Goal: Task Accomplishment & Management: Complete application form

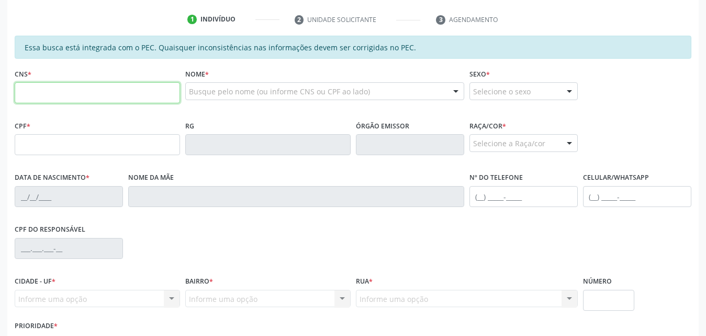
scroll to position [209, 0]
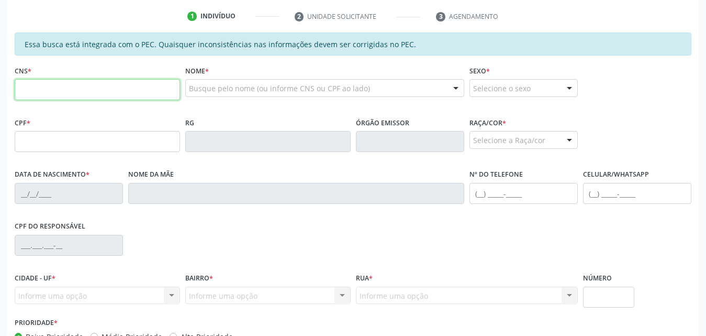
click at [154, 96] on input "text" at bounding box center [97, 89] width 165 height 21
type input "700 6054 6798 8068"
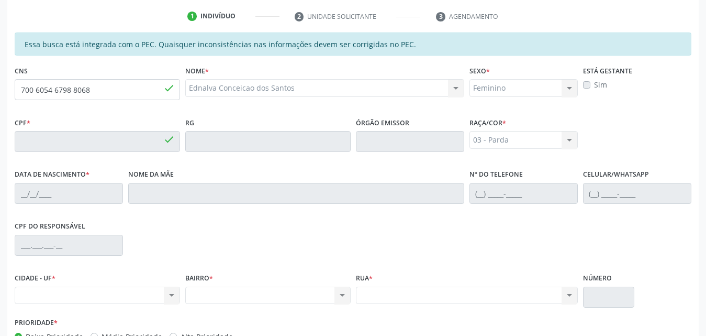
type input "013.131.014-35"
type input "1[DATE]"
type input "Marina da Conceicao"
type input "[PHONE_NUMBER]"
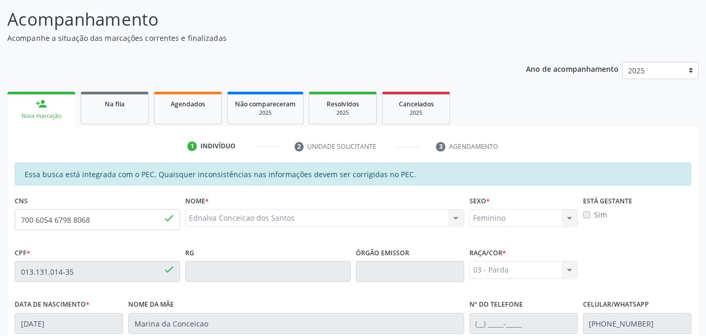
scroll to position [0, 0]
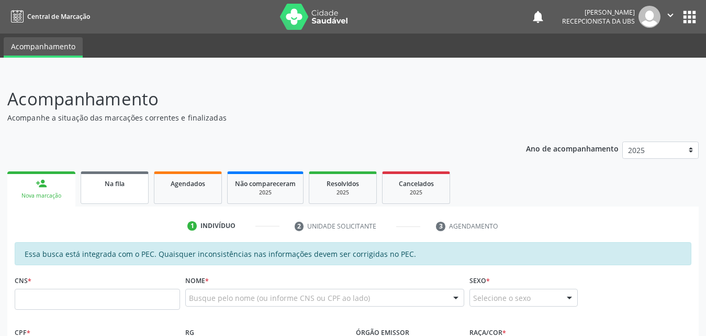
click at [117, 189] on link "Na fila" at bounding box center [115, 187] width 68 height 32
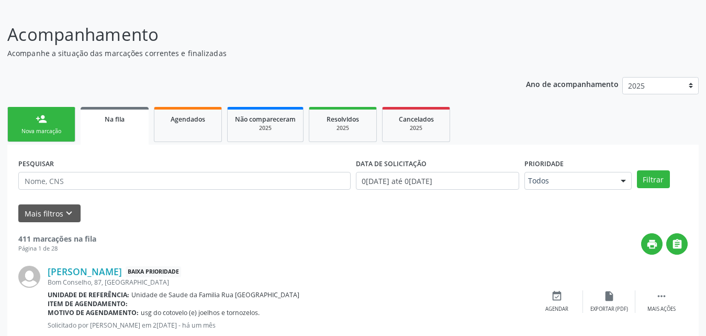
scroll to position [157, 0]
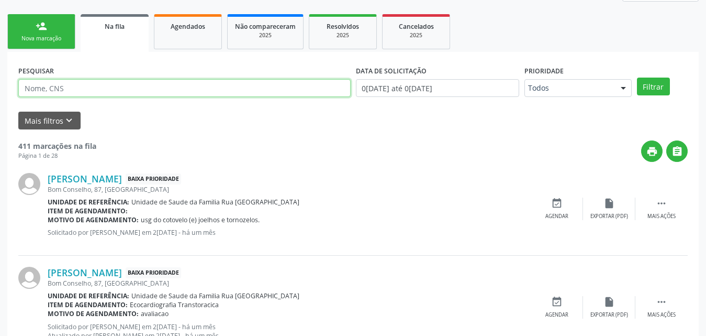
click at [173, 88] on input "text" at bounding box center [184, 88] width 332 height 18
type input "700605467988068"
click at [637, 77] on button "Filtrar" at bounding box center [653, 86] width 33 height 18
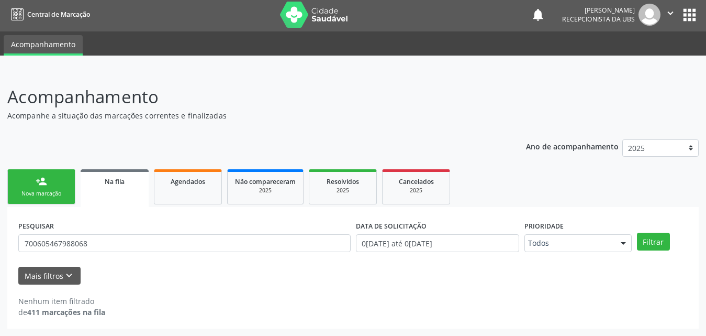
scroll to position [2, 0]
click at [55, 188] on link "person_add Nova marcação" at bounding box center [41, 186] width 68 height 35
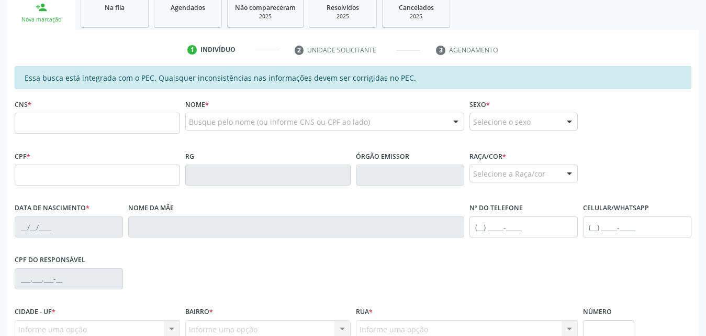
scroll to position [212, 0]
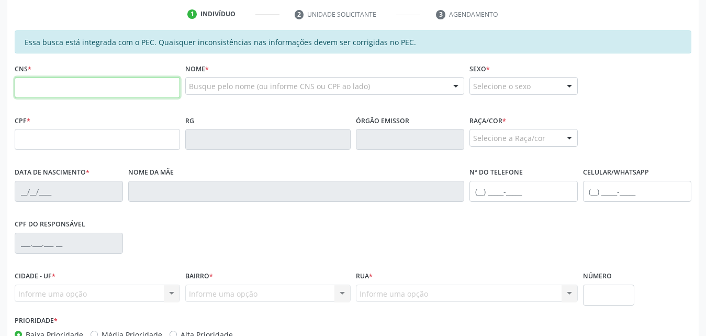
click at [150, 85] on input "text" at bounding box center [97, 87] width 165 height 21
type input "700 6054 6798 8068"
type input "013.131.014-35"
type input "1[DATE]"
type input "Marina da Conceicao"
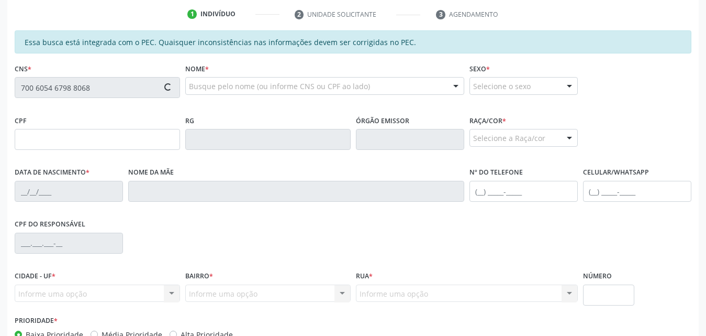
type input "[PHONE_NUMBER]"
type input "271"
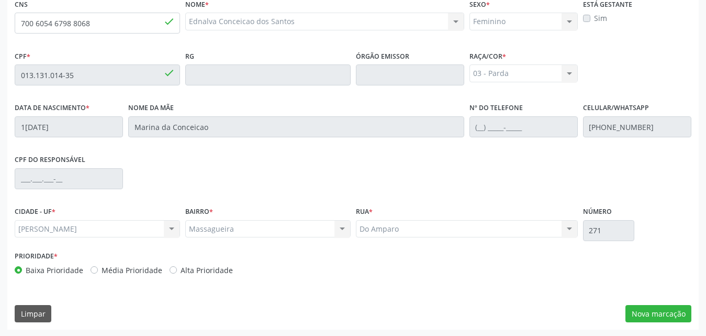
scroll to position [277, 0]
click at [651, 316] on button "Nova marcação" at bounding box center [659, 313] width 66 height 18
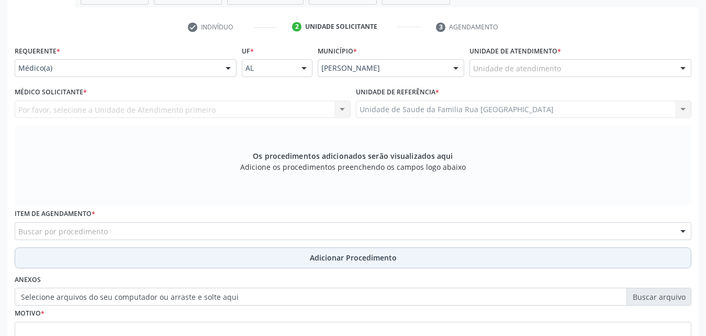
scroll to position [225, 0]
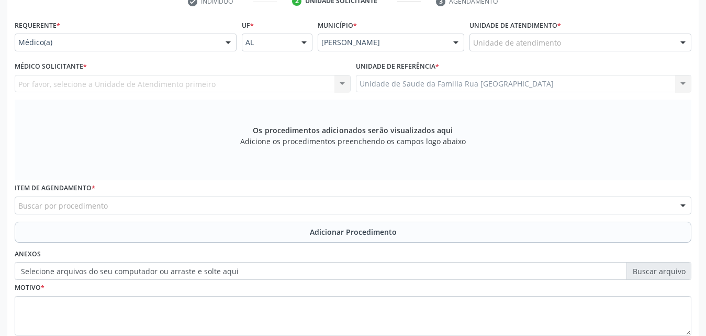
click at [225, 44] on div at bounding box center [228, 43] width 16 height 18
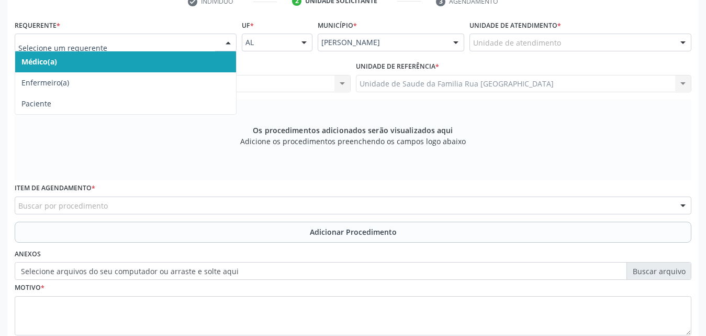
click at [172, 60] on span "Médico(a)" at bounding box center [125, 61] width 221 height 21
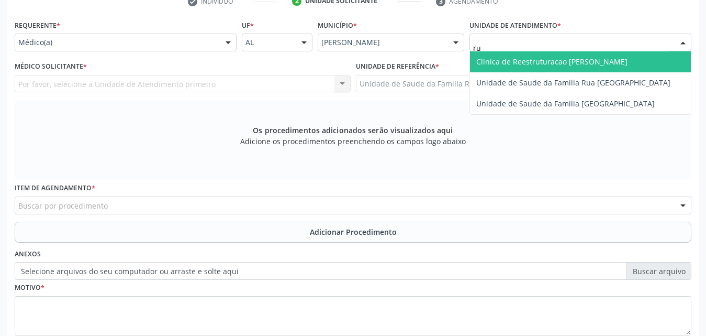
type input "rua"
click at [561, 60] on span "Unidade de Saude da Familia Rua [GEOGRAPHIC_DATA]" at bounding box center [573, 62] width 194 height 10
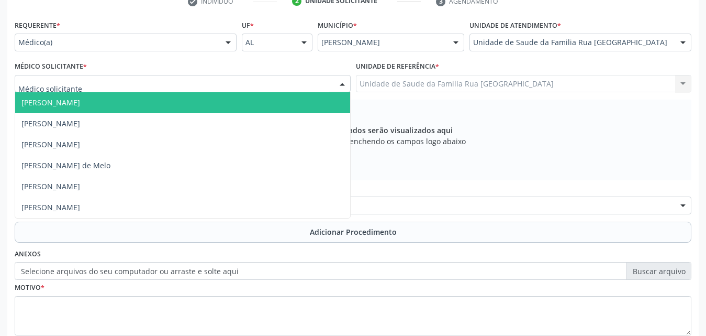
click at [158, 89] on div at bounding box center [183, 84] width 336 height 18
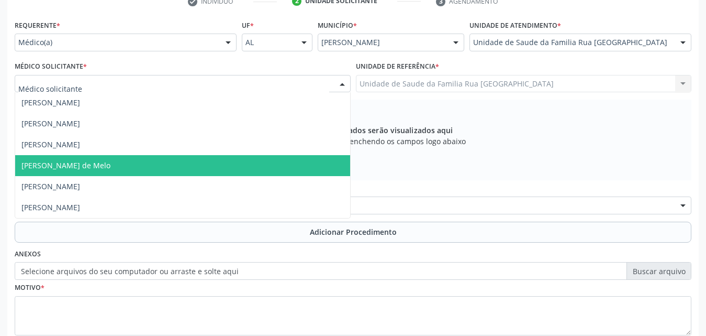
click at [137, 165] on span "[PERSON_NAME] de Melo" at bounding box center [182, 165] width 335 height 21
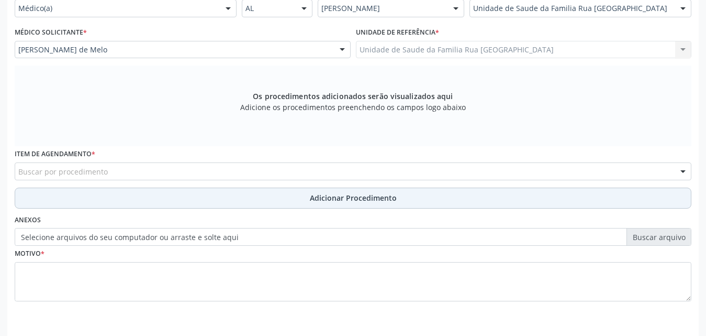
scroll to position [293, 0]
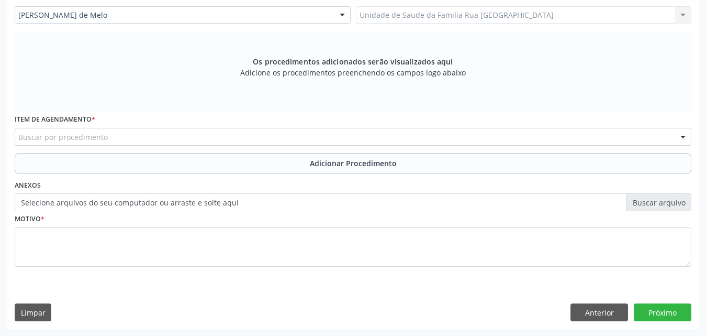
click at [248, 135] on div "Buscar por procedimento" at bounding box center [353, 137] width 677 height 18
type input "ecocardiog"
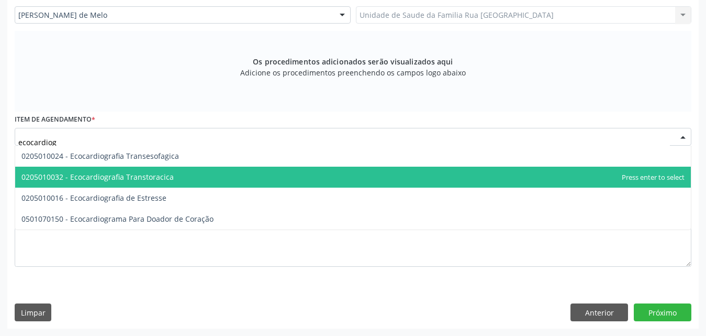
click at [180, 176] on span "0205010032 - Ecocardiografia Transtoracica" at bounding box center [353, 176] width 676 height 21
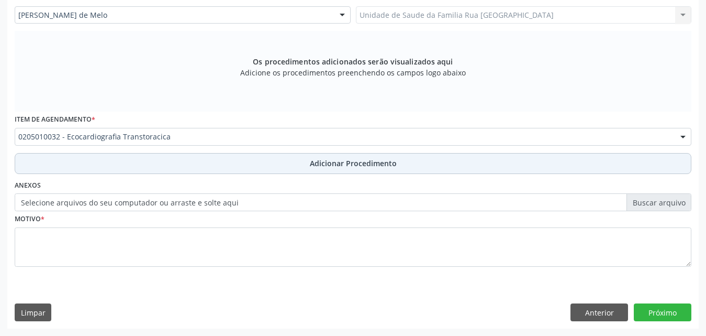
click at [348, 164] on span "Adicionar Procedimento" at bounding box center [353, 163] width 87 height 11
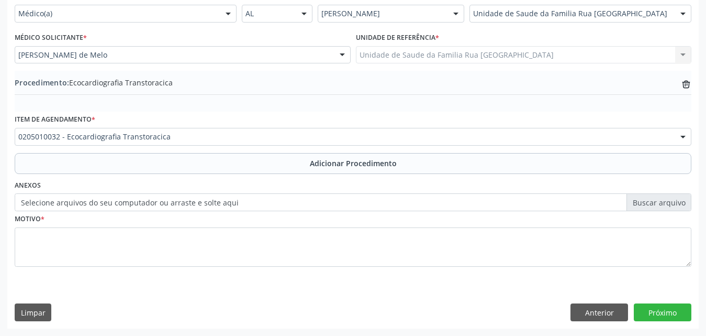
click at [152, 201] on label "Selecione arquivos do seu computador ou arraste e solte aqui" at bounding box center [353, 202] width 677 height 18
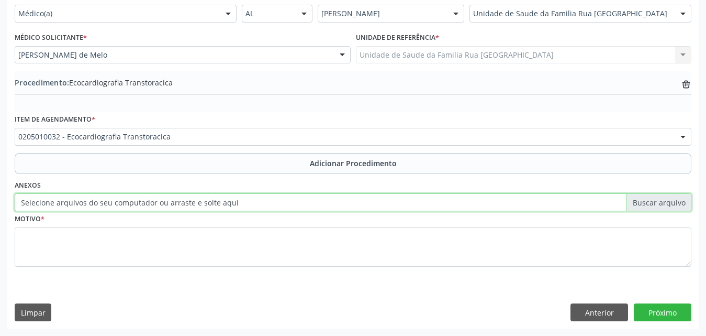
click at [152, 201] on input "Selecione arquivos do seu computador ou arraste e solte aqui" at bounding box center [353, 202] width 677 height 18
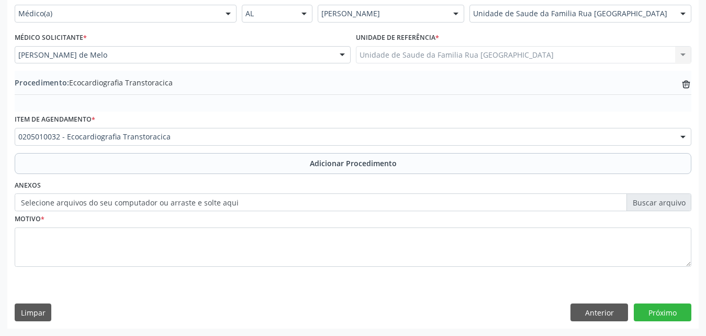
click at [91, 199] on label "Selecione arquivos do seu computador ou arraste e solte aqui" at bounding box center [353, 202] width 677 height 18
click at [91, 199] on input "Selecione arquivos do seu computador ou arraste e solte aqui" at bounding box center [353, 202] width 677 height 18
click at [51, 205] on label "Selecione arquivos do seu computador ou arraste e solte aqui" at bounding box center [353, 202] width 677 height 18
click at [51, 205] on input "Selecione arquivos do seu computador ou arraste e solte aqui" at bounding box center [353, 202] width 677 height 18
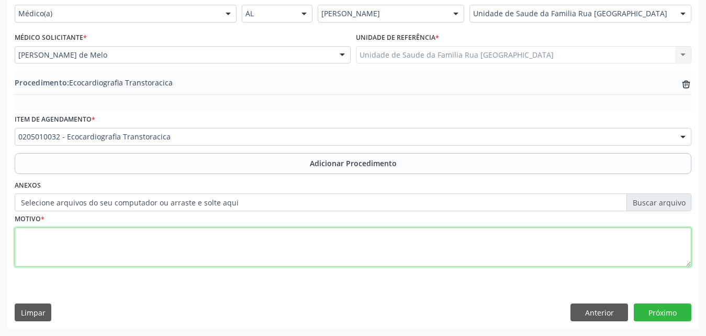
click at [190, 252] on textarea at bounding box center [353, 247] width 677 height 40
type textarea "a"
type textarea "AVALIACAO."
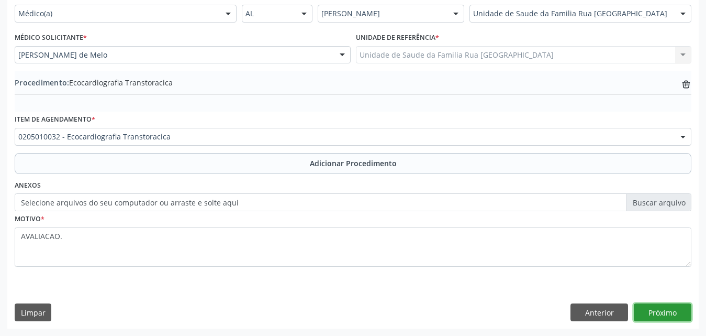
click at [651, 309] on button "Próximo" at bounding box center [663, 312] width 58 height 18
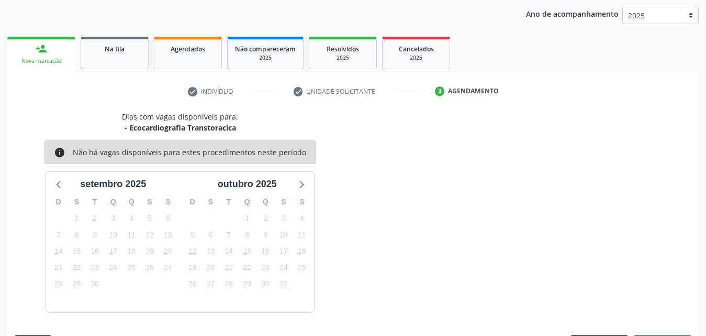
scroll to position [165, 0]
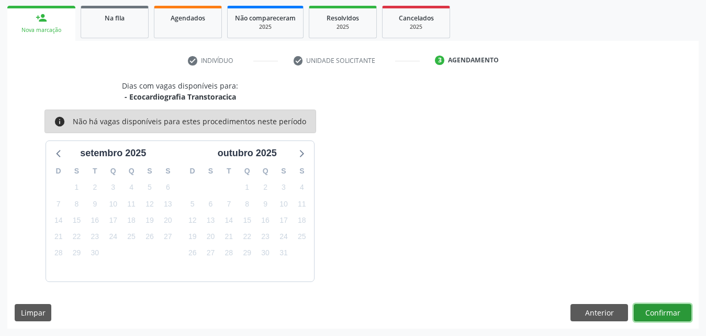
click at [651, 309] on button "Confirmar" at bounding box center [663, 313] width 58 height 18
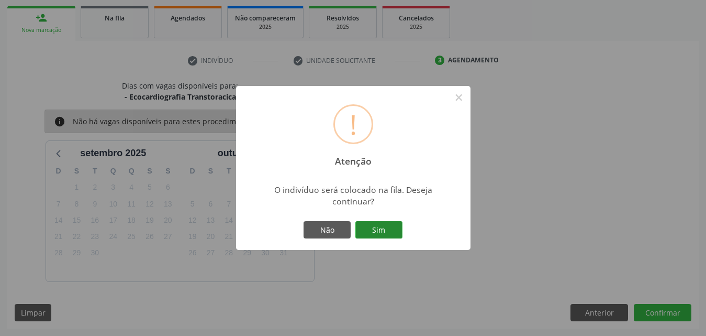
click at [390, 233] on button "Sim" at bounding box center [378, 230] width 47 height 18
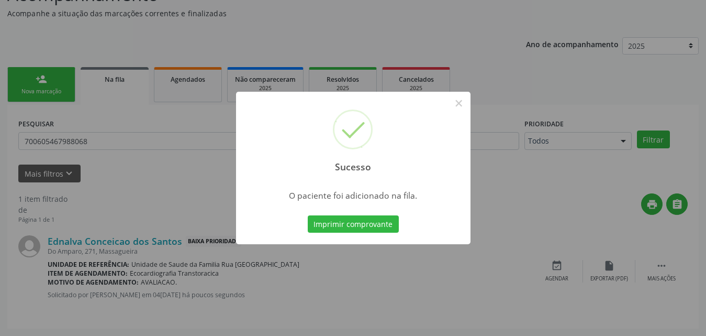
scroll to position [25, 0]
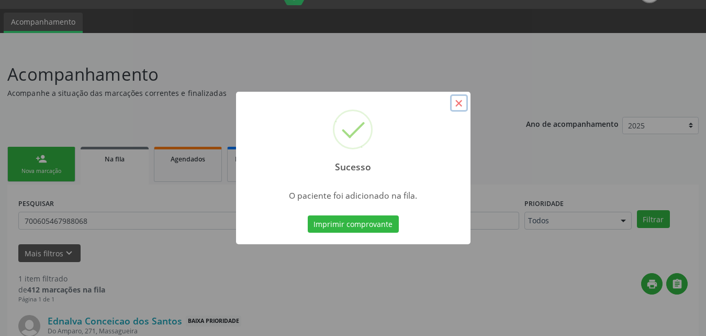
click at [458, 105] on button "×" at bounding box center [459, 103] width 18 height 18
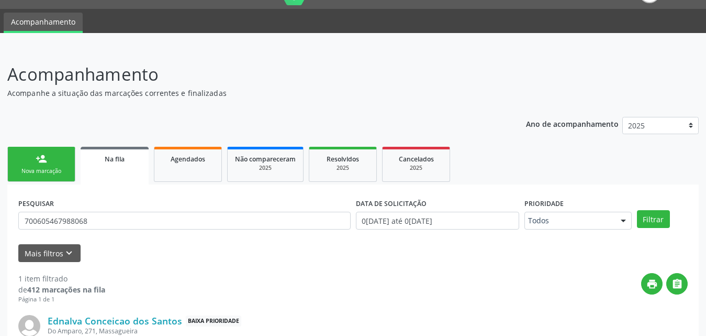
click at [62, 167] on div "Nova marcação" at bounding box center [41, 171] width 52 height 8
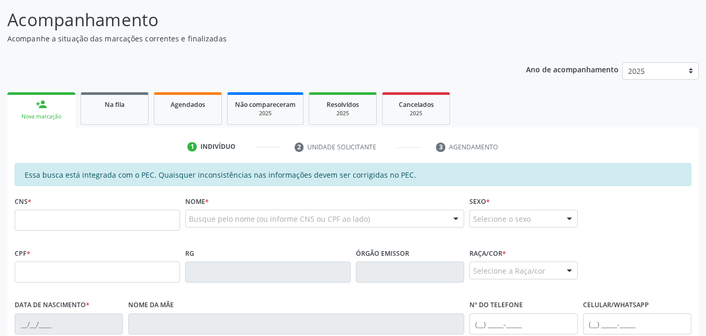
scroll to position [182, 0]
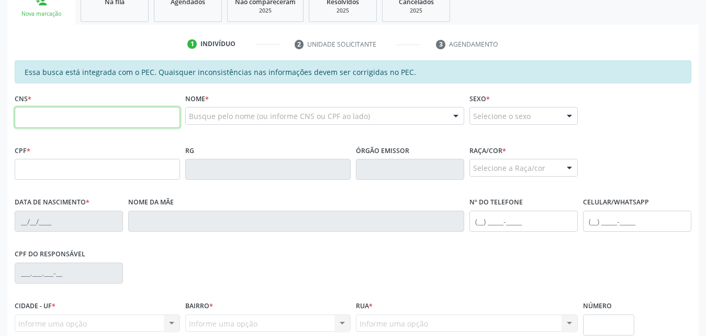
click at [129, 117] on input "text" at bounding box center [97, 117] width 165 height 21
type input "700 6054 6798 8068"
type input "013.131.014-35"
type input "1[DATE]"
type input "Marina da Conceicao"
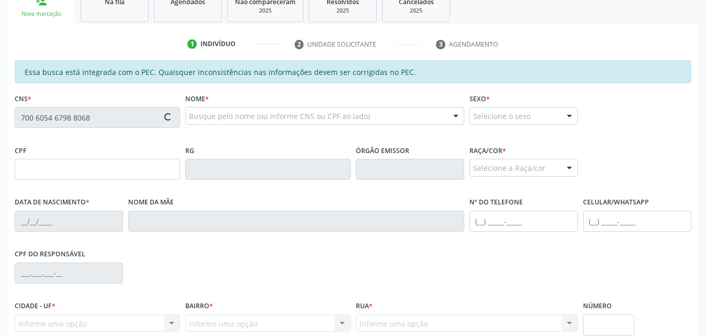
type input "[PHONE_NUMBER]"
type input "271"
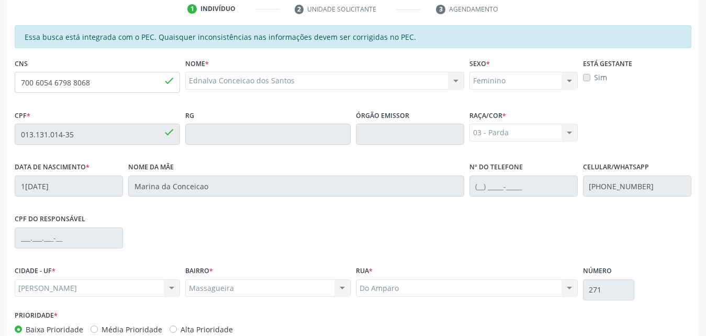
scroll to position [277, 0]
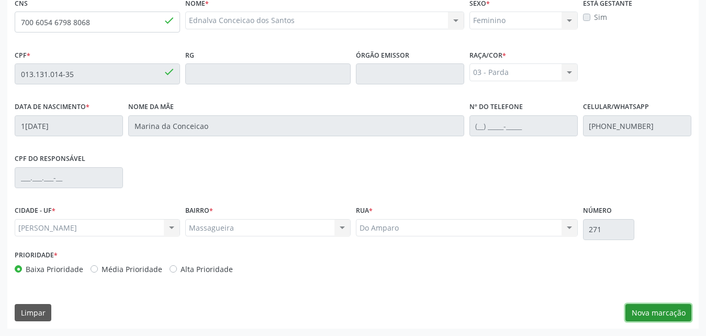
click at [643, 314] on button "Nova marcação" at bounding box center [659, 313] width 66 height 18
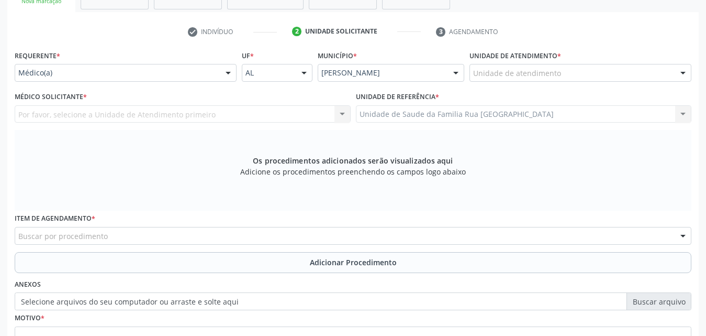
scroll to position [172, 0]
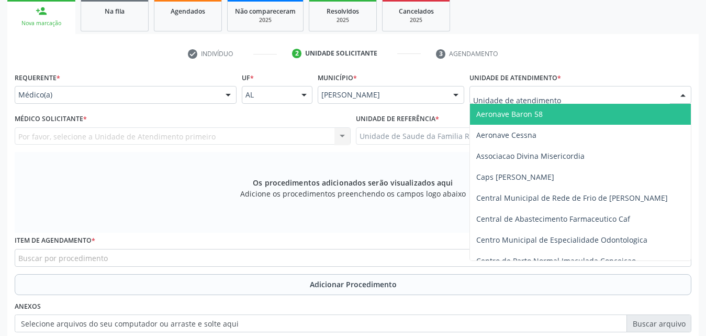
click at [615, 91] on div at bounding box center [581, 95] width 222 height 18
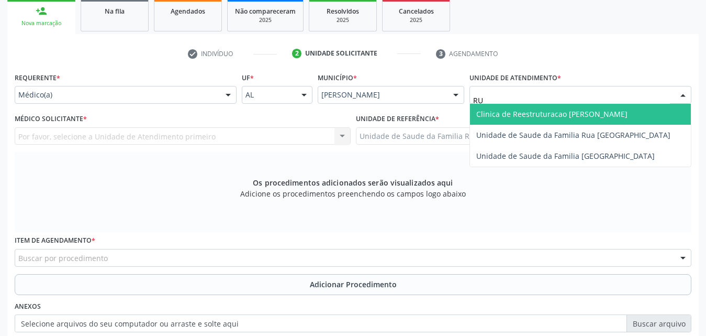
type input "RUA"
click at [602, 112] on span "Unidade de Saude da Familia Rua [GEOGRAPHIC_DATA]" at bounding box center [573, 114] width 194 height 10
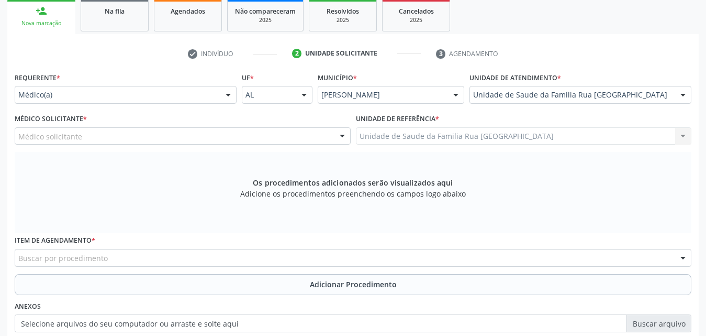
click at [110, 138] on div "Médico solicitante" at bounding box center [183, 136] width 336 height 18
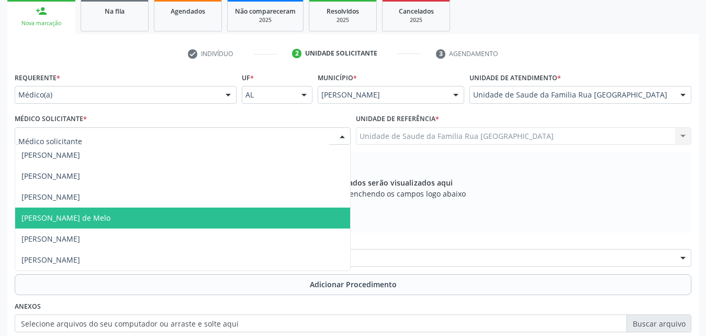
click at [101, 223] on span "[PERSON_NAME] de Melo" at bounding box center [182, 217] width 335 height 21
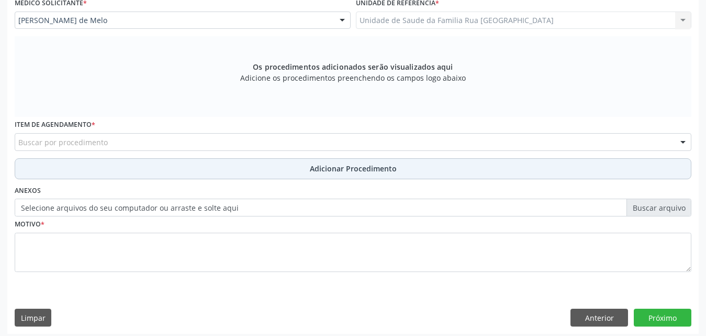
scroll to position [293, 0]
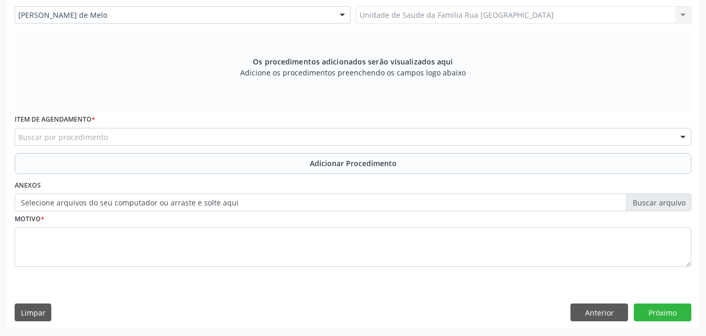
click at [203, 135] on div "Buscar por procedimento" at bounding box center [353, 137] width 677 height 18
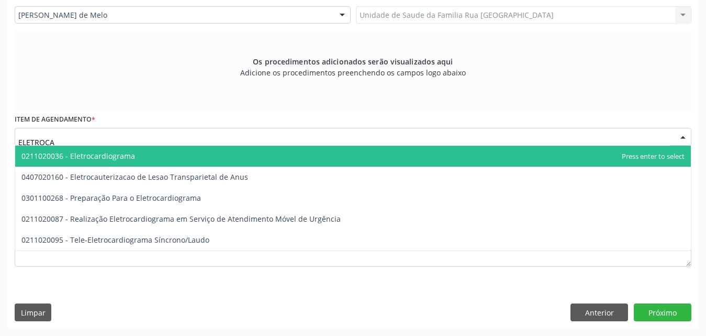
type input "ELETROCAR"
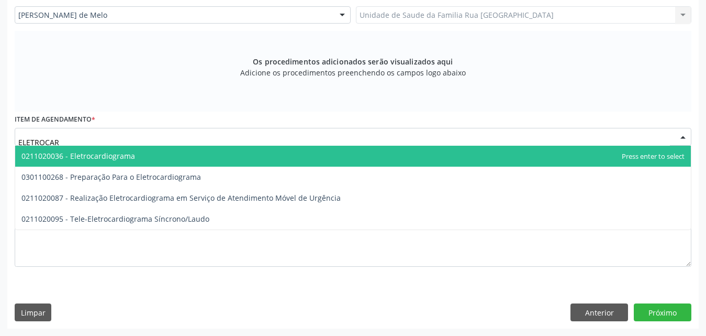
click at [162, 162] on span "0211020036 - Eletrocardiograma" at bounding box center [353, 156] width 676 height 21
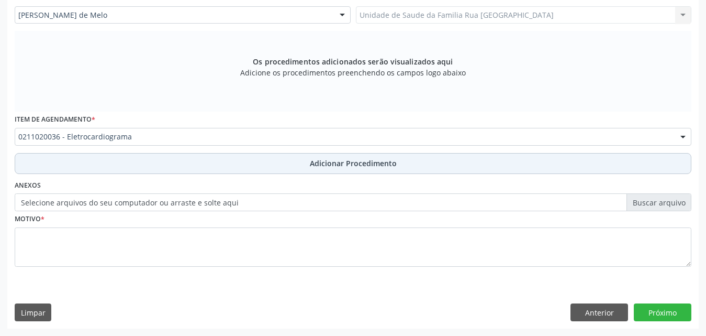
click at [335, 163] on span "Adicionar Procedimento" at bounding box center [353, 163] width 87 height 11
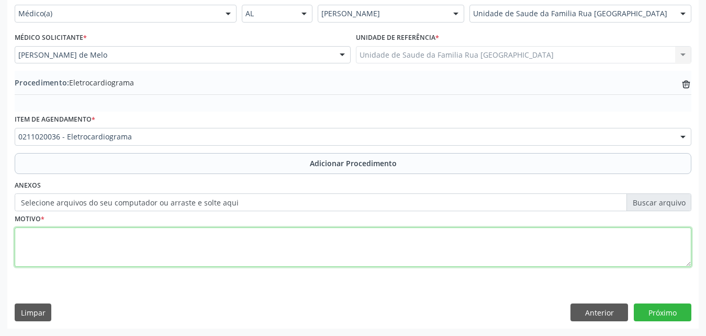
click at [117, 243] on textarea at bounding box center [353, 247] width 677 height 40
type textarea "AVALIACAO."
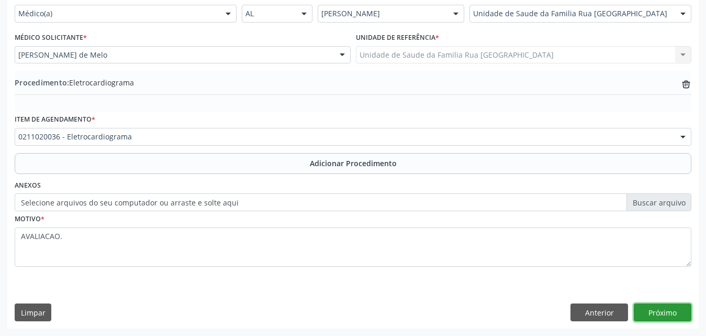
click at [649, 311] on button "Próximo" at bounding box center [663, 312] width 58 height 18
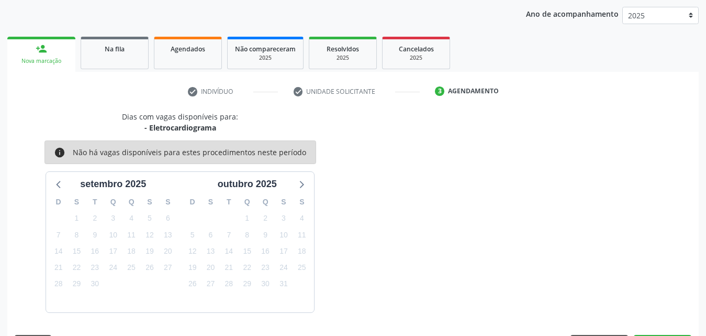
scroll to position [165, 0]
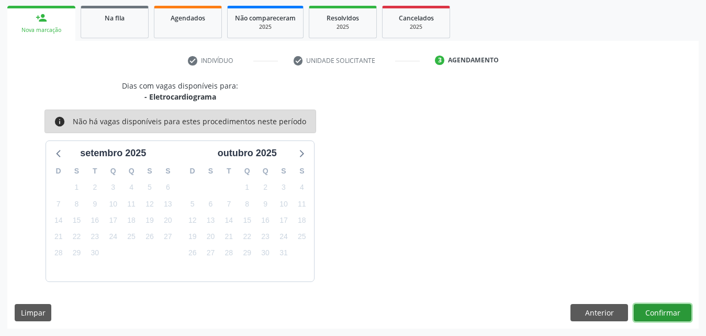
click at [657, 313] on button "Confirmar" at bounding box center [663, 313] width 58 height 18
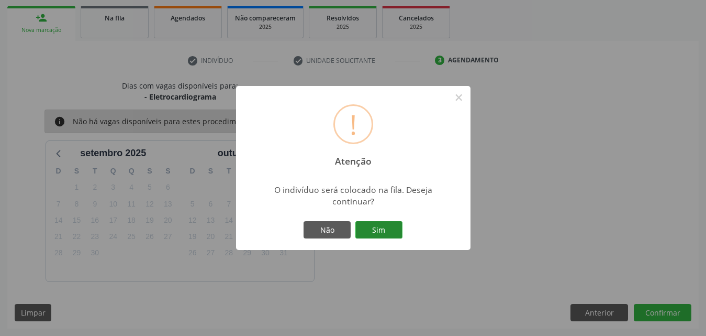
click at [378, 228] on button "Sim" at bounding box center [378, 230] width 47 height 18
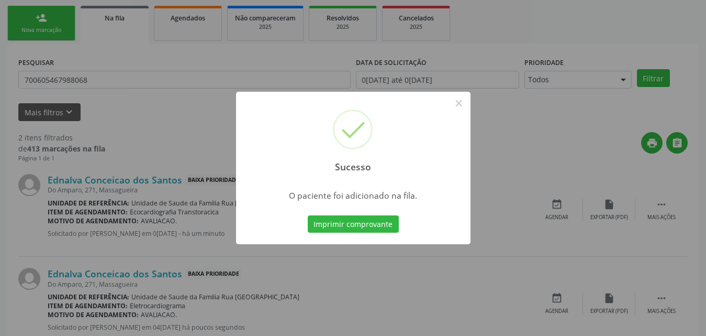
scroll to position [25, 0]
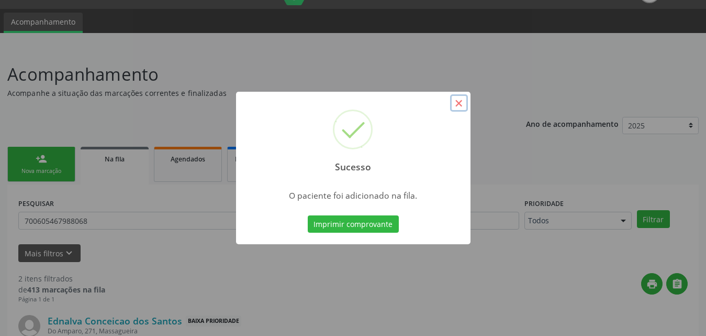
click at [460, 104] on button "×" at bounding box center [459, 103] width 18 height 18
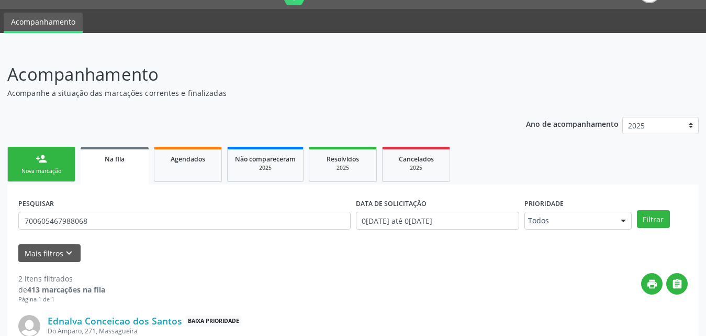
click at [61, 169] on div "Nova marcação" at bounding box center [41, 171] width 52 height 8
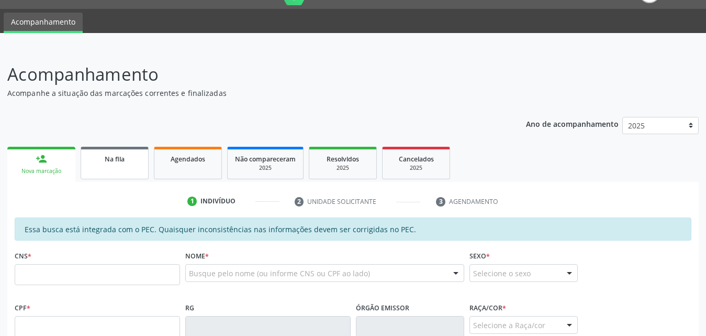
scroll to position [234, 0]
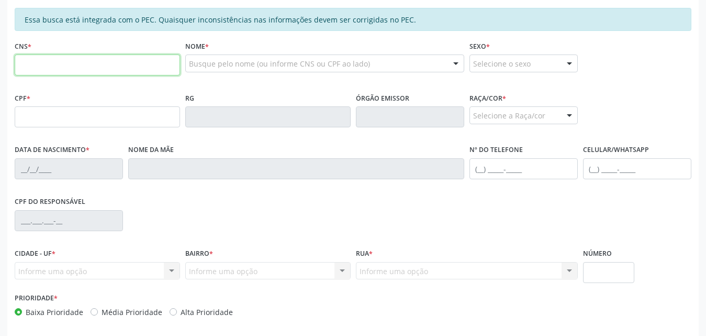
click at [143, 69] on input "text" at bounding box center [97, 64] width 165 height 21
type input "7"
type input "700 6054 6798 8068"
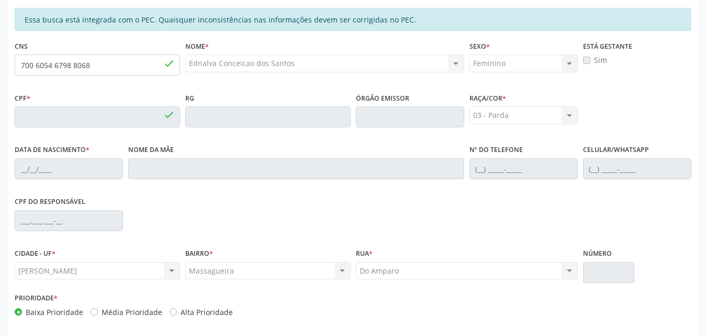
type input "013.131.014-35"
type input "1[DATE]"
type input "Marina da Conceicao"
type input "[PHONE_NUMBER]"
type input "271"
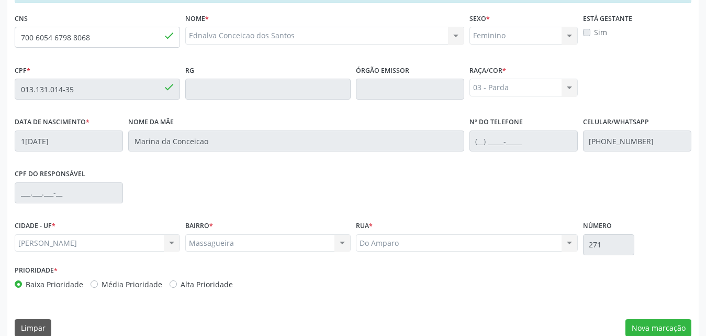
scroll to position [277, 0]
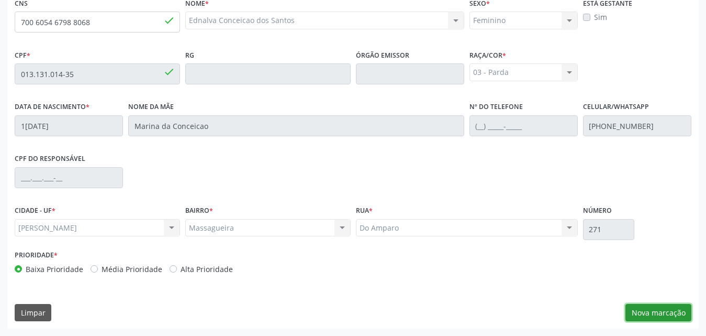
click at [649, 313] on button "Nova marcação" at bounding box center [659, 313] width 66 height 18
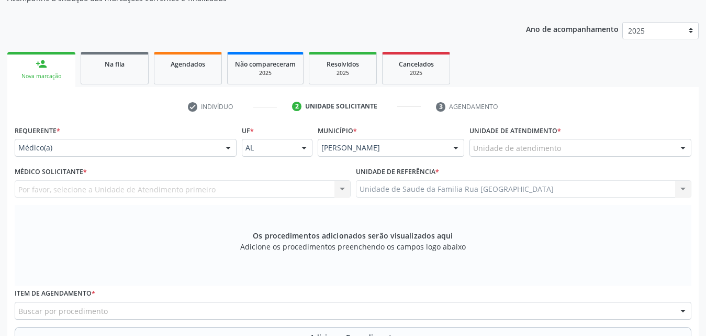
scroll to position [120, 0]
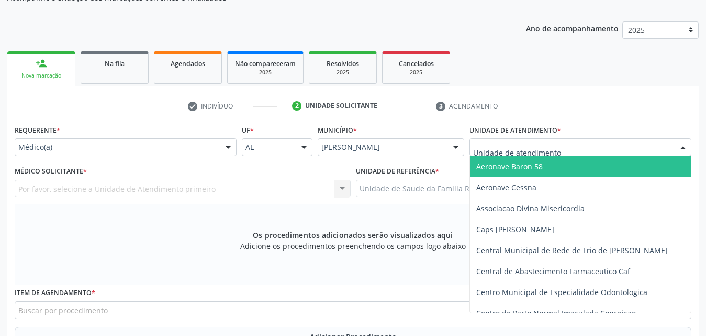
click at [585, 145] on div at bounding box center [581, 147] width 222 height 18
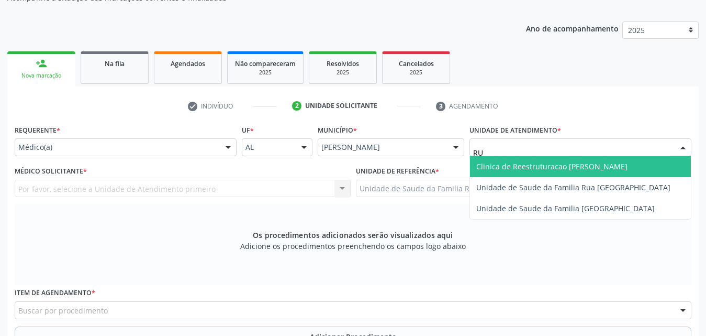
type input "RUA"
click at [580, 166] on span "Unidade de Saude da Familia Rua [GEOGRAPHIC_DATA]" at bounding box center [573, 166] width 194 height 10
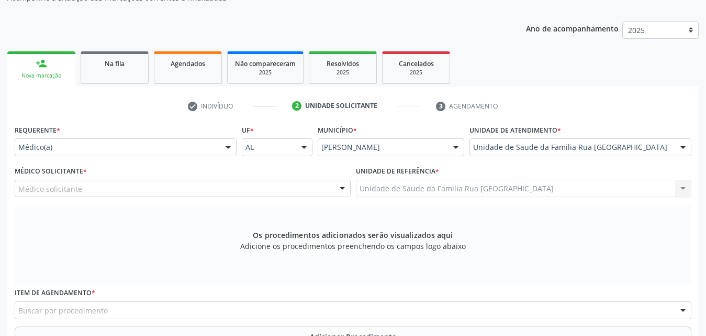
click at [171, 199] on div "Médico Solicitante * Médico solicitante [PERSON_NAME] de [PERSON_NAME] Cavalcan…" at bounding box center [182, 183] width 341 height 41
click at [166, 193] on div "Médico solicitante" at bounding box center [183, 189] width 336 height 18
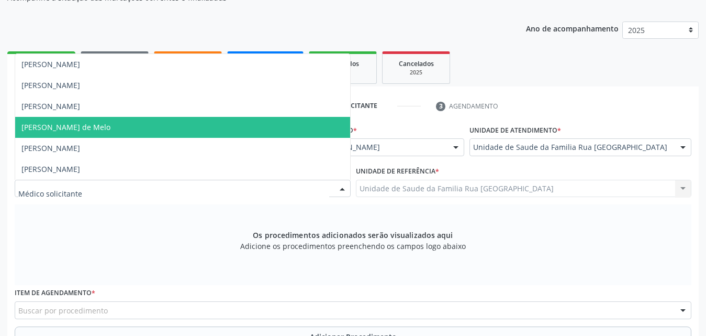
click at [144, 126] on span "[PERSON_NAME] de Melo" at bounding box center [182, 127] width 335 height 21
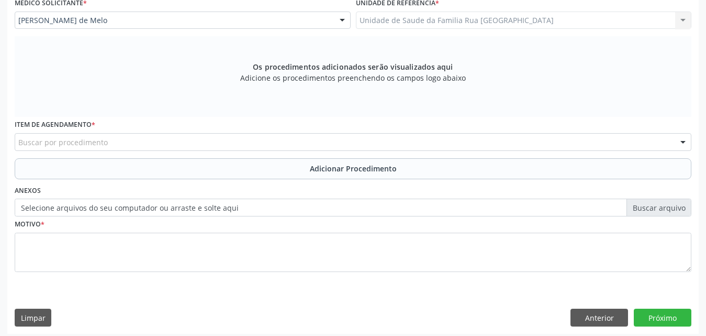
scroll to position [293, 0]
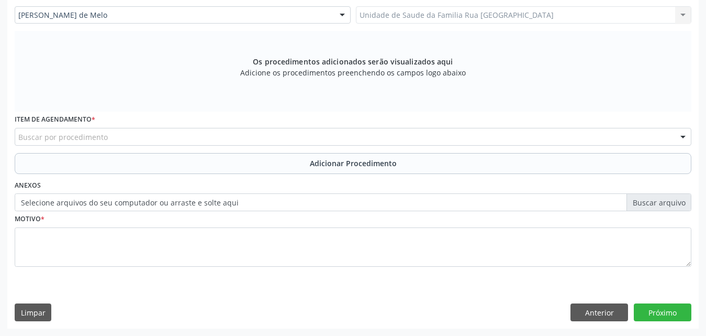
click at [169, 137] on div "Buscar por procedimento" at bounding box center [353, 137] width 677 height 18
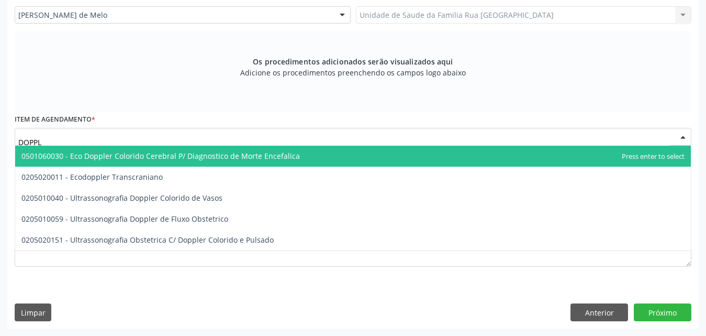
type input "DOPPLE"
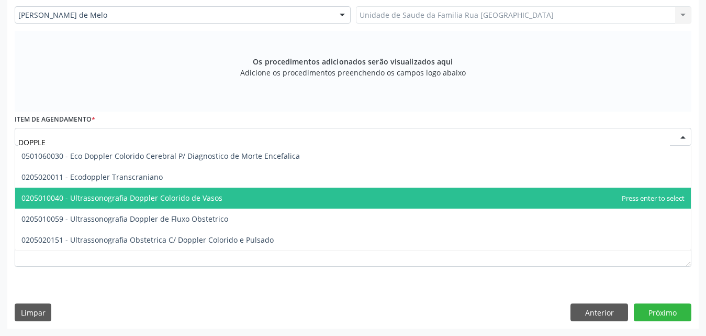
click at [214, 197] on span "0205010040 - Ultrassonografia Doppler Colorido de Vasos" at bounding box center [121, 198] width 201 height 10
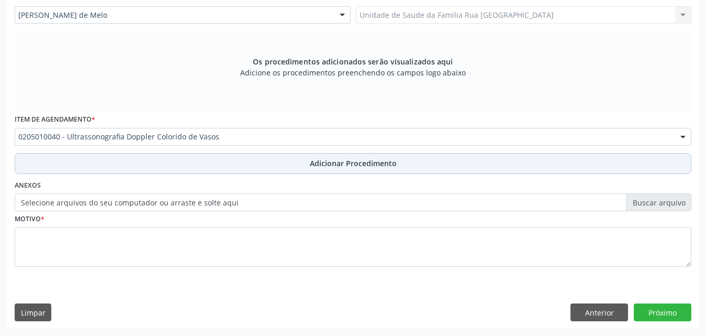
click at [361, 164] on span "Adicionar Procedimento" at bounding box center [353, 163] width 87 height 11
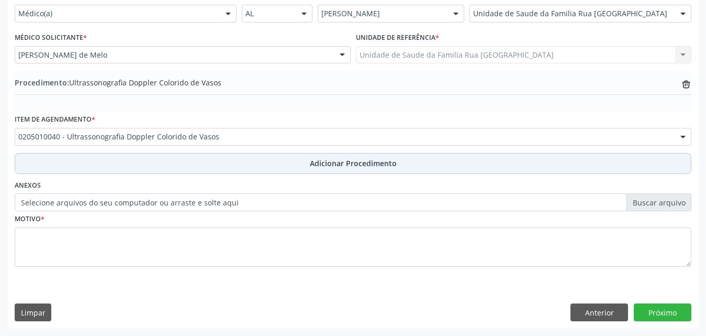
scroll to position [253, 0]
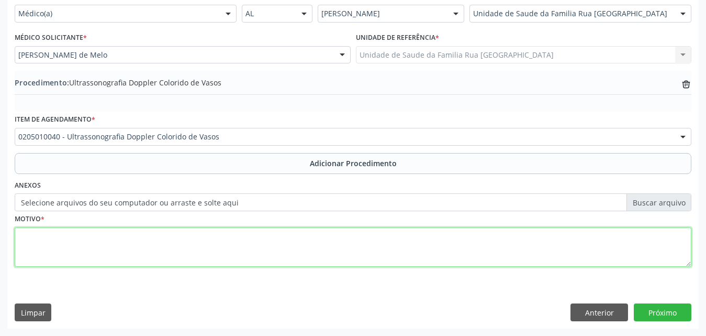
click at [220, 239] on textarea at bounding box center [353, 247] width 677 height 40
type textarea "AVALIACAO"
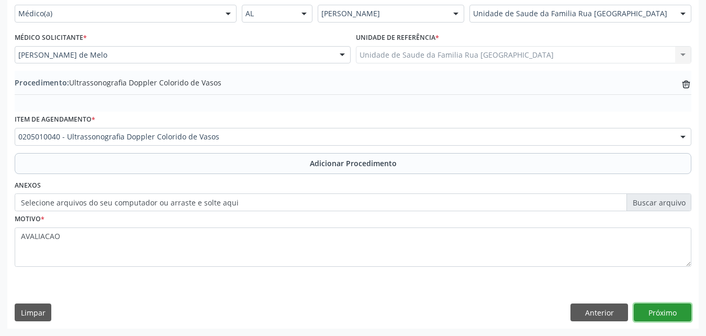
click at [648, 308] on button "Próximo" at bounding box center [663, 312] width 58 height 18
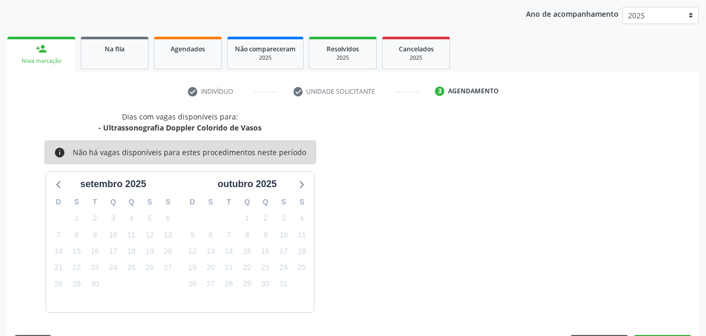
scroll to position [165, 0]
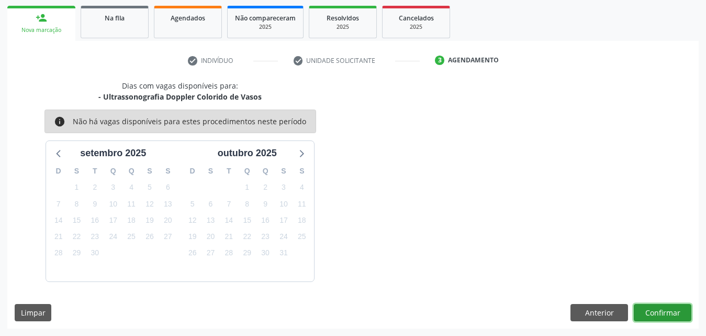
click at [658, 313] on button "Confirmar" at bounding box center [663, 313] width 58 height 18
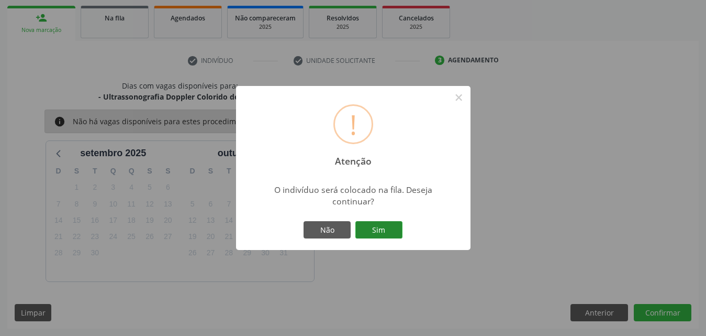
click at [388, 228] on button "Sim" at bounding box center [378, 230] width 47 height 18
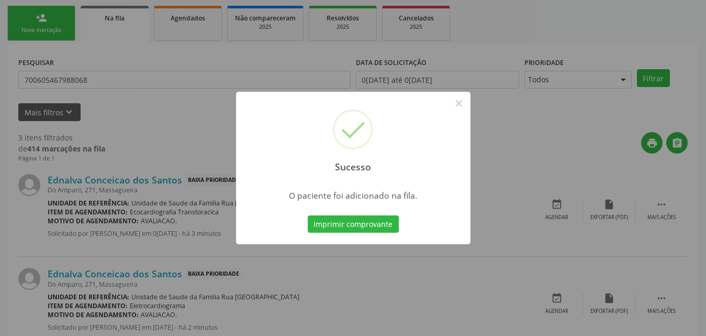
scroll to position [25, 0]
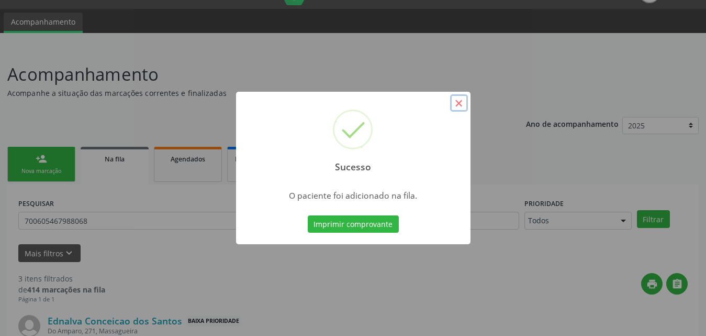
click at [462, 106] on button "×" at bounding box center [459, 103] width 18 height 18
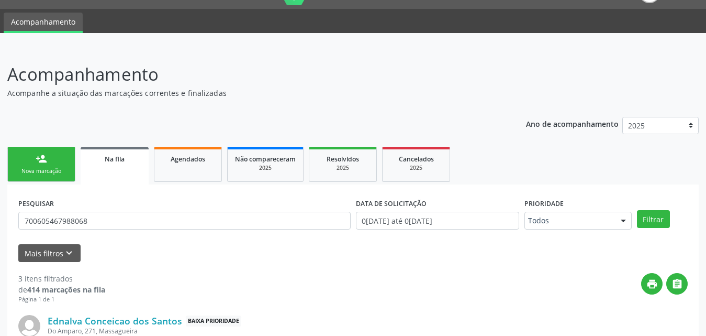
click at [48, 165] on link "person_add Nova marcação" at bounding box center [41, 164] width 68 height 35
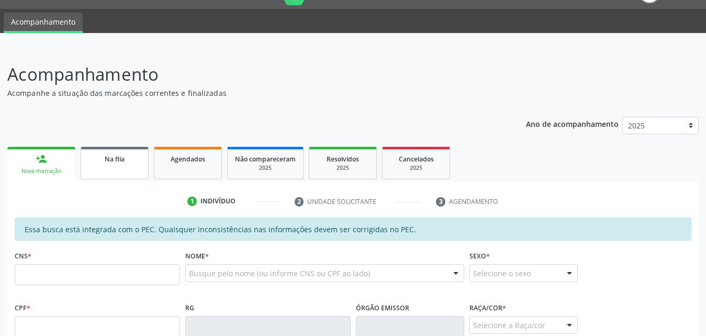
scroll to position [182, 0]
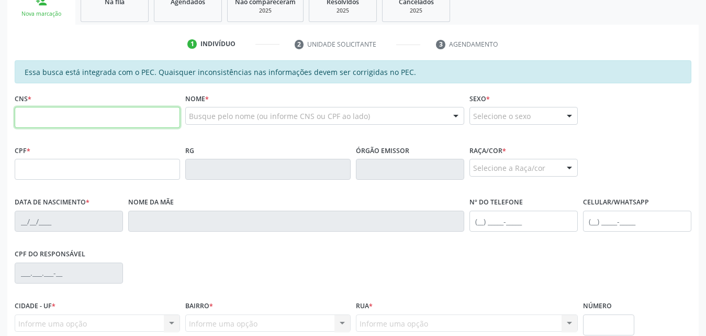
click at [117, 123] on input "text" at bounding box center [97, 117] width 165 height 21
type input "700 6054 6798 8068"
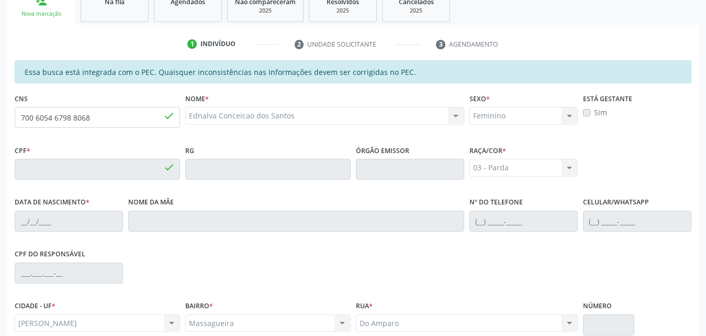
type input "013.131.014-35"
type input "1[DATE]"
type input "Marina da Conceicao"
type input "[PHONE_NUMBER]"
type input "271"
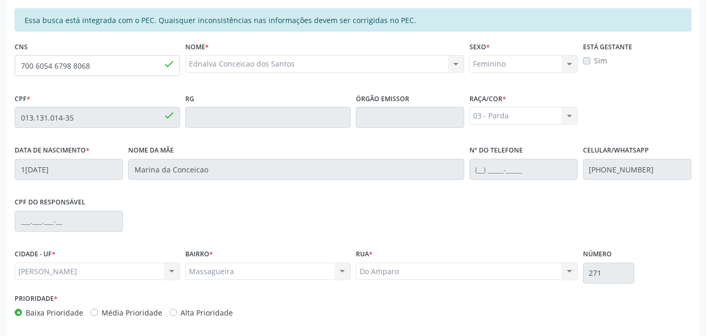
scroll to position [277, 0]
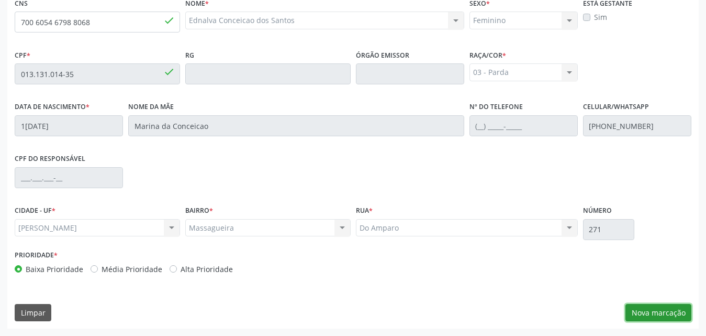
click at [654, 314] on button "Nova marcação" at bounding box center [659, 313] width 66 height 18
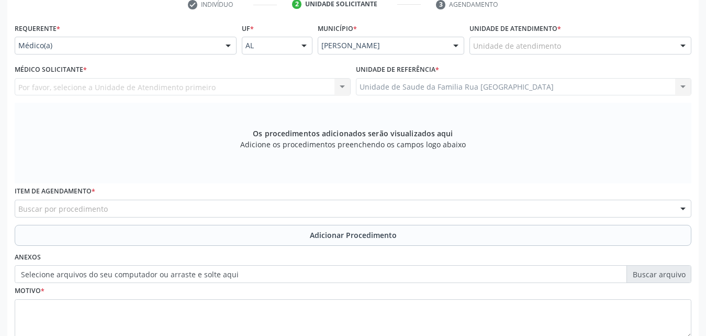
scroll to position [172, 0]
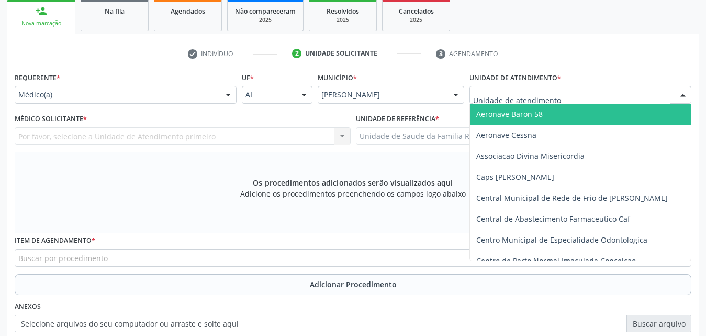
click at [589, 94] on div at bounding box center [581, 95] width 222 height 18
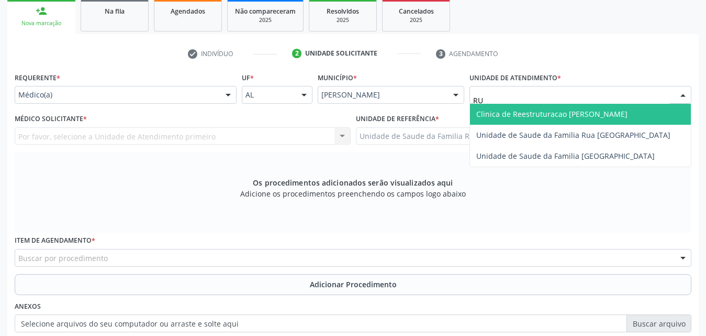
type input "RUA"
click at [590, 119] on span "Unidade de Saude da Familia Rua [GEOGRAPHIC_DATA]" at bounding box center [580, 114] width 221 height 21
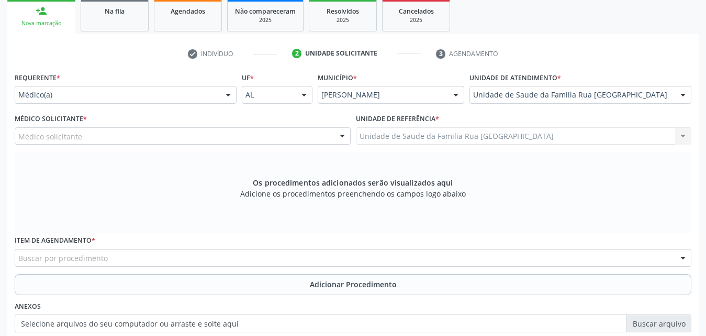
click at [154, 139] on div "Médico solicitante" at bounding box center [183, 136] width 336 height 18
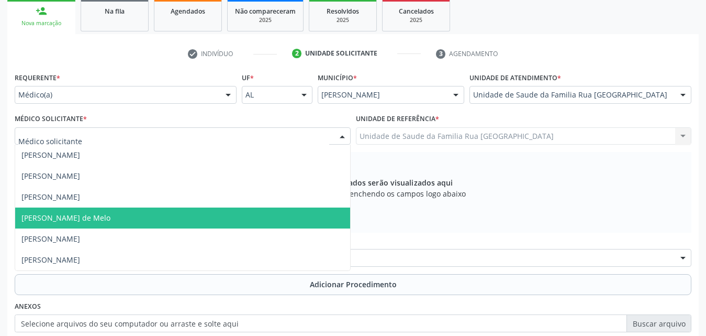
click at [116, 217] on span "[PERSON_NAME] de Melo" at bounding box center [182, 217] width 335 height 21
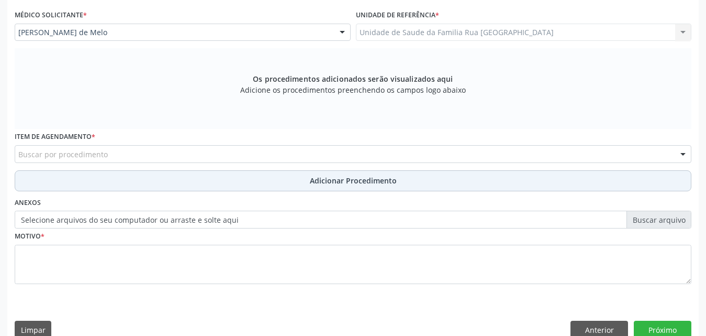
scroll to position [277, 0]
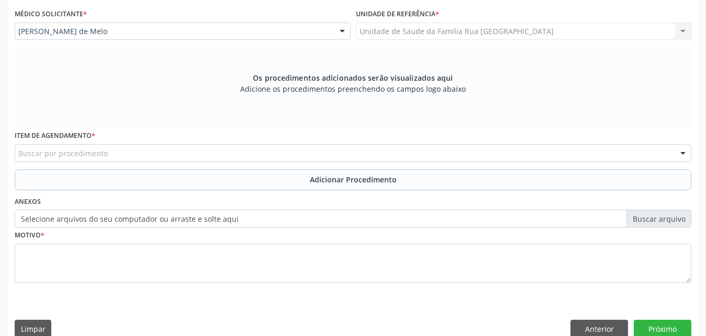
click at [327, 151] on div "Buscar por procedimento" at bounding box center [353, 153] width 677 height 18
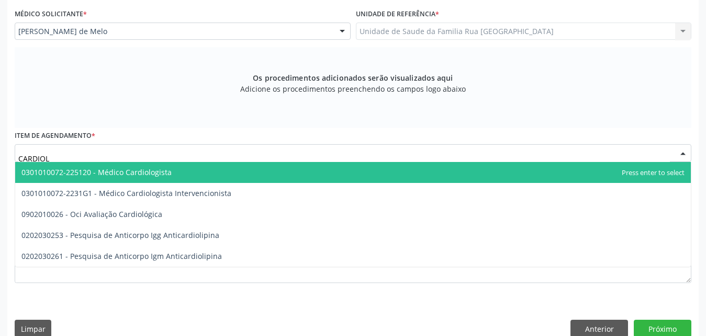
type input "CARDIOLO"
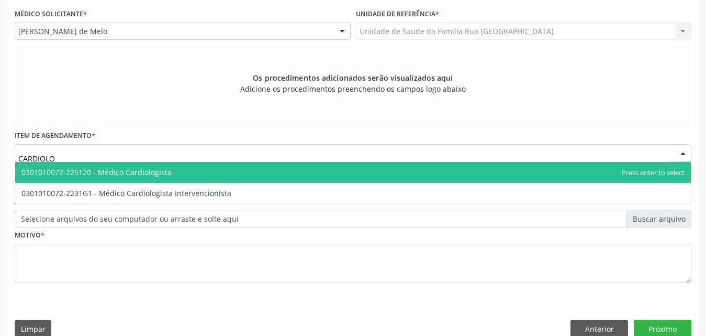
click at [241, 171] on span "0301010072-225120 - Médico Cardiologista" at bounding box center [353, 172] width 676 height 21
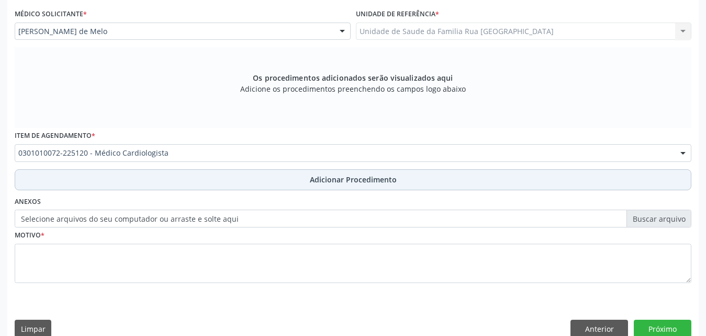
click at [383, 182] on span "Adicionar Procedimento" at bounding box center [353, 179] width 87 height 11
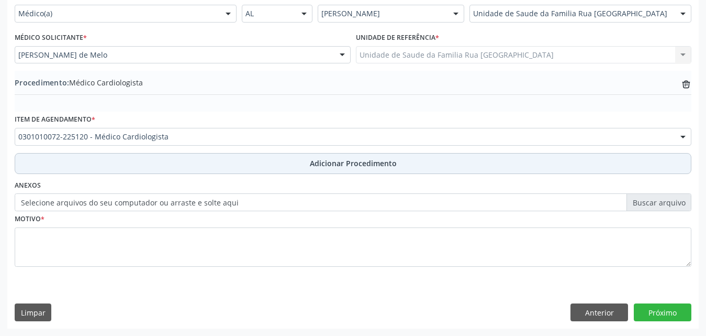
scroll to position [253, 0]
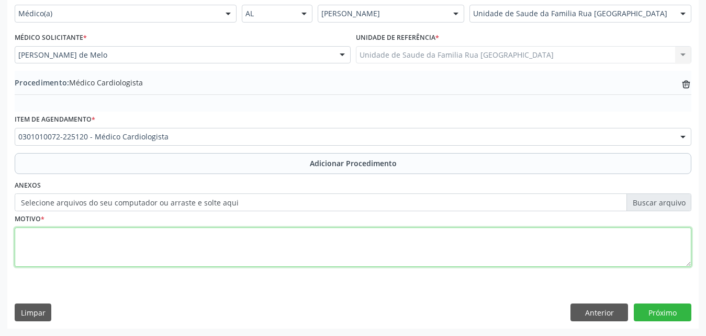
click at [160, 250] on textarea at bounding box center [353, 247] width 677 height 40
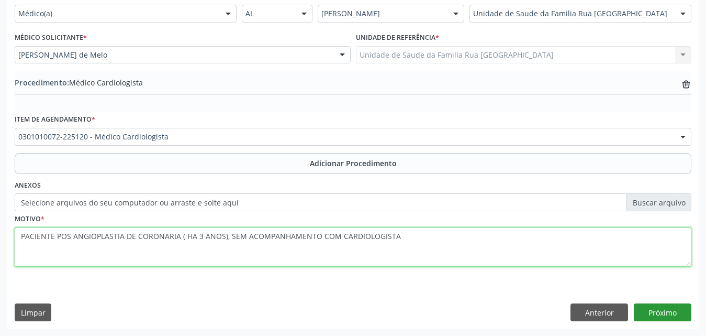
type textarea "PACIENTE POS ANGIOPLASTIA DE CORONARIA ( HA 3 ANOS), SEM ACOMPANHAMENTO COM CAR…"
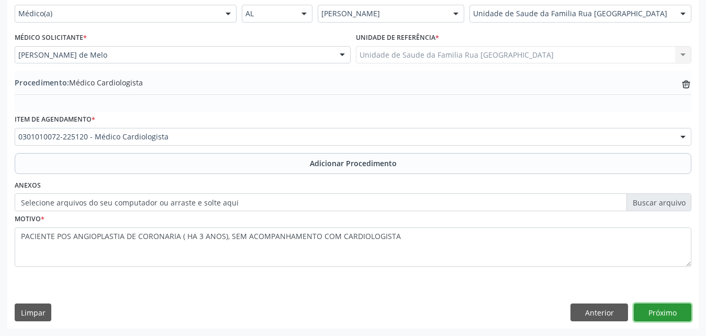
click at [668, 310] on button "Próximo" at bounding box center [663, 312] width 58 height 18
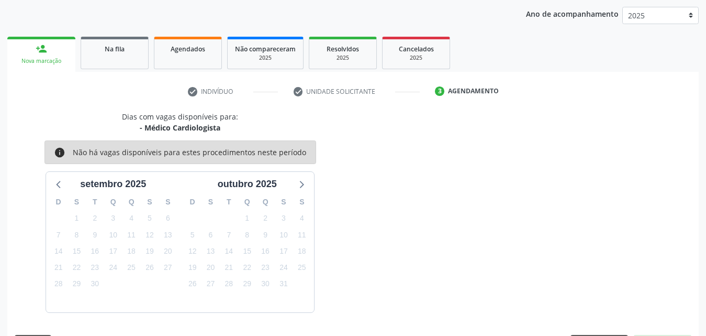
scroll to position [165, 0]
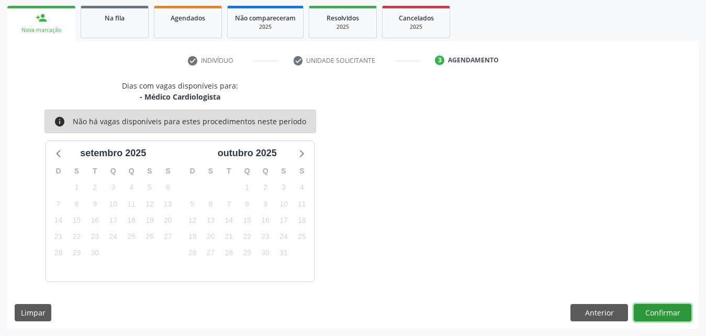
click at [653, 311] on button "Confirmar" at bounding box center [663, 313] width 58 height 18
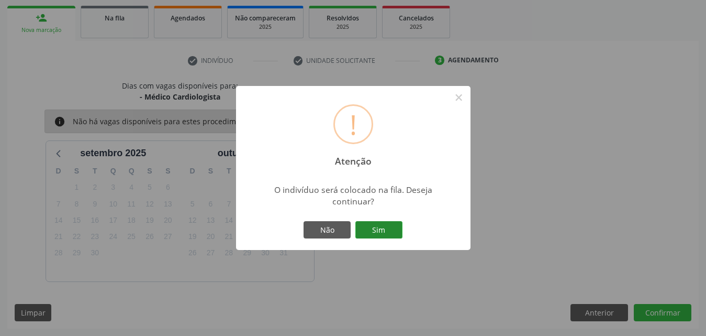
click at [383, 230] on button "Sim" at bounding box center [378, 230] width 47 height 18
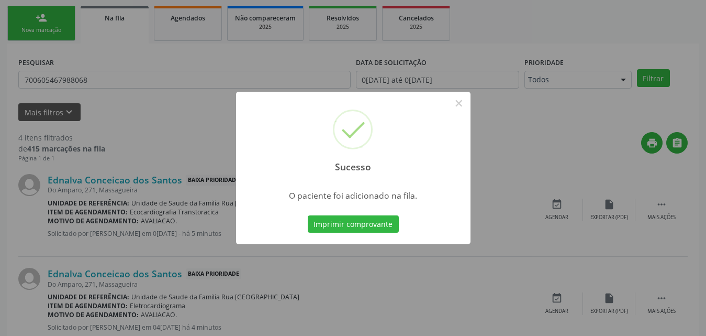
scroll to position [25, 0]
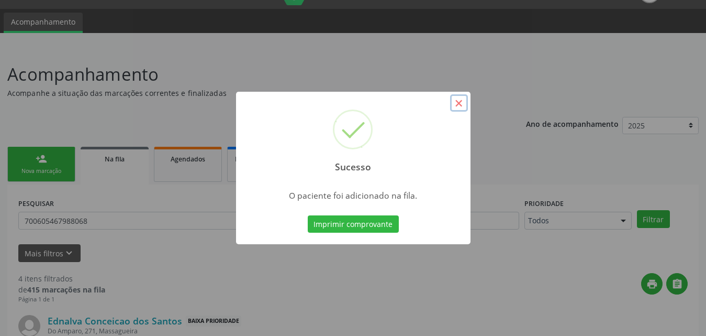
click at [460, 99] on button "×" at bounding box center [459, 103] width 18 height 18
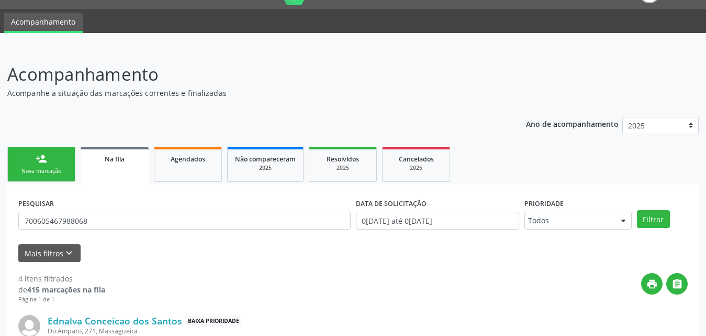
click at [59, 163] on link "person_add Nova marcação" at bounding box center [41, 164] width 68 height 35
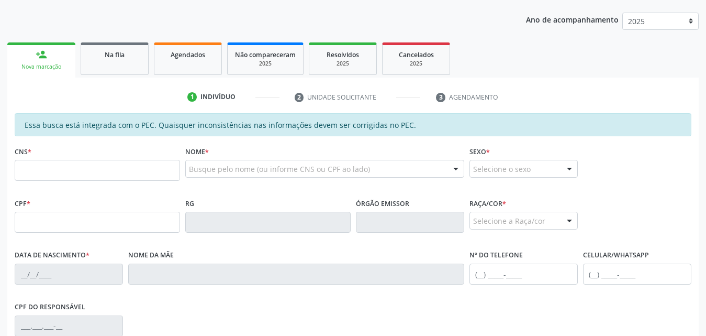
scroll to position [129, 0]
click at [110, 172] on input "text" at bounding box center [97, 169] width 165 height 21
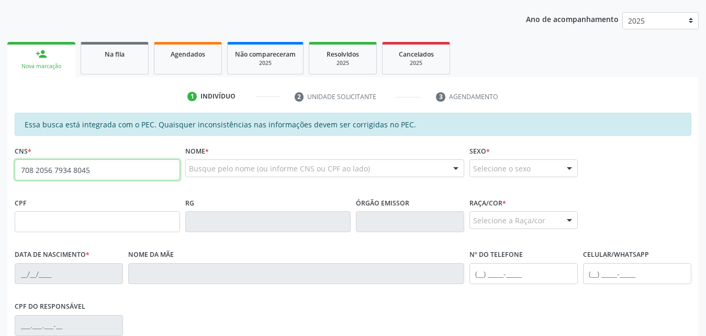
type input "708 2056 7934 8045"
type input "858.213.144-53"
type input "2[DATE]"
type input "[PERSON_NAME]"
type input "[PHONE_NUMBER]"
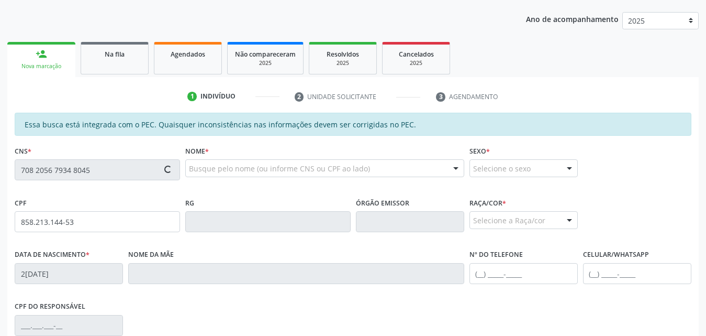
type input "01"
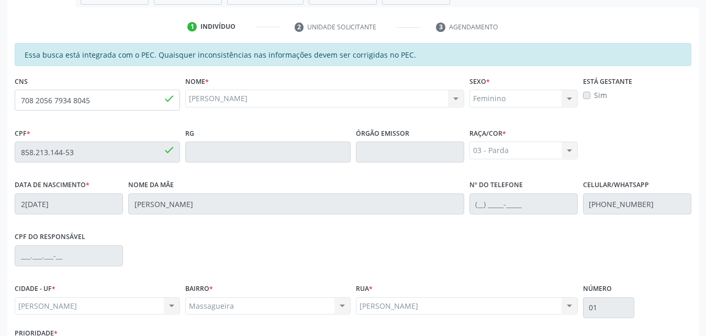
scroll to position [277, 0]
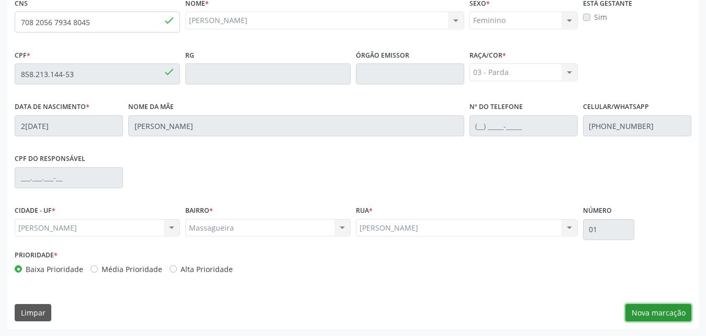
click at [657, 309] on button "Nova marcação" at bounding box center [659, 313] width 66 height 18
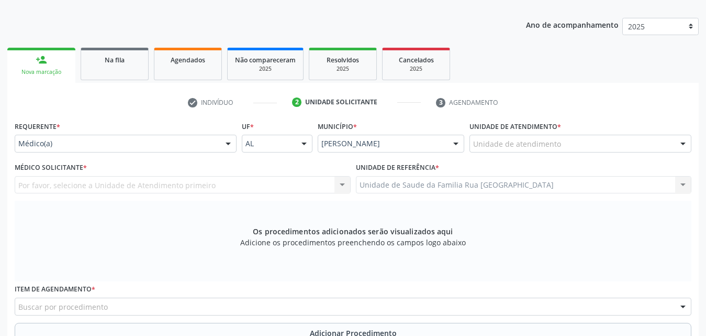
scroll to position [120, 0]
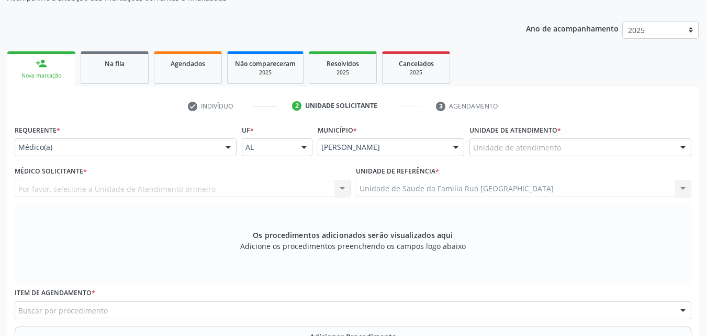
click at [569, 146] on div "Unidade de atendimento" at bounding box center [581, 147] width 222 height 18
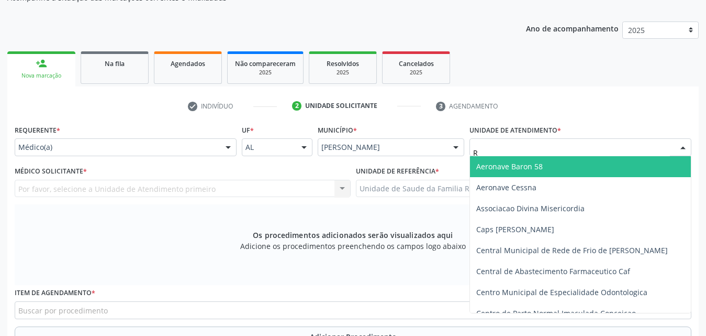
type input "RU"
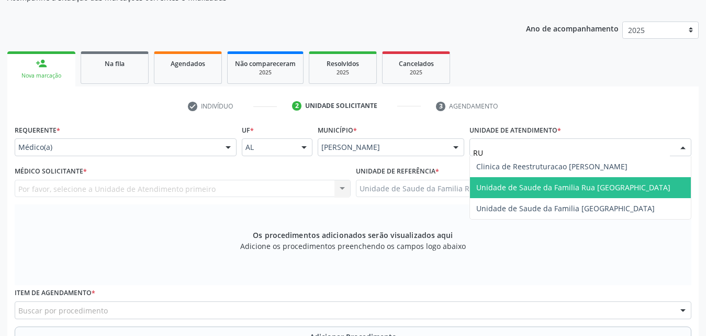
click at [572, 184] on span "Unidade de Saude da Familia Rua [GEOGRAPHIC_DATA]" at bounding box center [573, 187] width 194 height 10
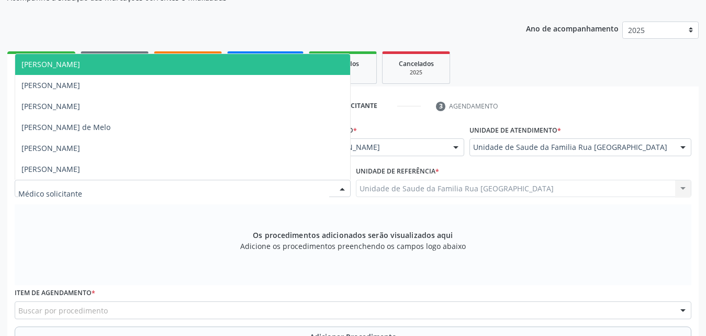
click at [158, 185] on div at bounding box center [183, 189] width 336 height 18
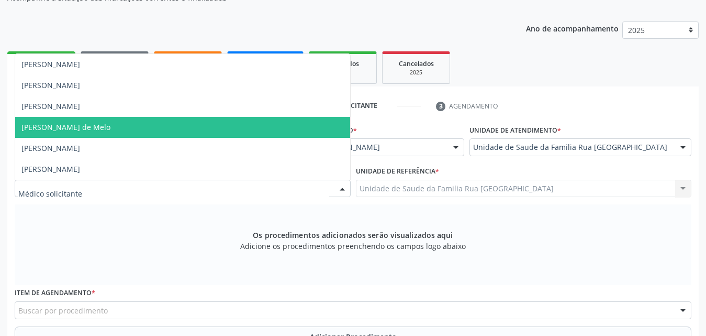
click at [144, 123] on span "[PERSON_NAME] de Melo" at bounding box center [182, 127] width 335 height 21
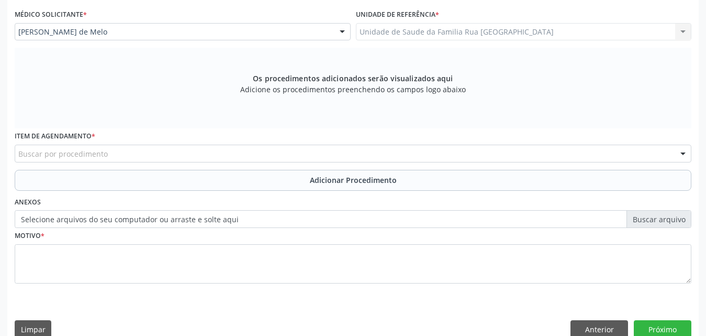
scroll to position [277, 0]
click at [277, 154] on div "Buscar por procedimento" at bounding box center [353, 153] width 677 height 18
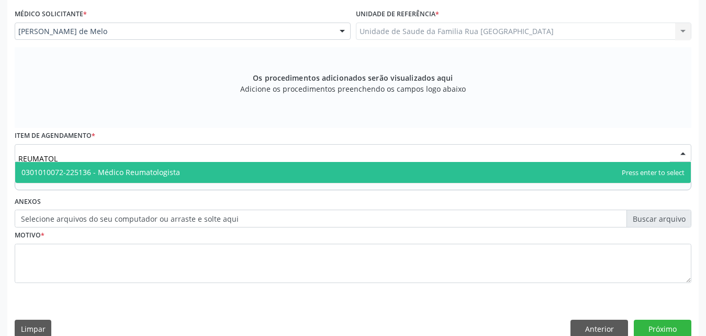
type input "REUMATOLO"
click at [201, 172] on span "0301010072-225136 - Médico Reumatologista" at bounding box center [353, 172] width 676 height 21
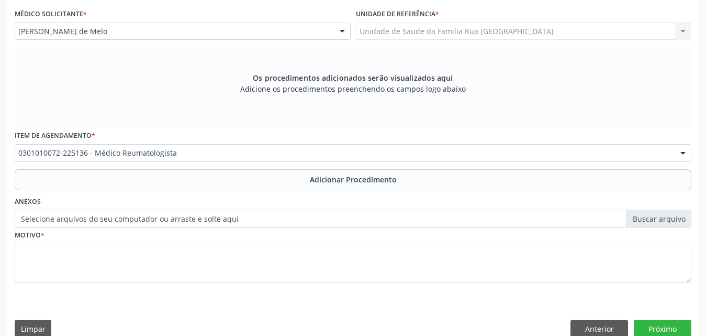
drag, startPoint x: 329, startPoint y: 180, endPoint x: 239, endPoint y: 216, distance: 97.0
click at [328, 180] on span "Adicionar Procedimento" at bounding box center [353, 179] width 87 height 11
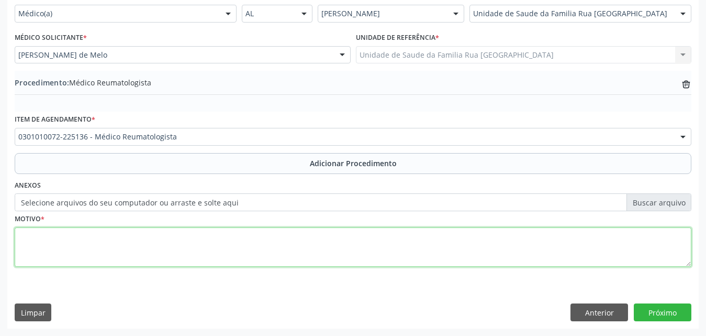
click at [74, 251] on textarea at bounding box center [353, 247] width 677 height 40
type textarea "RETORNO - FIBROMIALGIA."
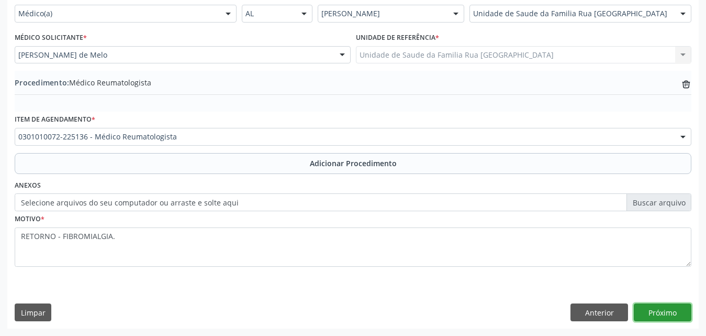
click at [654, 314] on button "Próximo" at bounding box center [663, 312] width 58 height 18
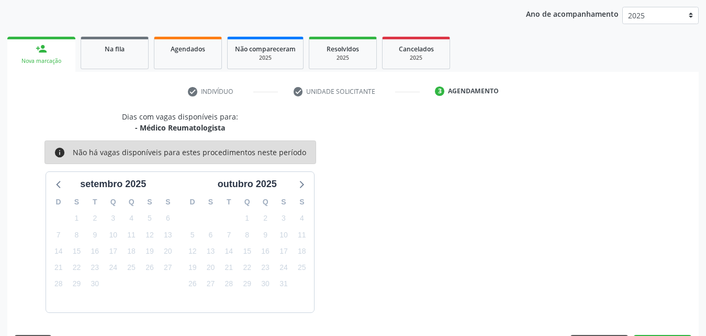
scroll to position [165, 0]
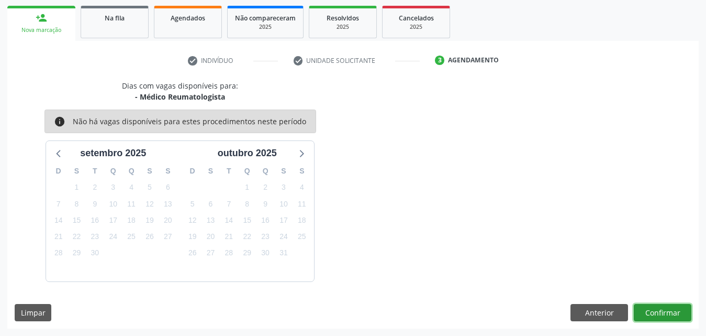
click at [655, 308] on button "Confirmar" at bounding box center [663, 313] width 58 height 18
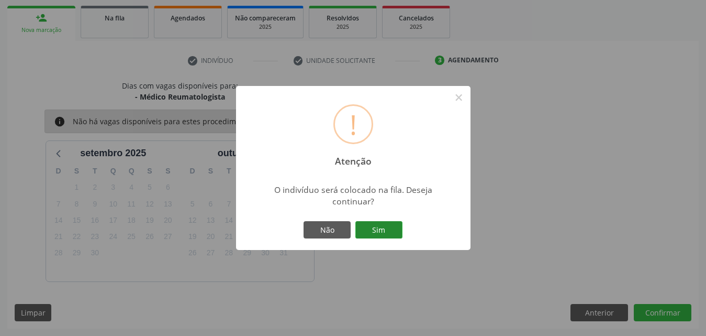
click at [385, 222] on button "Sim" at bounding box center [378, 230] width 47 height 18
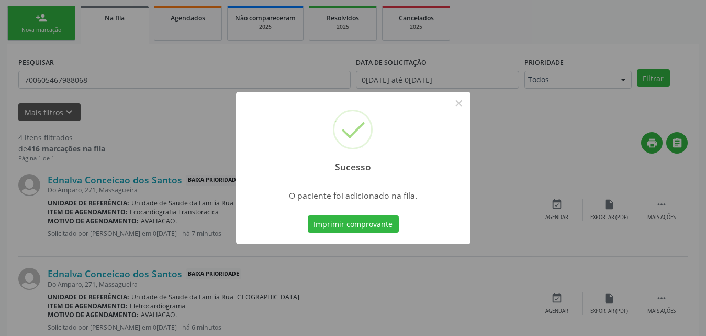
scroll to position [25, 0]
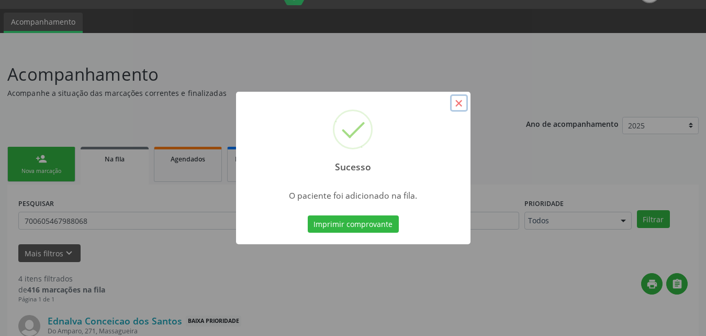
click at [462, 105] on button "×" at bounding box center [459, 103] width 18 height 18
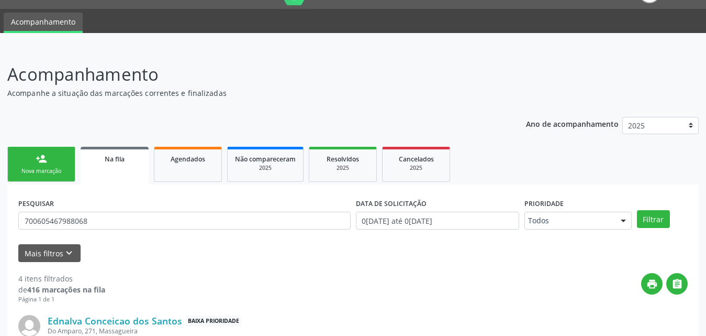
click at [123, 162] on span "Na fila" at bounding box center [115, 158] width 20 height 9
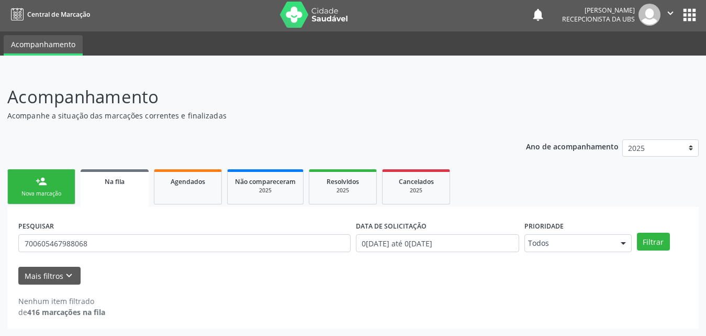
click at [118, 198] on link "Na fila" at bounding box center [115, 188] width 68 height 38
click at [114, 184] on span "Na fila" at bounding box center [115, 181] width 20 height 9
click at [115, 181] on span "Na fila" at bounding box center [115, 181] width 20 height 9
click at [201, 186] on link "Agendados" at bounding box center [188, 186] width 68 height 35
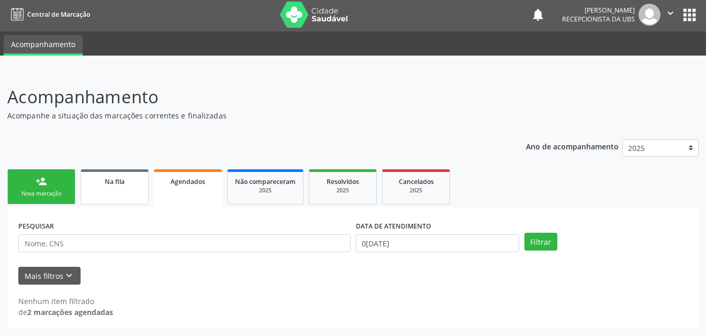
click at [115, 188] on link "Na fila" at bounding box center [115, 186] width 68 height 35
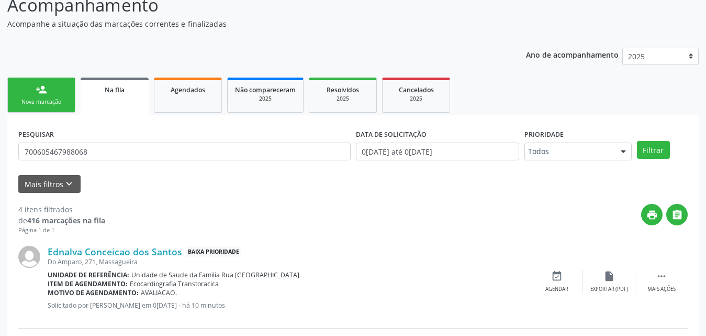
scroll to position [105, 0]
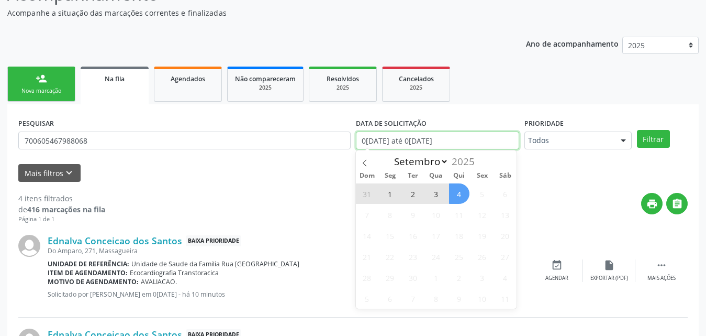
click at [480, 136] on input "0[DATE] até 0[DATE]" at bounding box center [437, 140] width 163 height 18
click at [423, 161] on select "Janeiro Fevereiro Março Abril Maio Junho Julho Agosto Setembro" at bounding box center [420, 161] width 60 height 15
click at [390, 154] on select "Janeiro Fevereiro Março Abril Maio Junho Julho Agosto Setembro" at bounding box center [420, 161] width 60 height 15
click at [390, 194] on span "1" at bounding box center [390, 193] width 20 height 20
type input "0[DATE]"
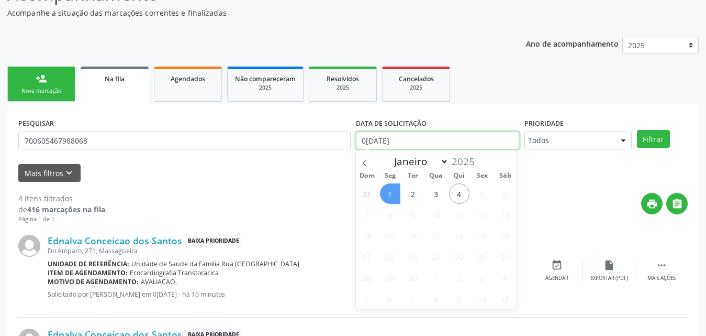
click at [507, 138] on input "0[DATE]" at bounding box center [437, 140] width 163 height 18
click at [467, 142] on input "0[DATE]" at bounding box center [437, 140] width 163 height 18
click at [364, 164] on icon at bounding box center [364, 162] width 7 height 7
select select "7"
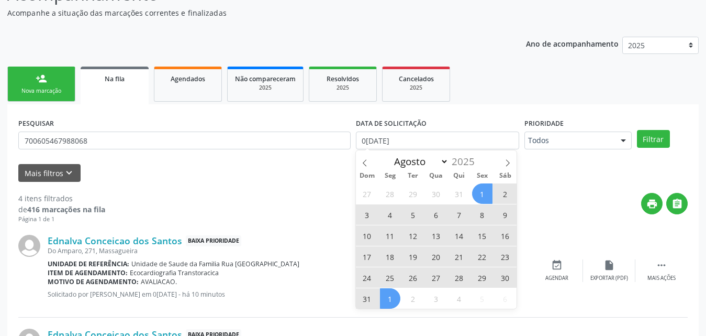
click at [479, 191] on span "1" at bounding box center [482, 193] width 20 height 20
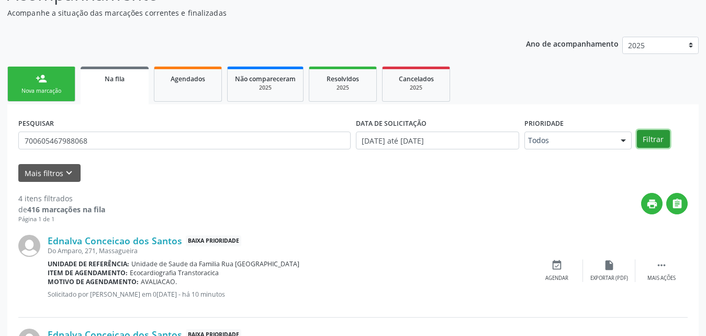
click at [655, 140] on button "Filtrar" at bounding box center [653, 139] width 33 height 18
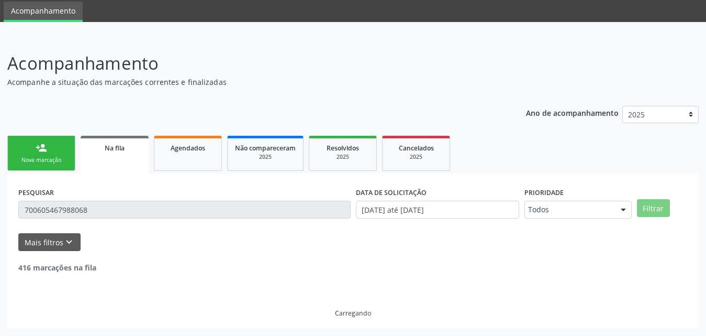
scroll to position [2, 0]
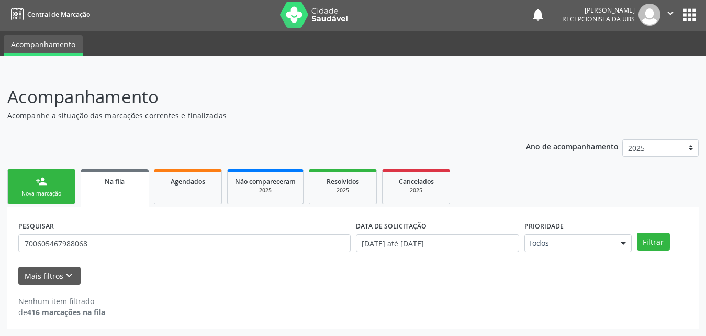
click at [136, 188] on link "Na fila" at bounding box center [115, 188] width 68 height 38
click at [123, 180] on span "Na fila" at bounding box center [115, 181] width 20 height 9
click at [254, 181] on span "Não compareceram" at bounding box center [265, 181] width 61 height 9
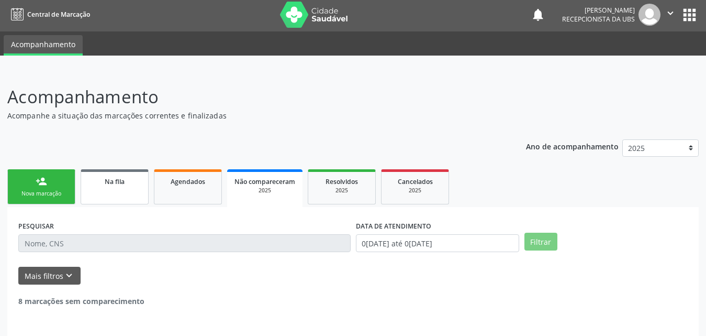
click at [112, 177] on span "Na fila" at bounding box center [115, 181] width 20 height 9
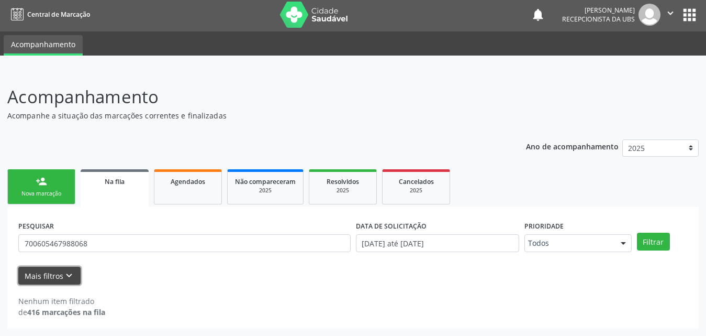
click at [54, 277] on button "Mais filtros keyboard_arrow_down" at bounding box center [49, 275] width 62 height 18
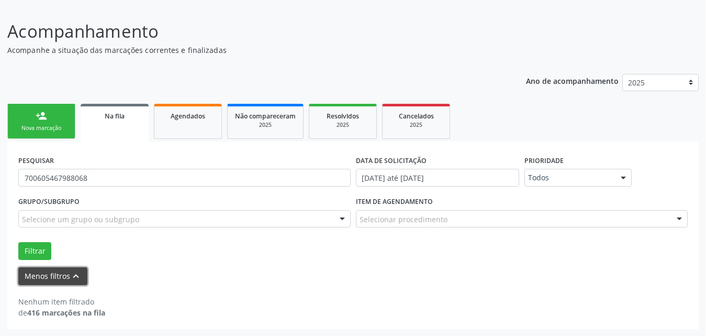
scroll to position [68, 0]
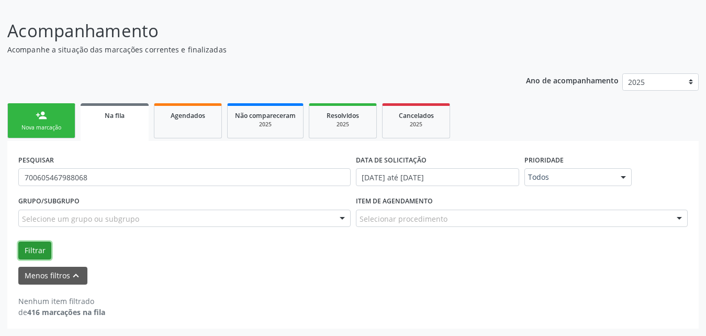
click at [29, 251] on button "Filtrar" at bounding box center [34, 250] width 33 height 18
click at [482, 183] on input "[DATE] até [DATE]" at bounding box center [437, 177] width 163 height 18
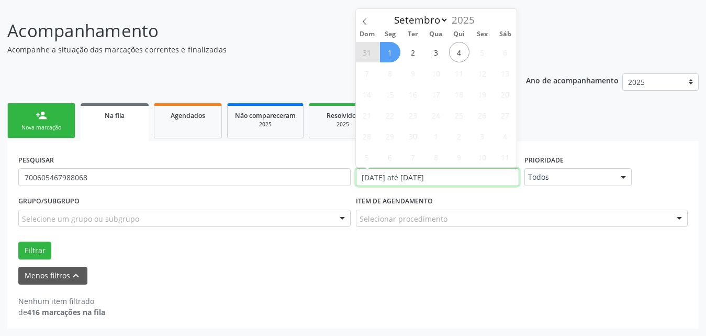
click at [469, 176] on input "[DATE] até [DATE]" at bounding box center [437, 177] width 163 height 18
click at [451, 175] on input "[DATE] até [DATE]" at bounding box center [437, 177] width 163 height 18
click at [18, 241] on button "Filtrar" at bounding box center [34, 250] width 33 height 18
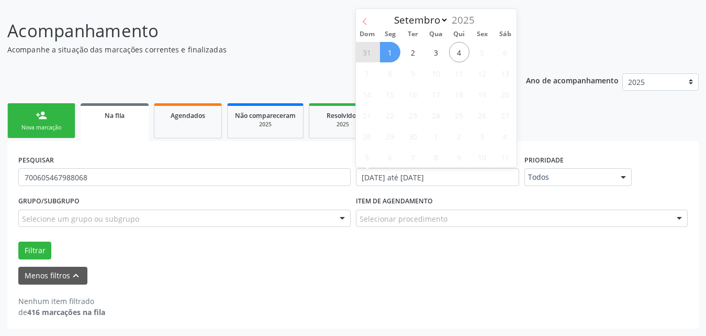
click at [363, 20] on icon at bounding box center [364, 21] width 7 height 7
select select "7"
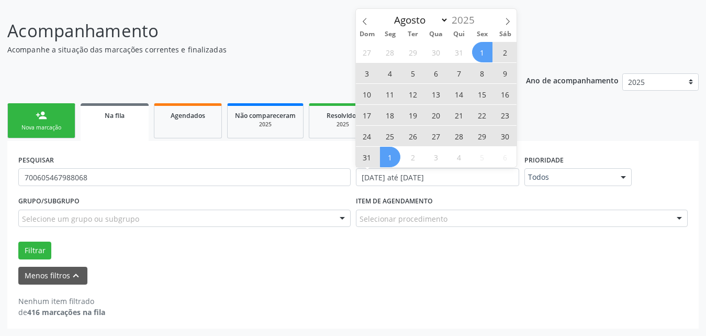
click at [484, 49] on span "1" at bounding box center [482, 52] width 20 height 20
type input "01[DATE]"
click at [369, 155] on span "31" at bounding box center [367, 157] width 20 height 20
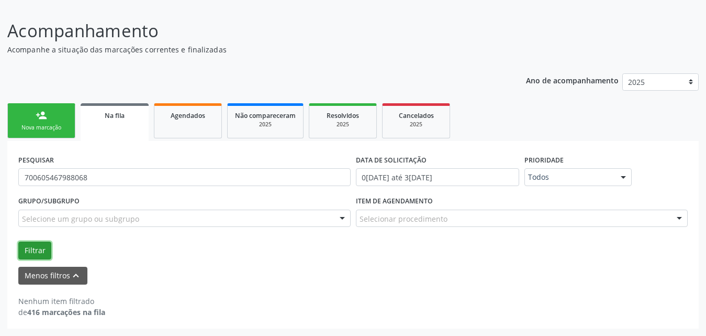
click at [43, 253] on button "Filtrar" at bounding box center [34, 250] width 33 height 18
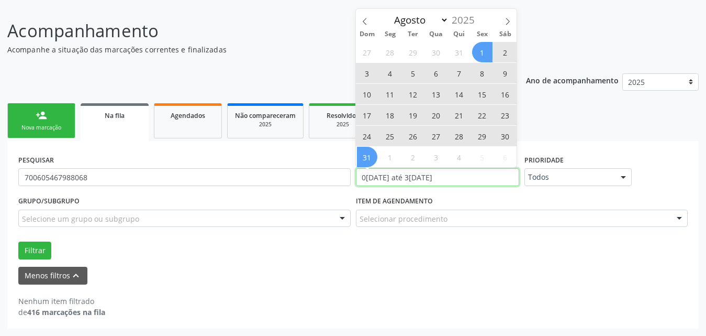
click at [474, 172] on input "0[DATE] até 3[DATE]" at bounding box center [437, 177] width 163 height 18
click at [481, 50] on span "1" at bounding box center [482, 52] width 20 height 20
type input "01[DATE]"
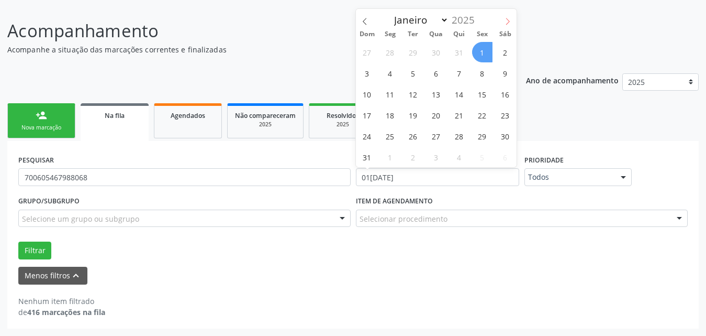
click at [506, 24] on icon at bounding box center [507, 21] width 7 height 7
select select "8"
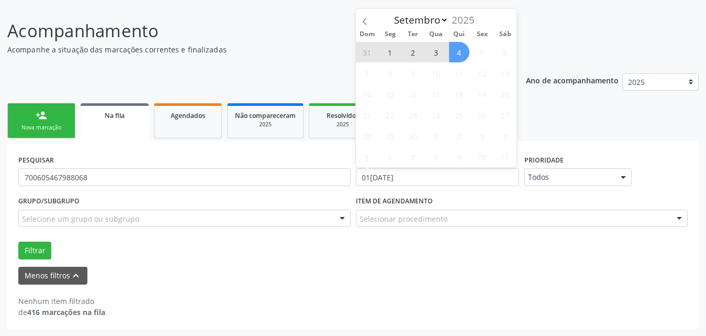
click at [459, 52] on span "4" at bounding box center [459, 52] width 20 height 20
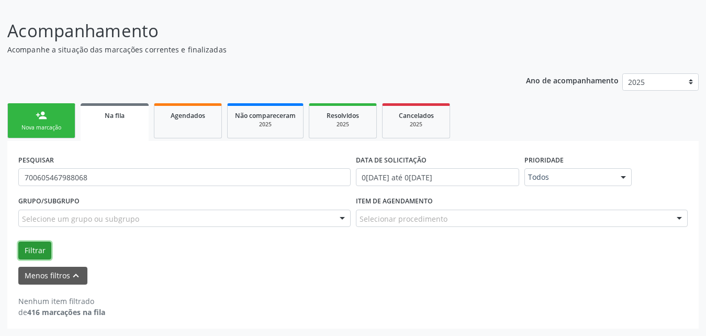
click at [35, 252] on button "Filtrar" at bounding box center [34, 250] width 33 height 18
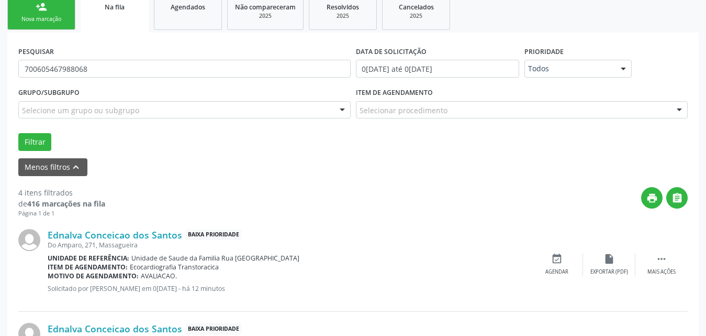
scroll to position [190, 0]
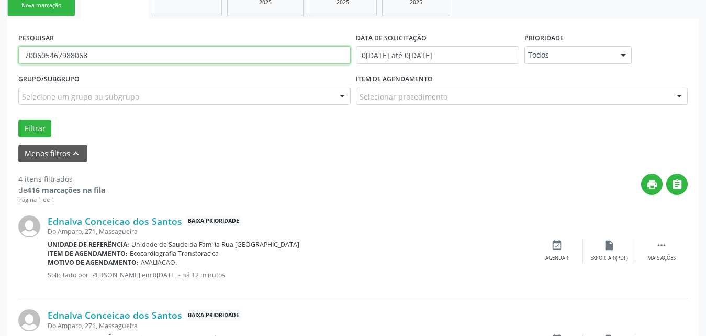
click at [161, 56] on input "700605467988068" at bounding box center [184, 55] width 332 height 18
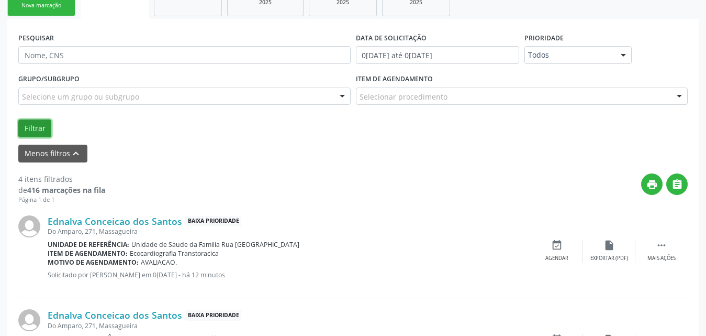
click at [37, 126] on button "Filtrar" at bounding box center [34, 128] width 33 height 18
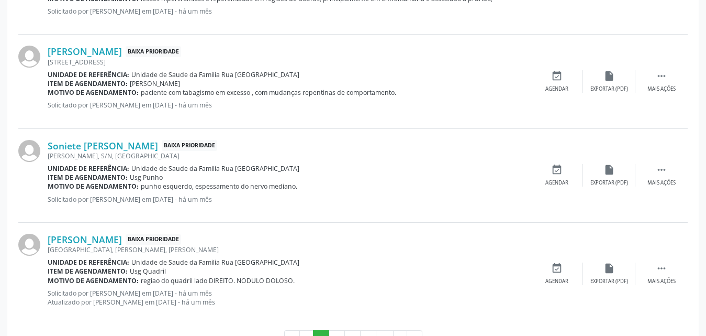
scroll to position [1532, 0]
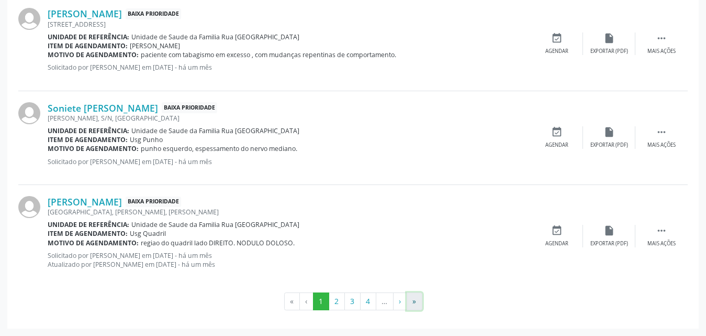
click at [411, 297] on button "»" at bounding box center [415, 301] width 16 height 18
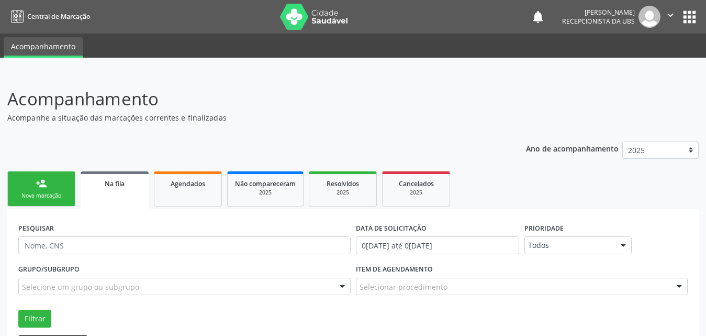
scroll to position [105, 0]
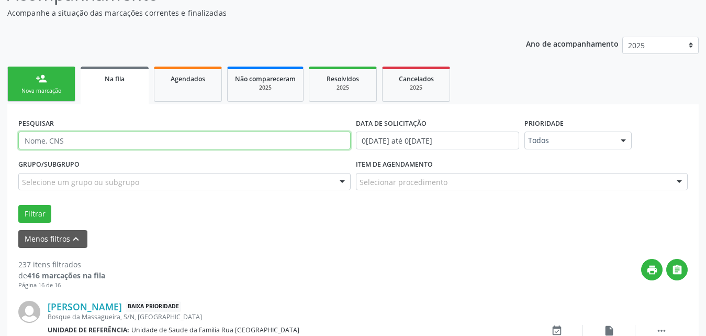
click at [138, 141] on input "text" at bounding box center [184, 140] width 332 height 18
type input "707605283226499"
click at [18, 205] on button "Filtrar" at bounding box center [34, 214] width 33 height 18
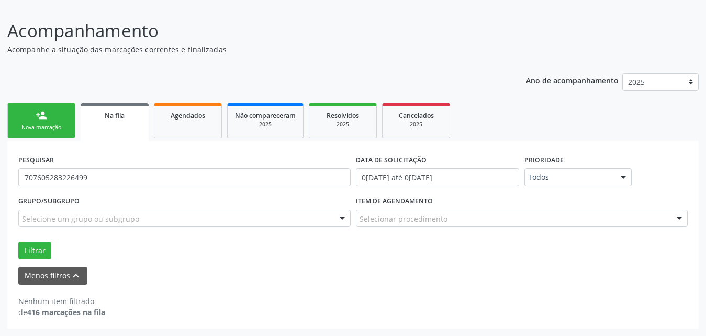
scroll to position [68, 0]
click at [113, 180] on input "707605283226499" at bounding box center [184, 177] width 332 height 18
click at [18, 241] on button "Filtrar" at bounding box center [34, 250] width 33 height 18
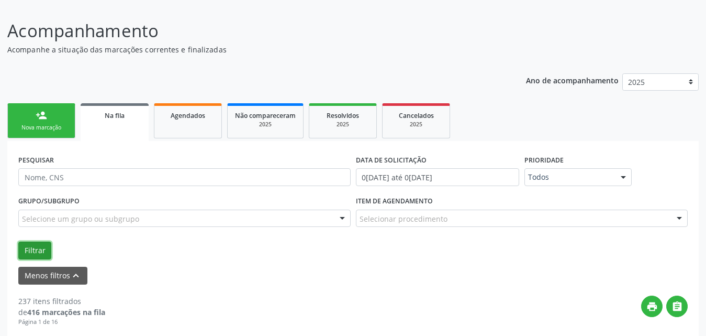
click at [31, 249] on button "Filtrar" at bounding box center [34, 250] width 33 height 18
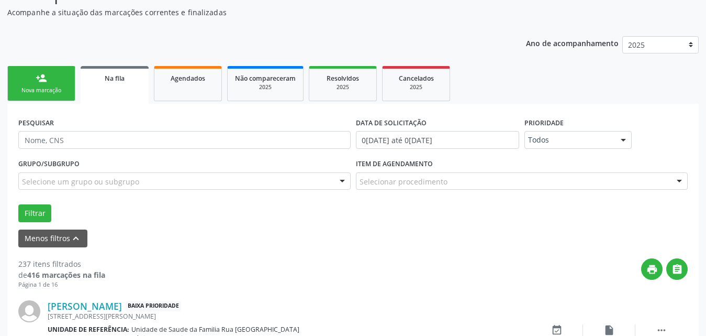
scroll to position [157, 0]
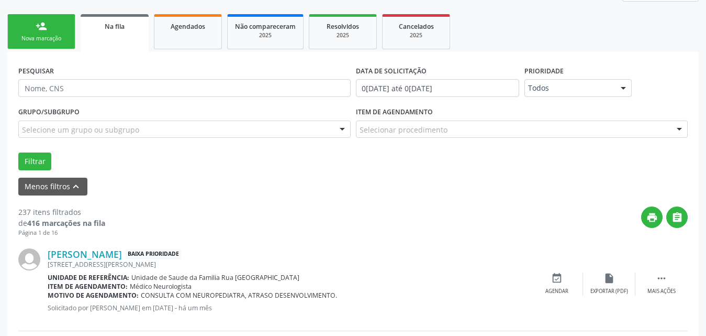
click at [47, 31] on div "person_add" at bounding box center [42, 26] width 12 height 12
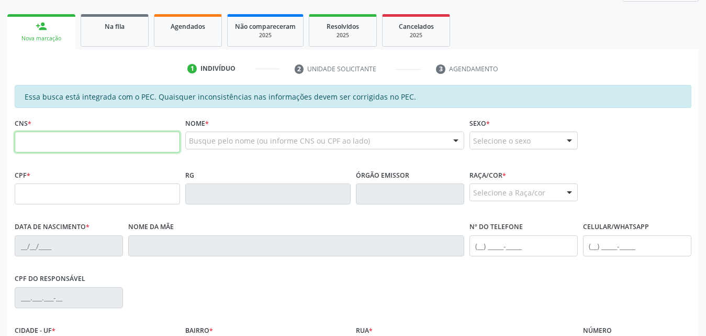
drag, startPoint x: 123, startPoint y: 148, endPoint x: 129, endPoint y: 146, distance: 6.8
click at [123, 148] on input "text" at bounding box center [97, 141] width 165 height 21
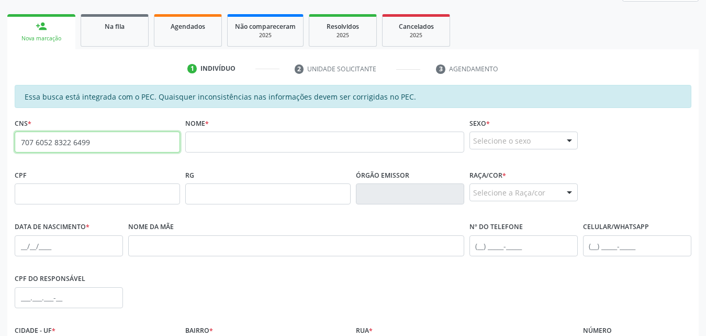
click at [127, 137] on input "707 6052 8322 6499" at bounding box center [97, 141] width 165 height 21
type input "7"
type input "704 3015 3382 5496"
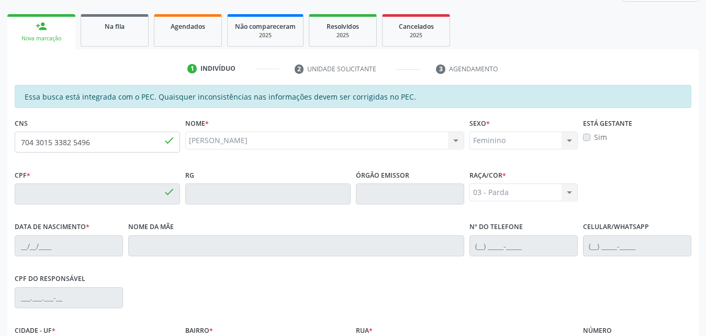
type input "491.450.887-72"
type input "1[DATE]"
type input "[PERSON_NAME]"
type input "[PHONE_NUMBER]"
type input "S/N"
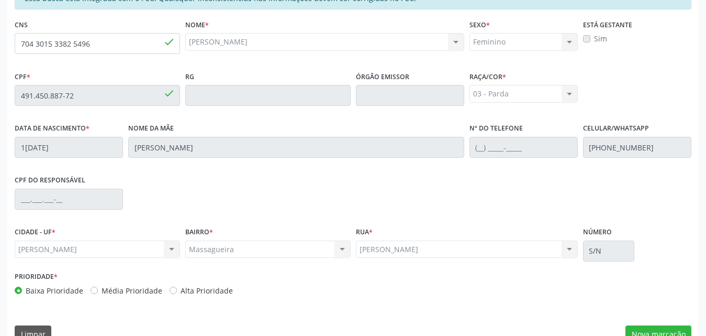
scroll to position [277, 0]
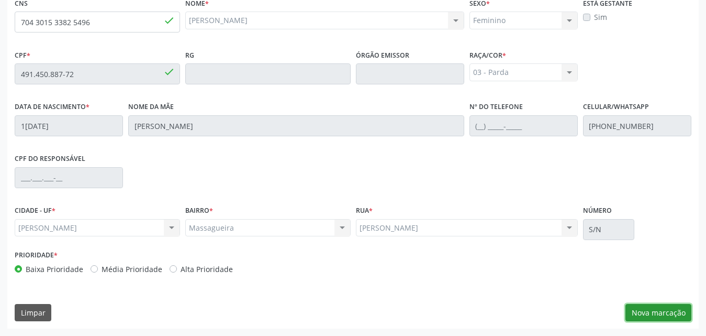
click at [644, 313] on button "Nova marcação" at bounding box center [659, 313] width 66 height 18
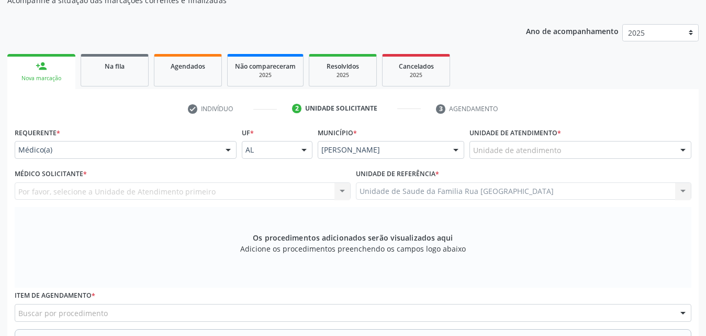
scroll to position [120, 0]
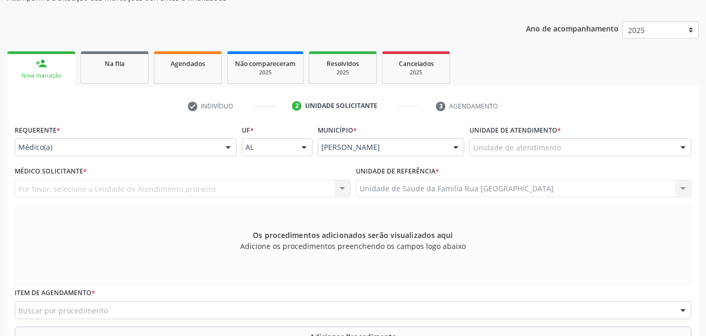
click at [337, 188] on div "Por favor, selecione a Unidade de Atendimento primeiro Nenhum resultado encontr…" at bounding box center [183, 189] width 336 height 18
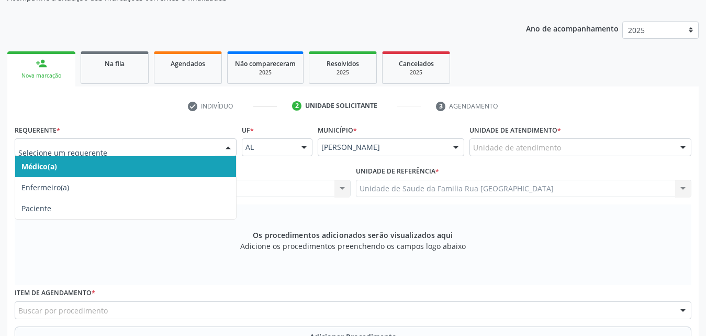
click at [226, 144] on div at bounding box center [228, 148] width 16 height 18
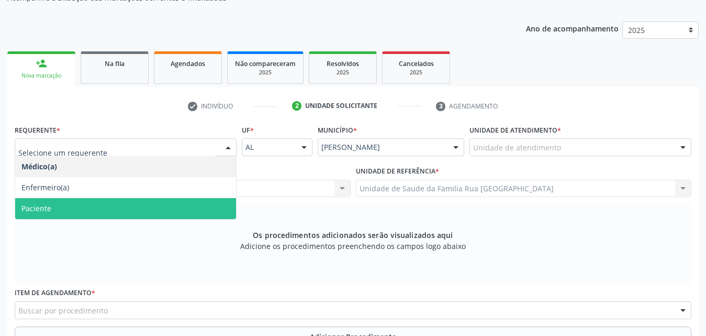
click at [120, 213] on span "Paciente" at bounding box center [125, 208] width 221 height 21
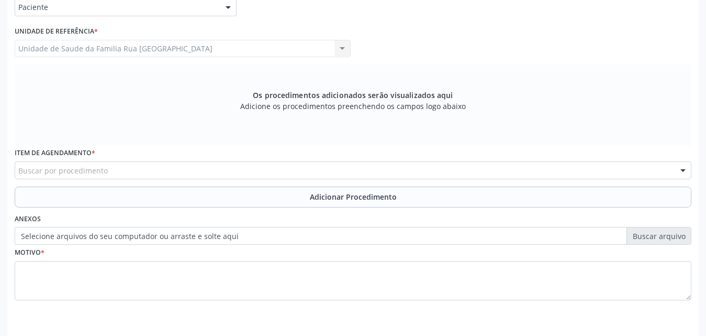
scroll to position [293, 0]
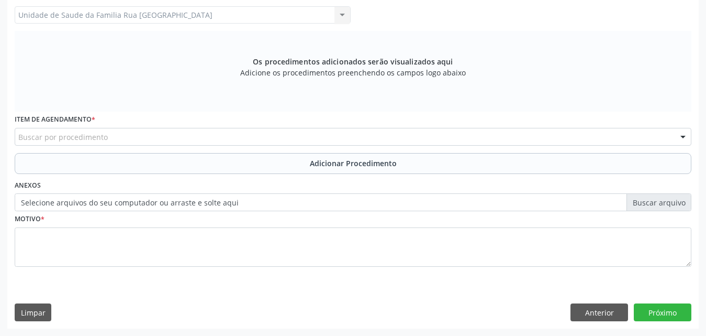
click at [210, 139] on div "Buscar por procedimento" at bounding box center [353, 137] width 677 height 18
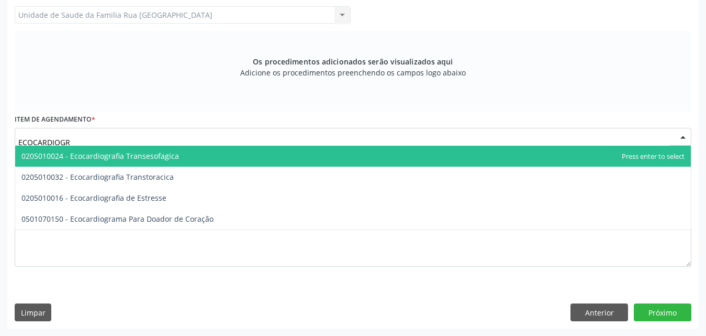
type input "ECOCARDIOGRA"
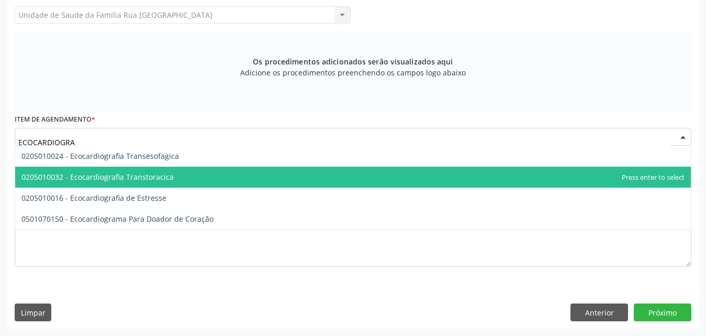
click at [174, 178] on span "0205010032 - Ecocardiografia Transtoracica" at bounding box center [353, 176] width 676 height 21
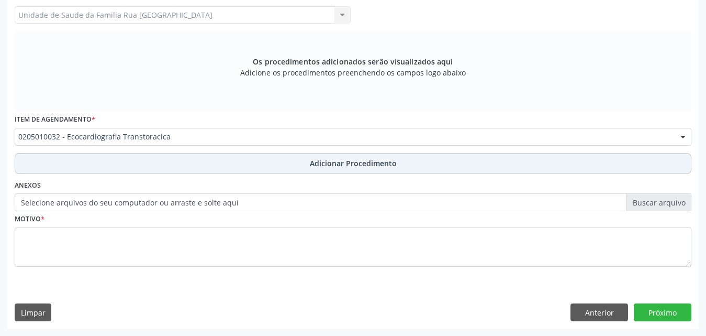
click at [351, 164] on span "Adicionar Procedimento" at bounding box center [353, 163] width 87 height 11
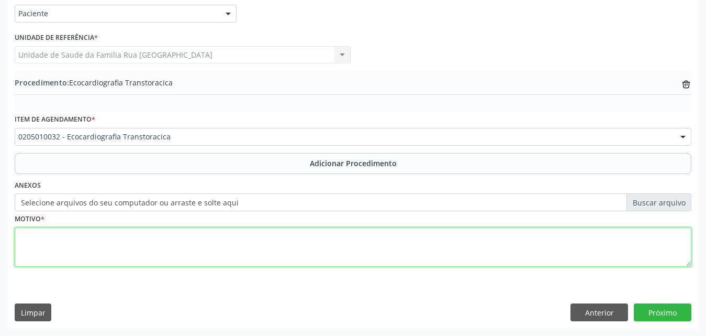
click at [161, 241] on textarea at bounding box center [353, 247] width 677 height 40
type textarea "AVALIACAO, PCTE HAS"
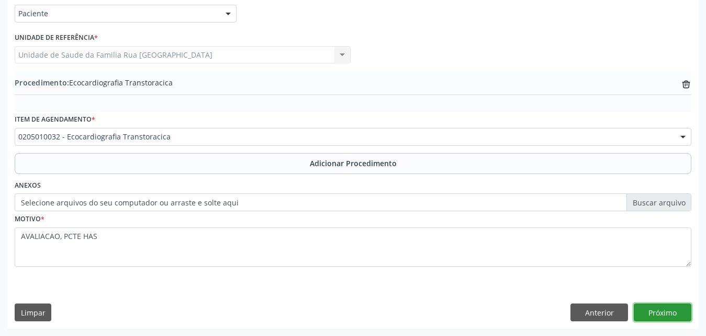
click at [660, 315] on button "Próximo" at bounding box center [663, 312] width 58 height 18
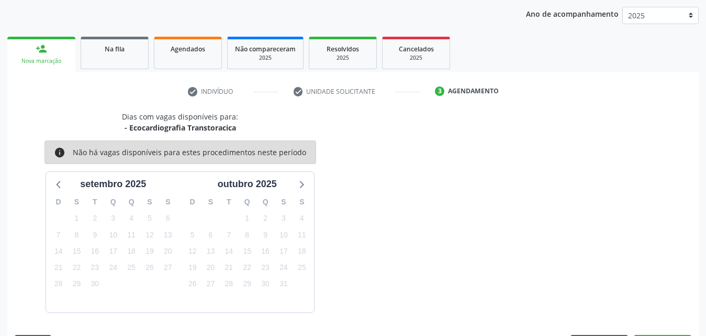
scroll to position [165, 0]
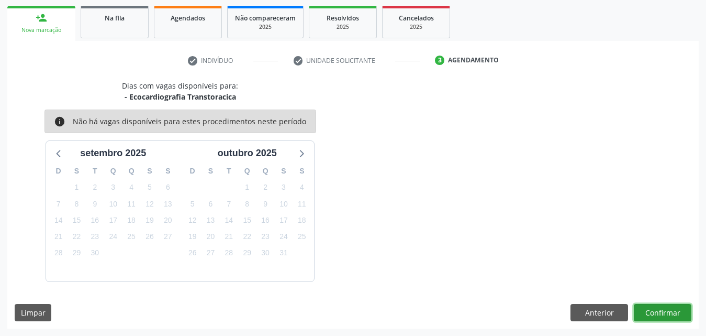
click at [659, 305] on button "Confirmar" at bounding box center [663, 313] width 58 height 18
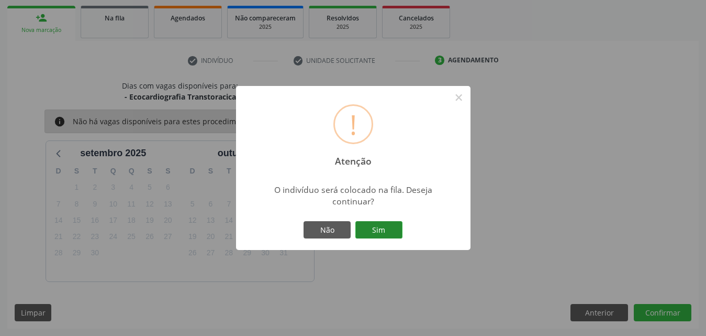
click at [398, 229] on button "Sim" at bounding box center [378, 230] width 47 height 18
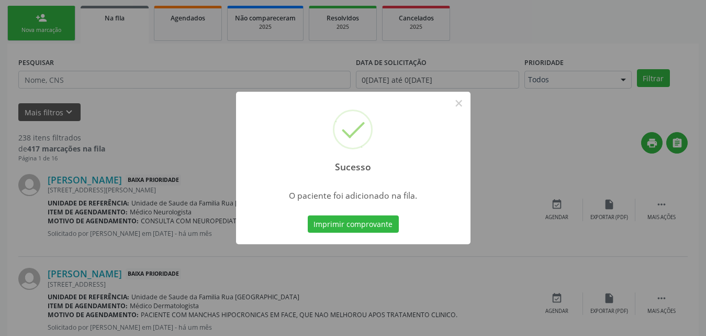
scroll to position [25, 0]
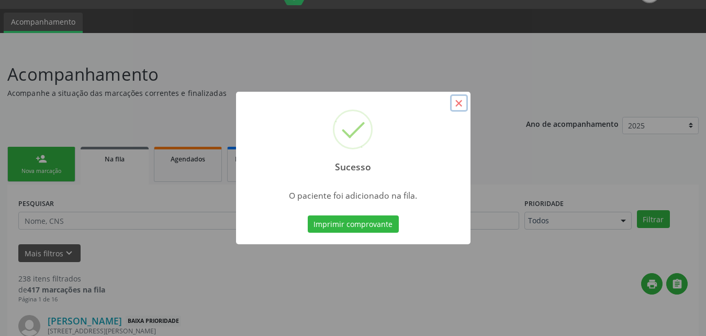
click at [453, 107] on button "×" at bounding box center [459, 103] width 18 height 18
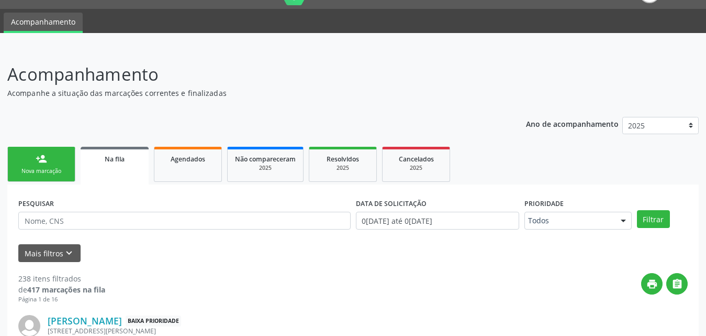
click at [29, 169] on div "Nova marcação" at bounding box center [41, 171] width 52 height 8
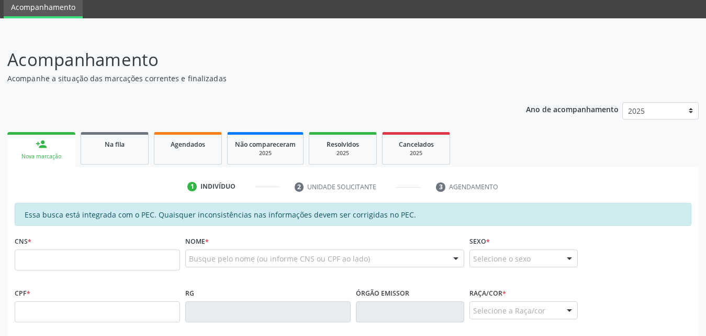
scroll to position [129, 0]
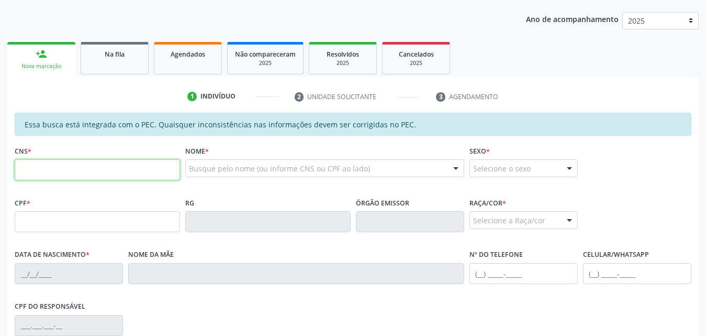
click at [118, 171] on input "text" at bounding box center [97, 169] width 165 height 21
type input "704 3015 3382 5496"
type input "491.450.887-72"
type input "1[DATE]"
type input "[PERSON_NAME]"
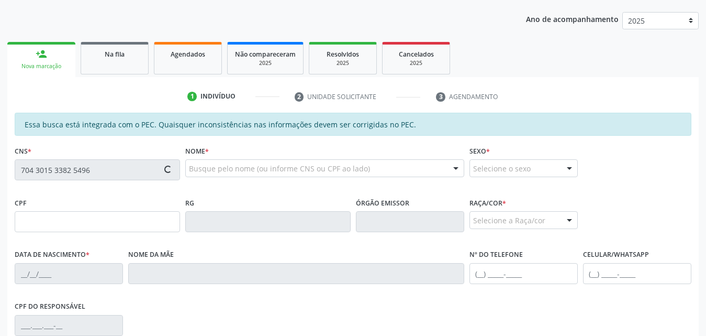
type input "[PHONE_NUMBER]"
type input "S/N"
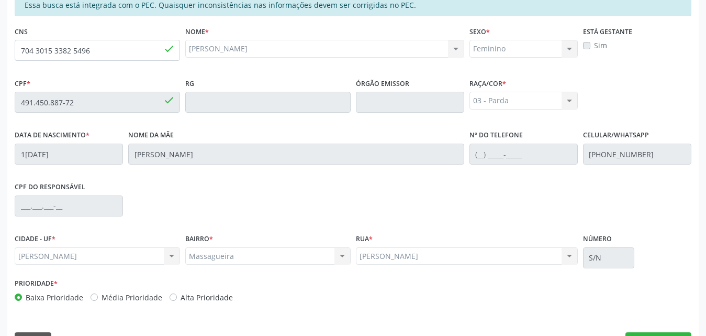
scroll to position [277, 0]
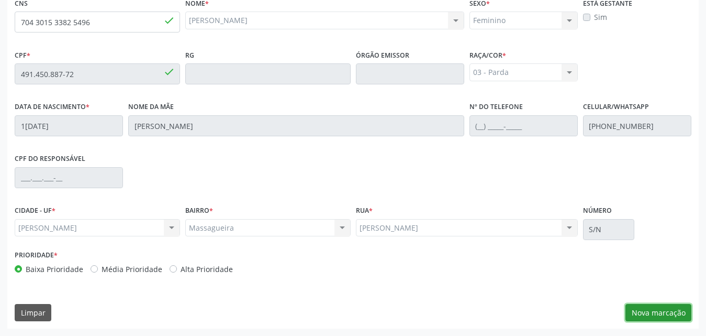
click at [641, 316] on button "Nova marcação" at bounding box center [659, 313] width 66 height 18
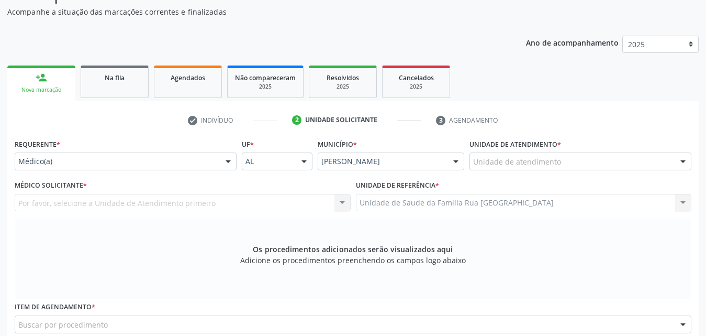
scroll to position [68, 0]
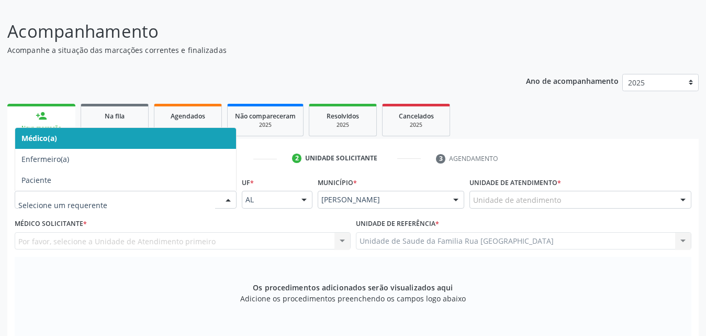
click at [229, 202] on div at bounding box center [228, 200] width 16 height 18
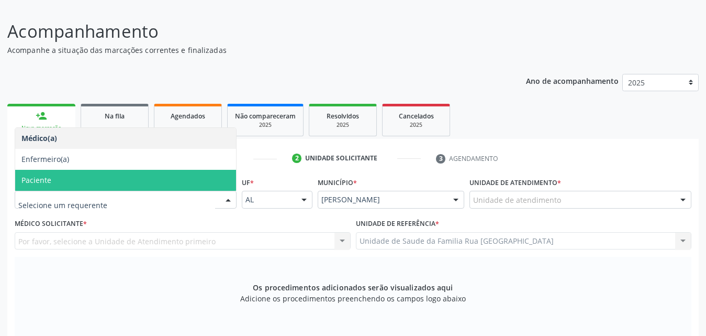
click at [97, 174] on span "Paciente" at bounding box center [125, 180] width 221 height 21
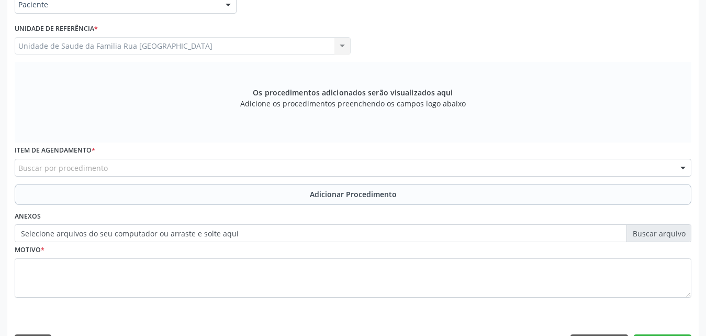
scroll to position [277, 0]
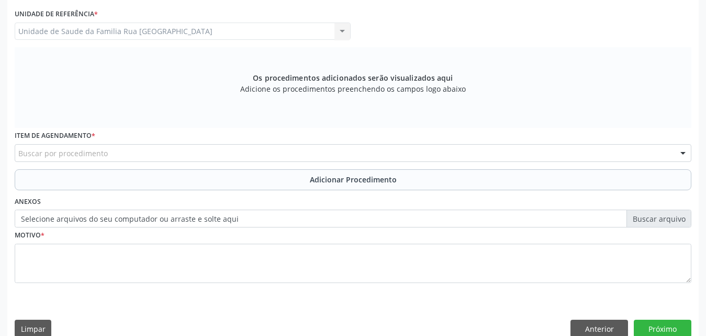
click at [213, 153] on div "Buscar por procedimento" at bounding box center [353, 153] width 677 height 18
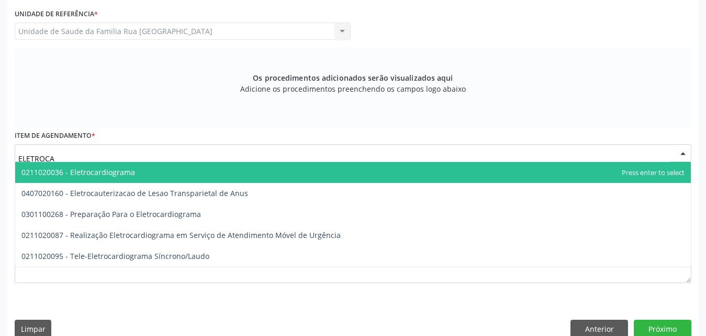
type input "ELETROCAR"
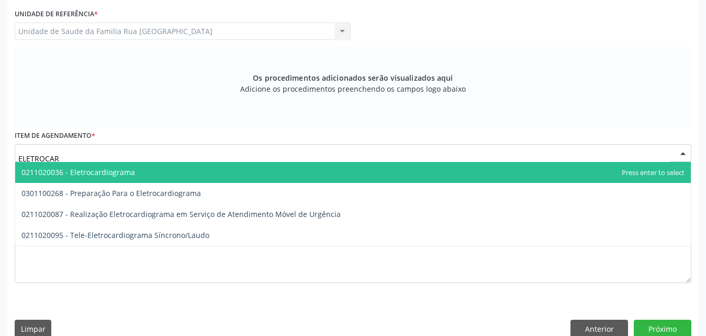
click at [181, 177] on span "0211020036 - Eletrocardiograma" at bounding box center [353, 172] width 676 height 21
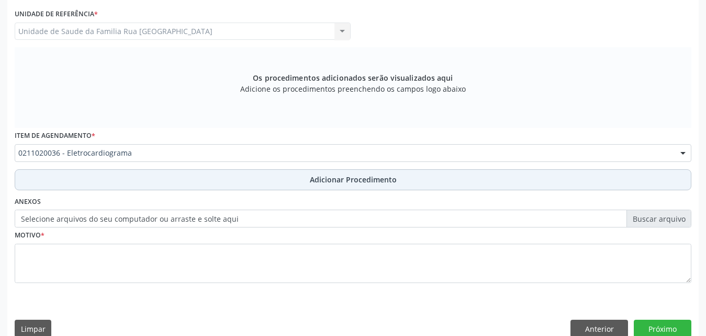
click at [320, 181] on span "Adicionar Procedimento" at bounding box center [353, 179] width 87 height 11
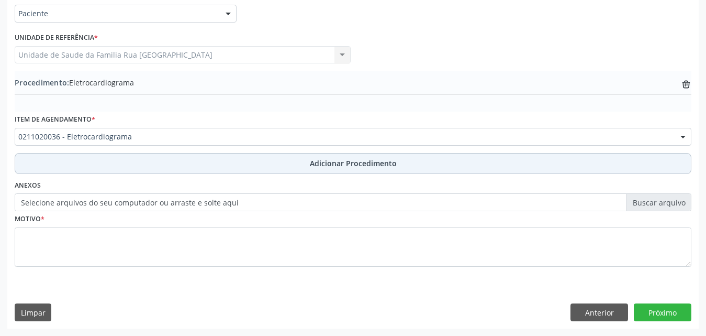
scroll to position [253, 0]
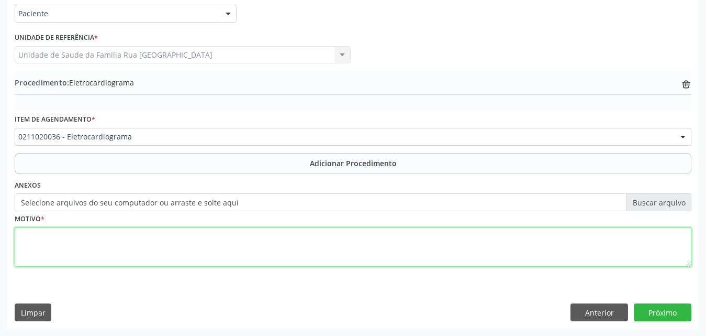
click at [167, 239] on textarea at bounding box center [353, 247] width 677 height 40
type textarea "AVALIACAO CARDIOLOGICA, HAS"
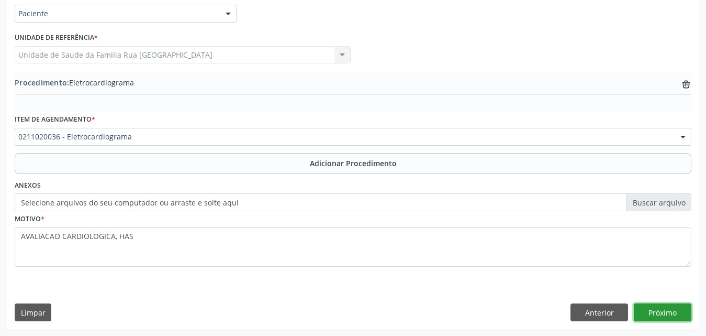
click at [669, 318] on button "Próximo" at bounding box center [663, 312] width 58 height 18
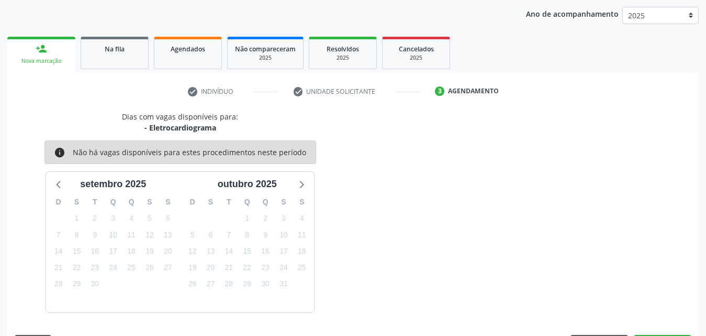
scroll to position [165, 0]
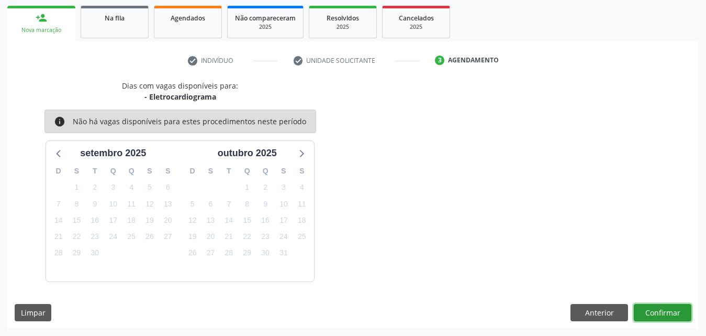
click at [645, 312] on button "Confirmar" at bounding box center [663, 313] width 58 height 18
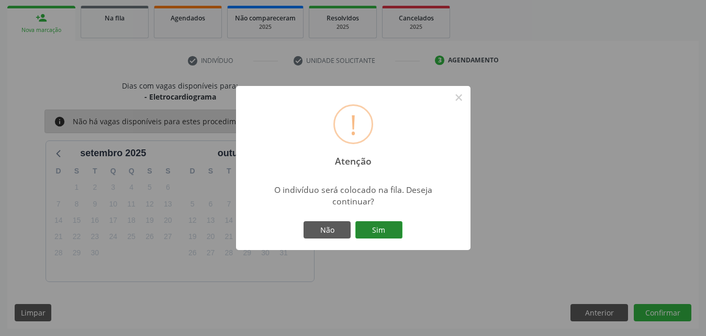
drag, startPoint x: 388, startPoint y: 227, endPoint x: 384, endPoint y: 221, distance: 6.7
click at [385, 224] on button "Sim" at bounding box center [378, 230] width 47 height 18
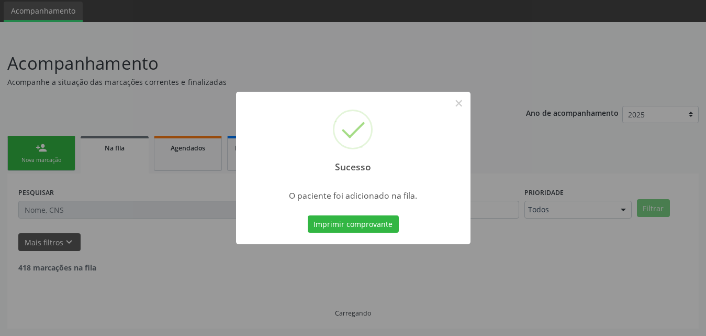
scroll to position [25, 0]
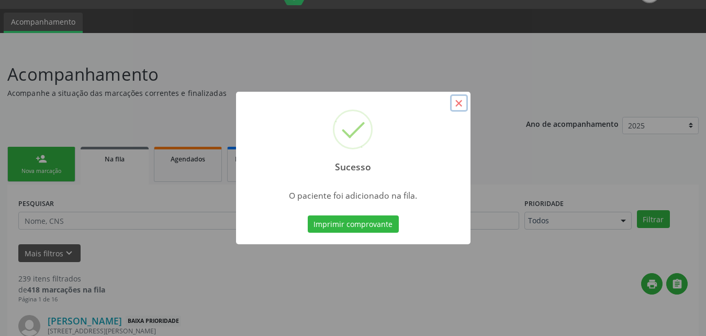
click at [461, 104] on button "×" at bounding box center [459, 103] width 18 height 18
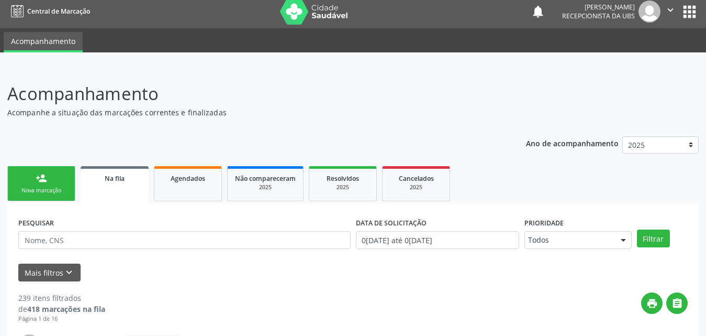
scroll to position [0, 0]
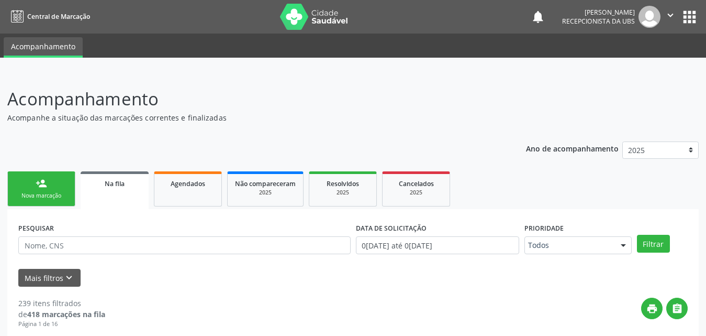
click at [58, 186] on link "person_add Nova marcação" at bounding box center [41, 188] width 68 height 35
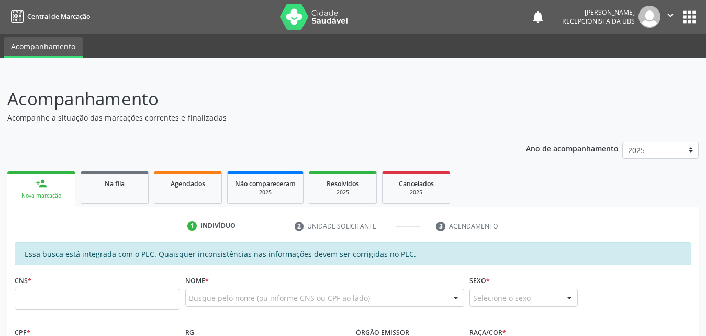
scroll to position [105, 0]
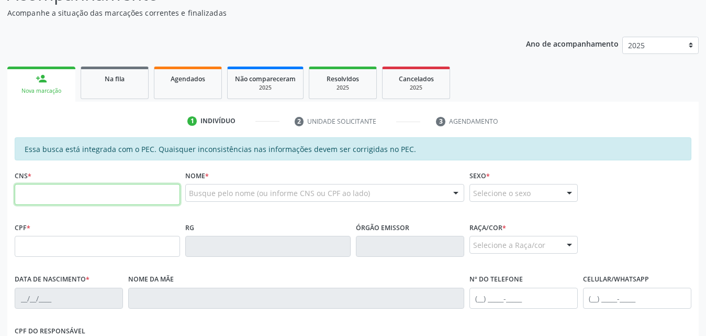
click at [110, 196] on input "text" at bounding box center [97, 194] width 165 height 21
type input "704 1081 7021 0077"
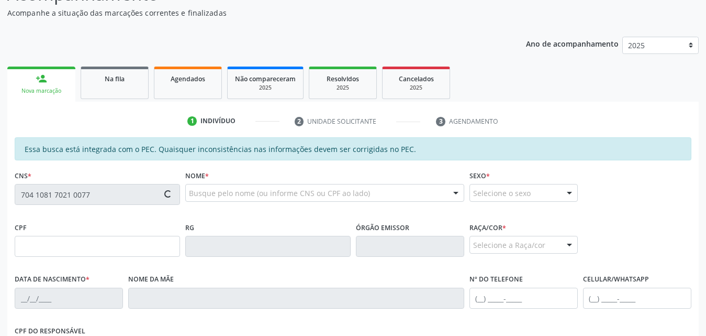
type input "426.016.734-00"
type input "[DATE]"
type input "[PERSON_NAME]"
type input "[PHONE_NUMBER]"
type input "S/N"
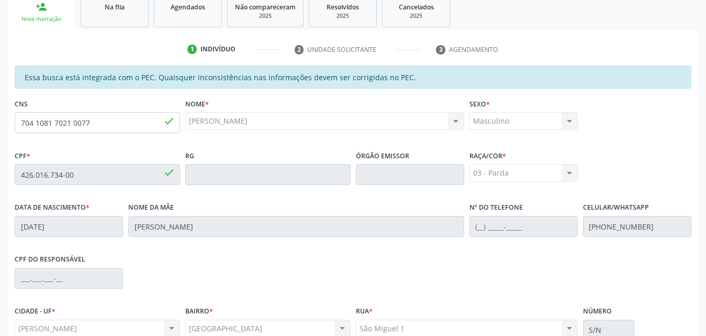
scroll to position [277, 0]
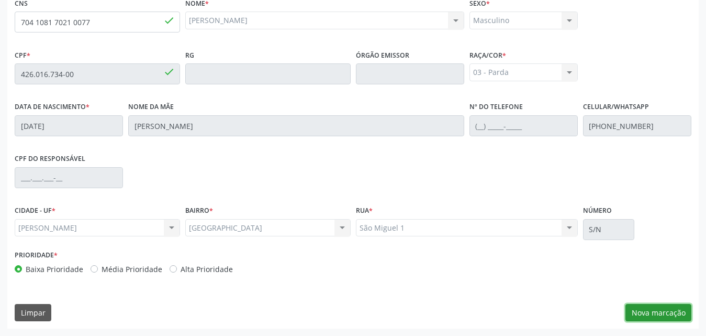
click at [654, 310] on button "Nova marcação" at bounding box center [659, 313] width 66 height 18
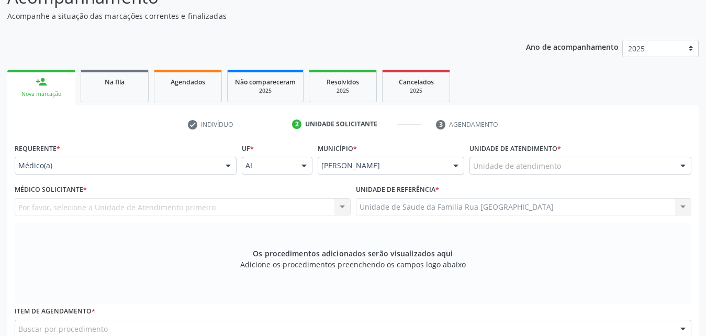
scroll to position [120, 0]
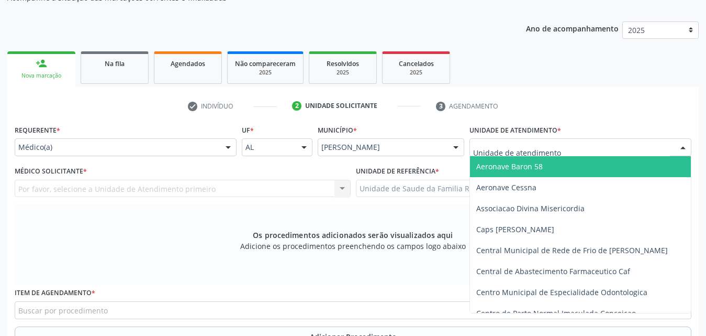
click at [559, 150] on div at bounding box center [581, 147] width 222 height 18
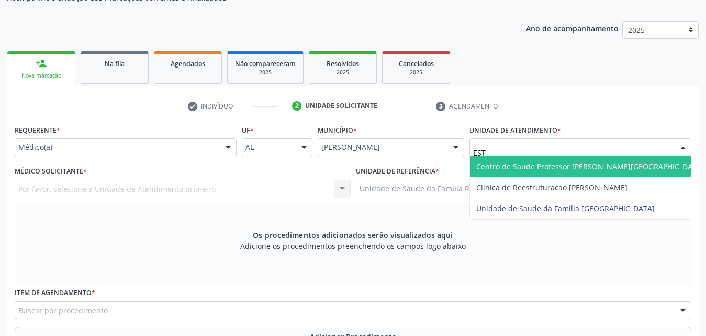
click at [556, 171] on span "Centro de Saude Professor [PERSON_NAME][GEOGRAPHIC_DATA]" at bounding box center [590, 166] width 240 height 21
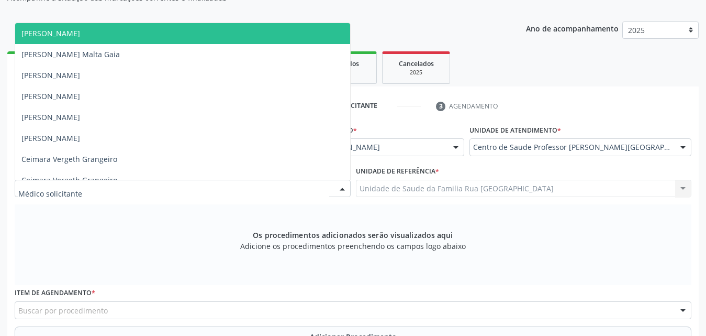
click at [149, 186] on div at bounding box center [183, 189] width 336 height 18
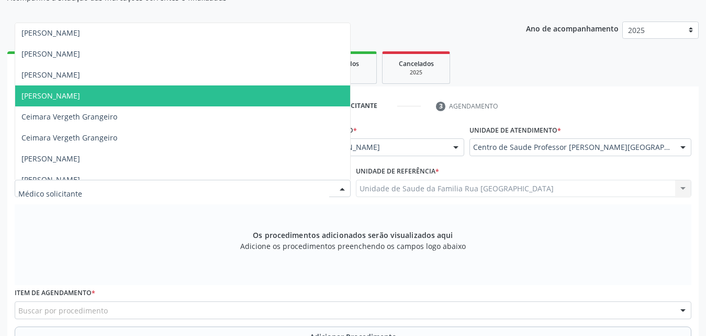
scroll to position [0, 0]
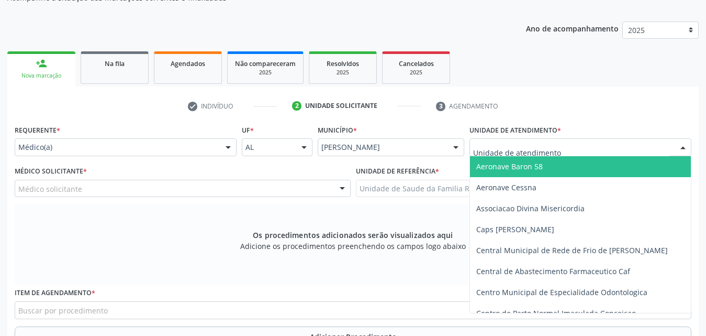
click at [682, 146] on div at bounding box center [683, 148] width 16 height 18
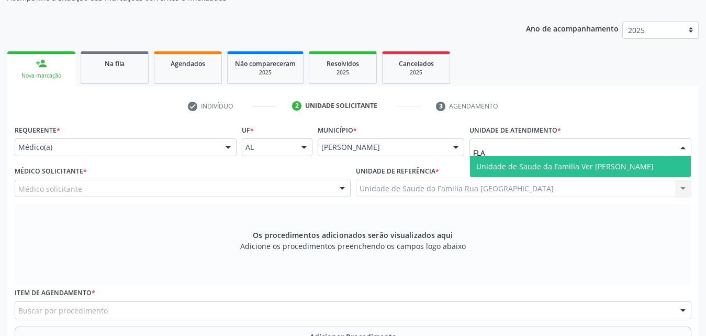
click at [605, 163] on span "Unidade de Saude da Familia Ver [PERSON_NAME]" at bounding box center [564, 166] width 177 height 10
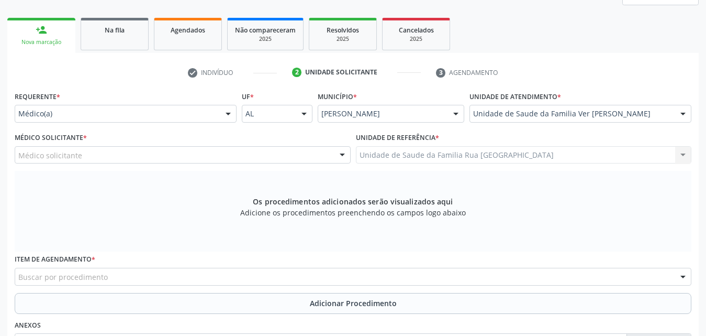
scroll to position [172, 0]
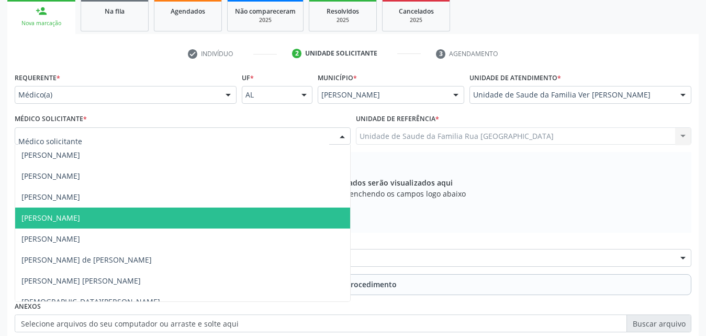
click at [340, 137] on div at bounding box center [343, 137] width 16 height 18
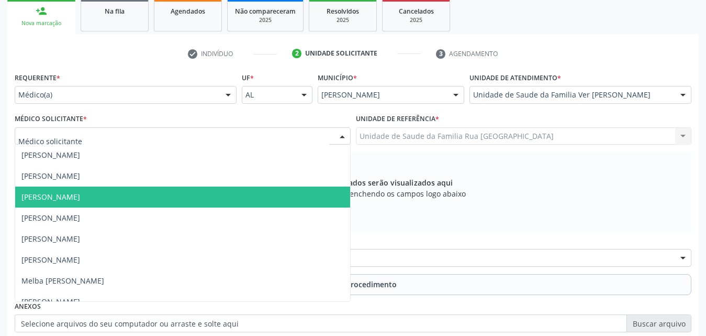
scroll to position [366, 0]
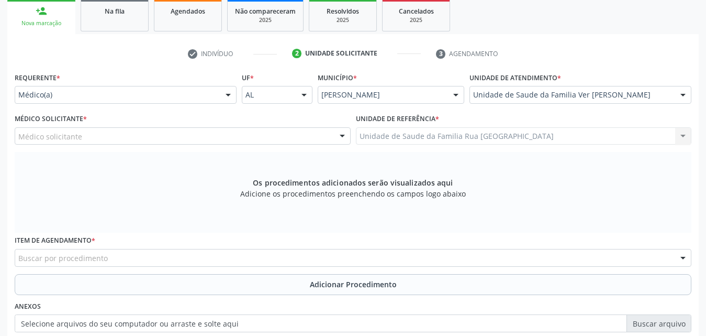
click at [681, 108] on div "Unidade de atendimento * Unidade de Saude da Familia Ver [PERSON_NAME] Aeronave…" at bounding box center [580, 90] width 227 height 41
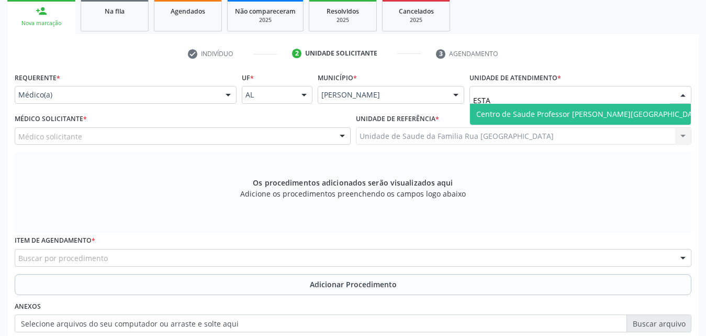
click at [575, 112] on span "Centro de Saude Professor [PERSON_NAME][GEOGRAPHIC_DATA]" at bounding box center [590, 114] width 228 height 10
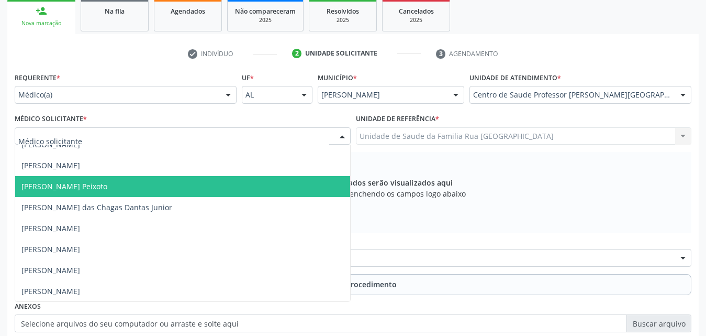
click at [323, 138] on div at bounding box center [183, 136] width 336 height 18
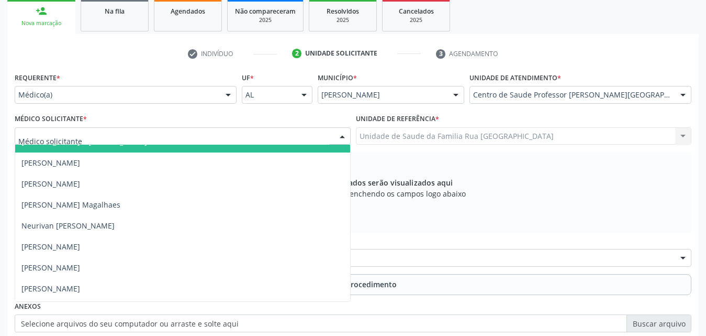
scroll to position [681, 0]
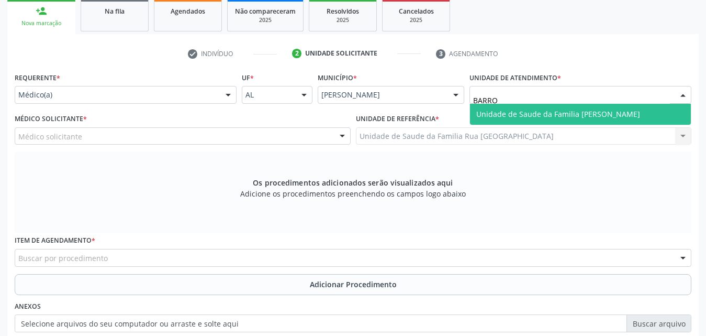
click at [598, 117] on span "Unidade de Saude da Familia [PERSON_NAME]" at bounding box center [558, 114] width 164 height 10
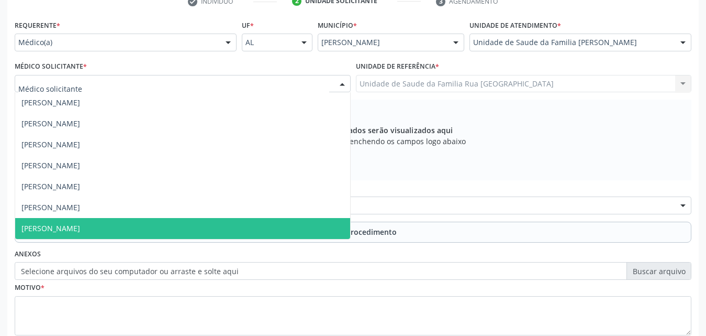
scroll to position [0, 0]
click at [342, 85] on div at bounding box center [343, 84] width 16 height 18
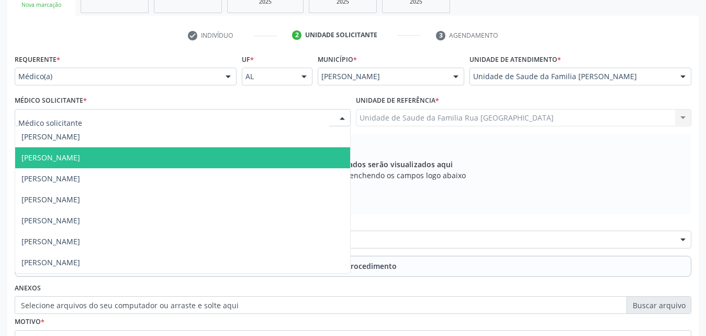
scroll to position [172, 0]
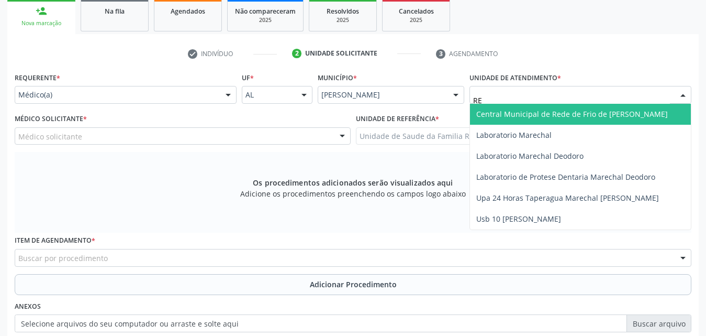
type input "R"
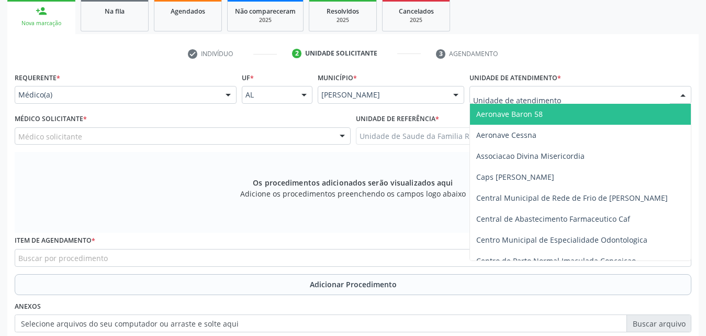
type input "G"
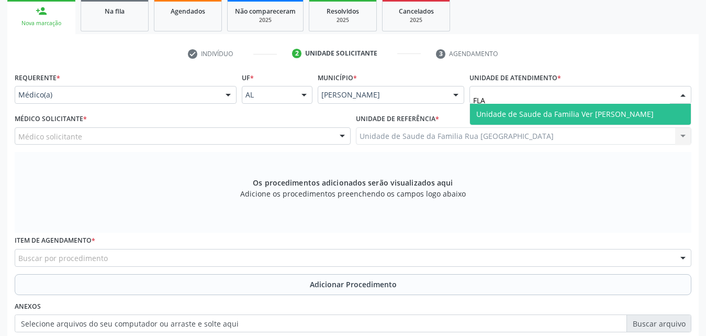
type input "FLAV"
click at [619, 110] on span "Unidade de Saude da Familia Ver [PERSON_NAME]" at bounding box center [564, 114] width 177 height 10
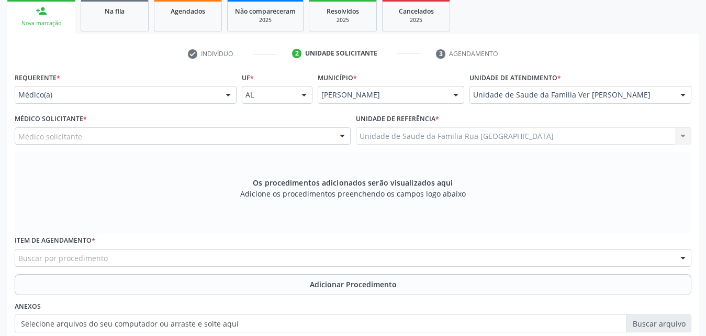
click at [205, 131] on div "Médico solicitante" at bounding box center [183, 136] width 336 height 18
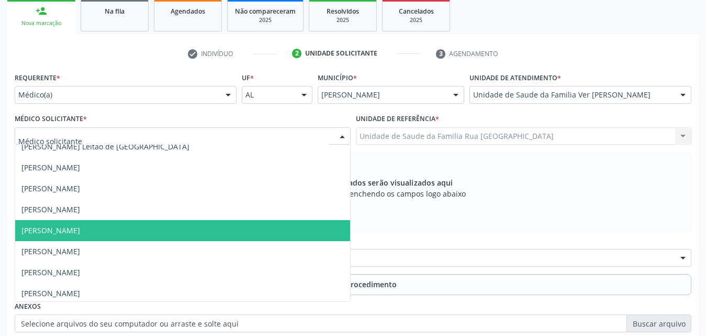
scroll to position [262, 0]
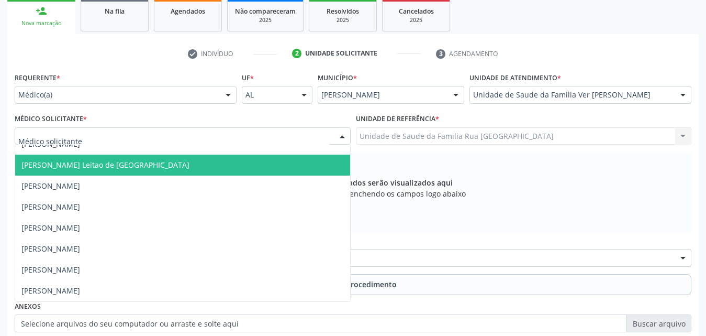
click at [228, 93] on div at bounding box center [228, 95] width 16 height 18
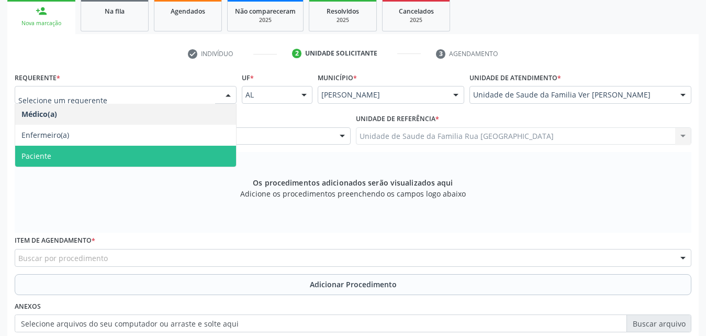
click at [85, 152] on span "Paciente" at bounding box center [125, 156] width 221 height 21
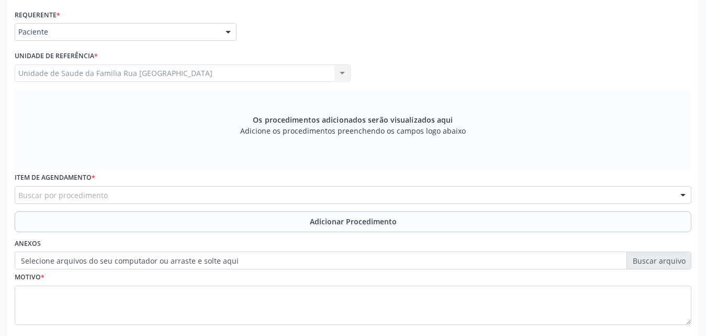
scroll to position [293, 0]
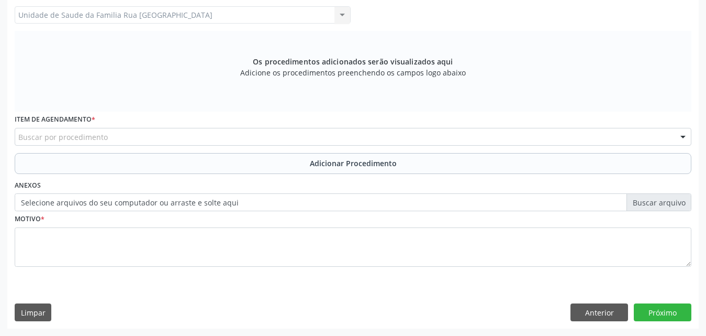
click at [217, 134] on div "Buscar por procedimento" at bounding box center [353, 137] width 677 height 18
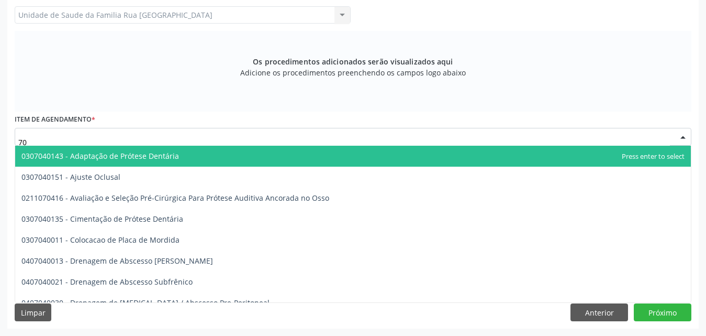
type input "7"
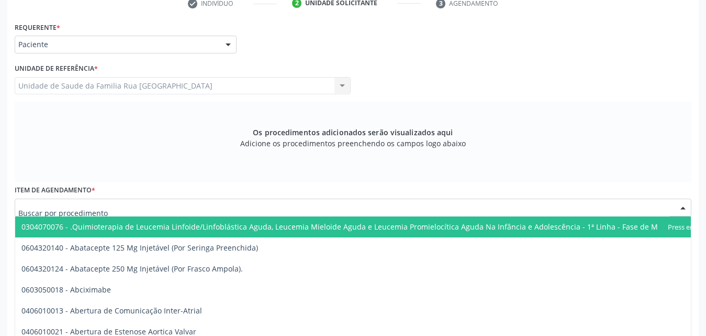
scroll to position [136, 0]
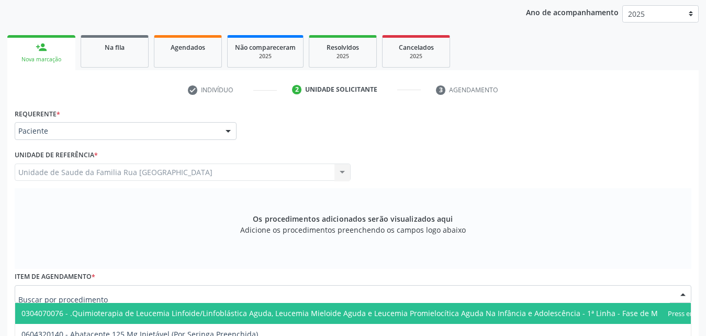
click at [104, 242] on div "Os procedimentos adicionados serão visualizados aqui Adicione os procedimentos …" at bounding box center [353, 228] width 677 height 81
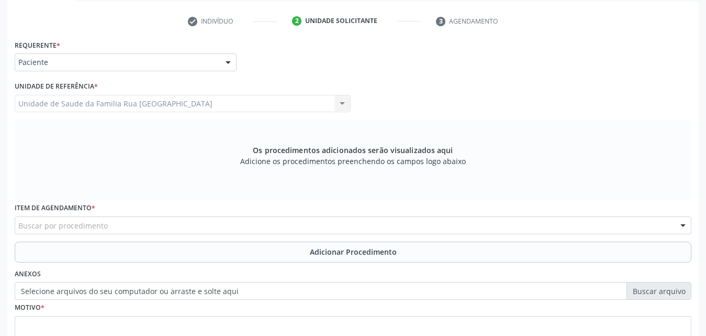
scroll to position [293, 0]
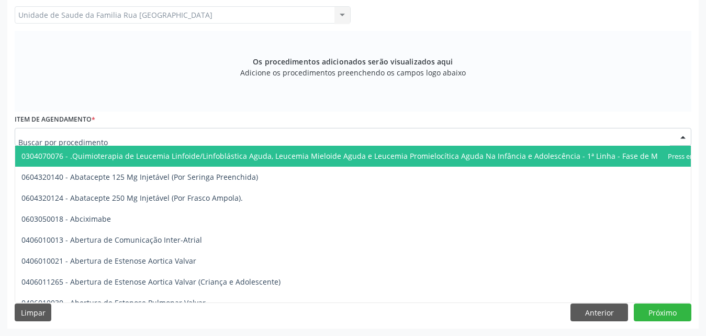
click at [191, 137] on div at bounding box center [353, 137] width 677 height 18
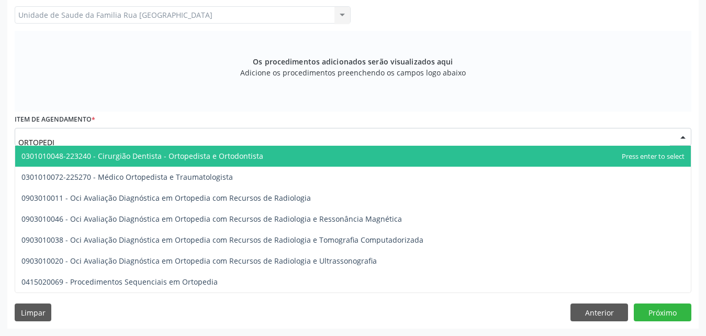
type input "ORTOPEDIS"
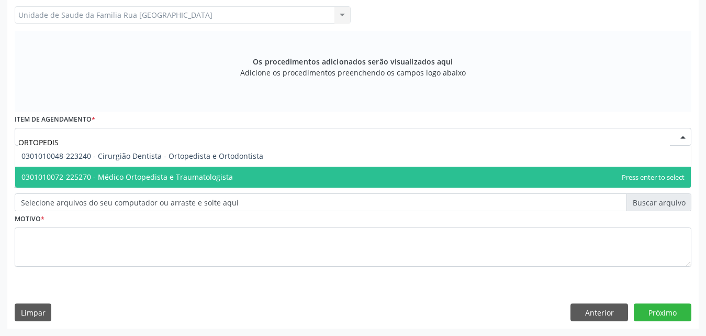
click at [188, 177] on span "0301010072-225270 - Médico Ortopedista e Traumatologista" at bounding box center [127, 177] width 212 height 10
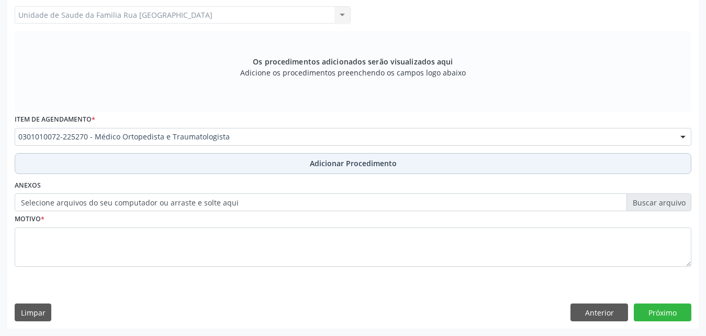
click at [373, 161] on span "Adicionar Procedimento" at bounding box center [353, 163] width 87 height 11
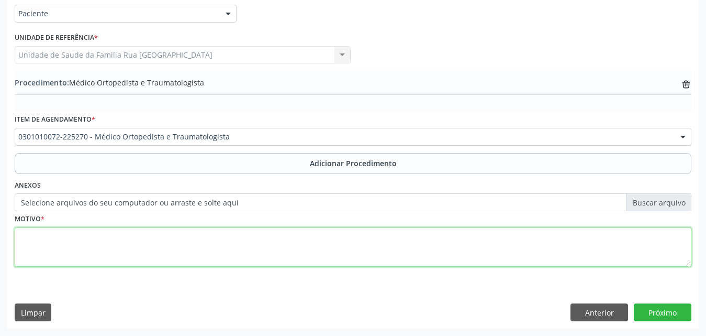
click at [131, 239] on textarea at bounding box center [353, 247] width 677 height 40
type textarea "DOR MSD."
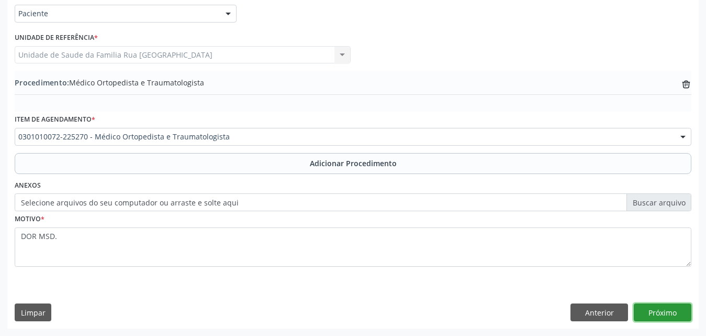
click at [670, 309] on button "Próximo" at bounding box center [663, 312] width 58 height 18
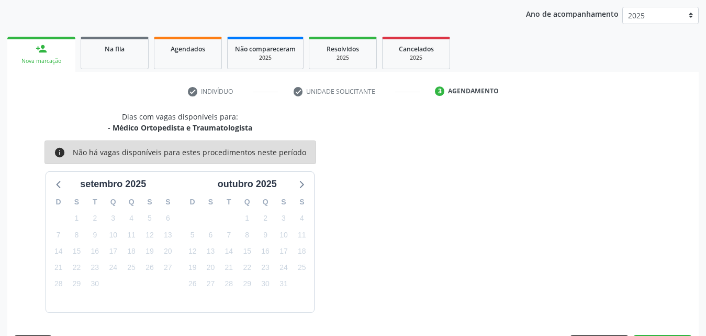
scroll to position [165, 0]
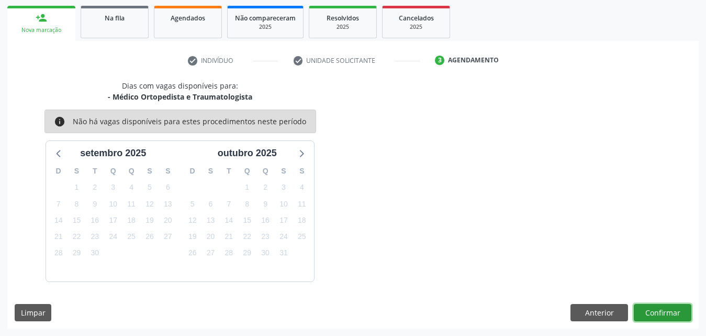
click at [669, 310] on button "Confirmar" at bounding box center [663, 313] width 58 height 18
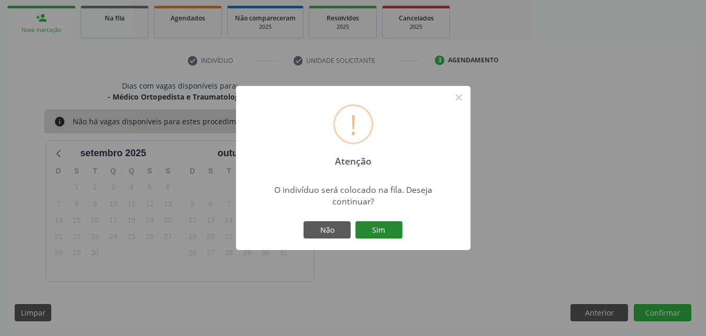
drag, startPoint x: 388, startPoint y: 229, endPoint x: 393, endPoint y: 226, distance: 5.9
click at [390, 228] on button "Sim" at bounding box center [378, 230] width 47 height 18
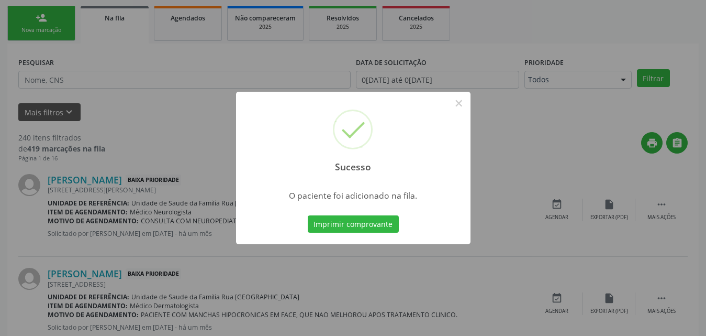
scroll to position [25, 0]
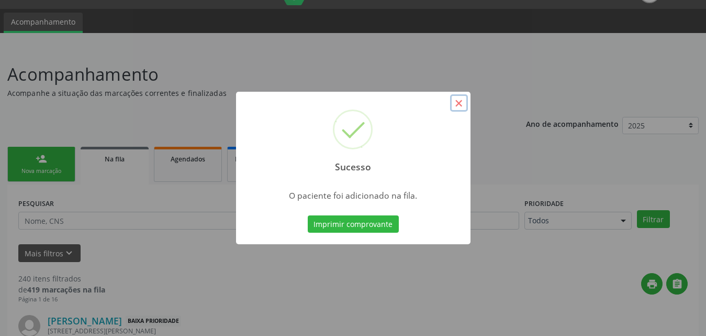
drag, startPoint x: 457, startPoint y: 104, endPoint x: 110, endPoint y: 10, distance: 359.7
click at [457, 104] on button "×" at bounding box center [459, 103] width 18 height 18
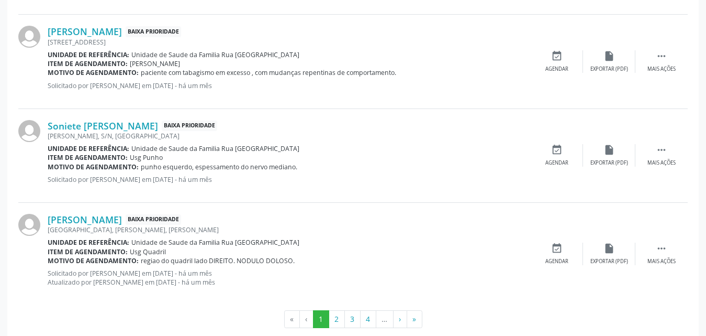
scroll to position [1466, 0]
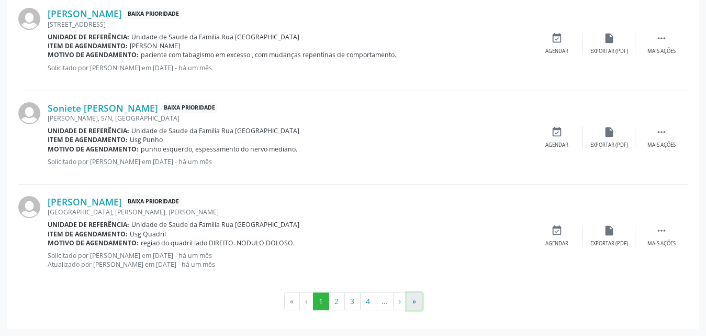
click at [412, 305] on button "»" at bounding box center [415, 301] width 16 height 18
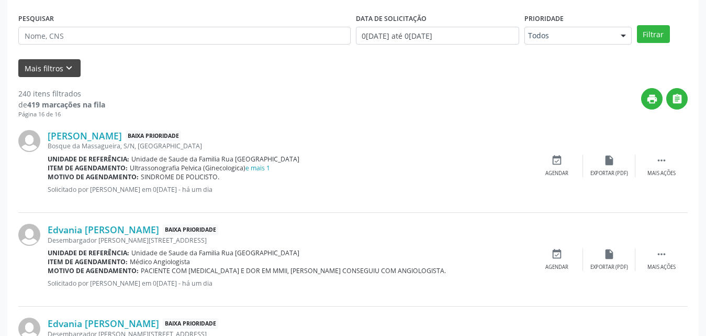
scroll to position [52, 0]
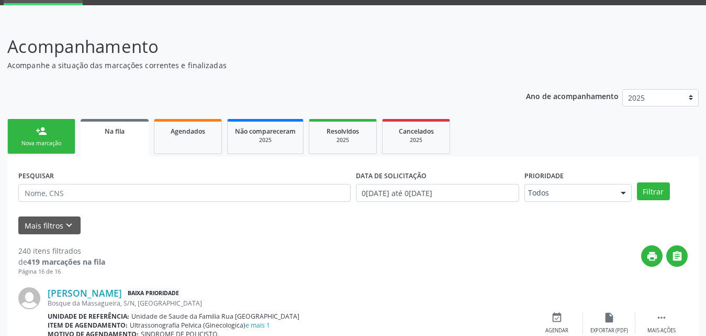
click at [38, 145] on div "Nova marcação" at bounding box center [41, 143] width 52 height 8
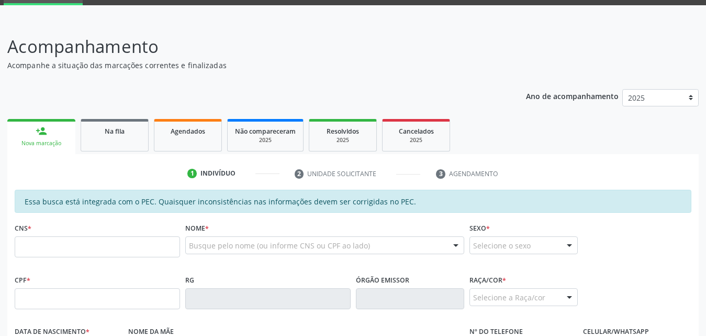
click at [56, 136] on link "person_add Nova marcação" at bounding box center [41, 136] width 68 height 35
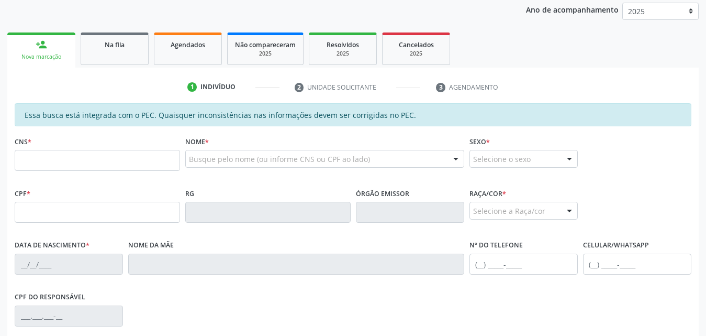
scroll to position [157, 0]
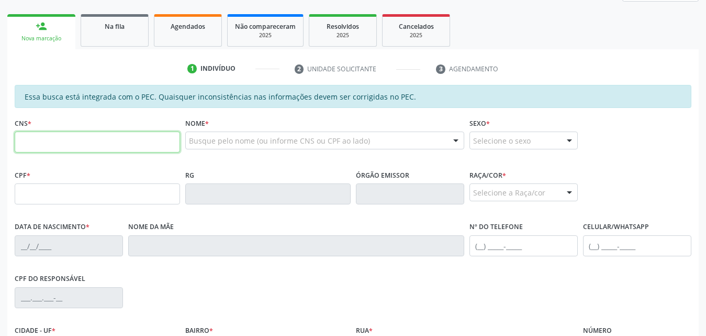
click at [112, 140] on input "text" at bounding box center [97, 141] width 165 height 21
paste input "704 3035 9538 7699"
type input "704 3035 9538 7699"
type input "133.981.754-30"
type input "[DATE]"
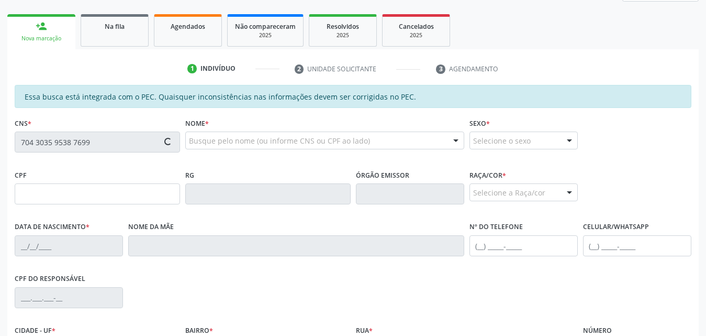
type input "Wellita [PERSON_NAME]"
type input "[PHONE_NUMBER]"
type input "S/N"
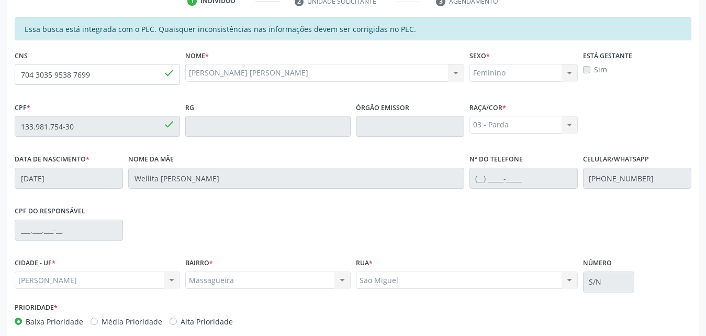
scroll to position [277, 0]
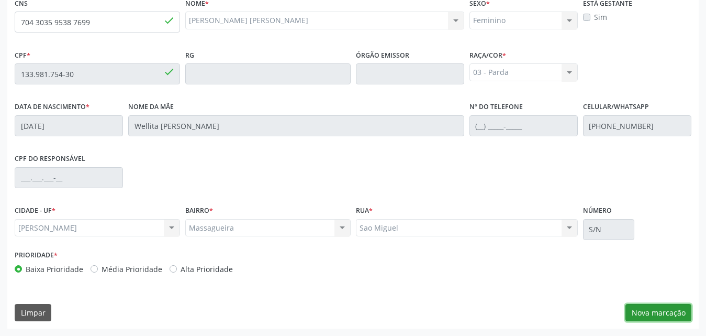
click at [645, 315] on button "Nova marcação" at bounding box center [659, 313] width 66 height 18
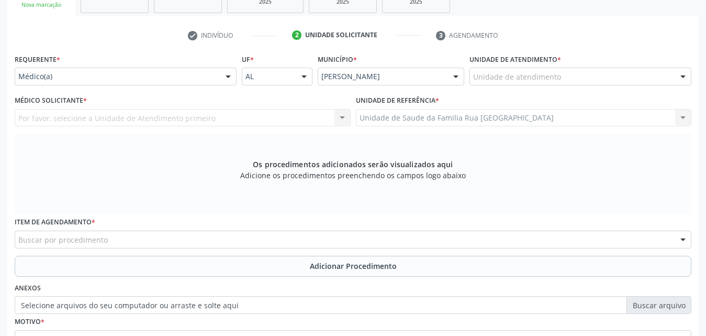
scroll to position [172, 0]
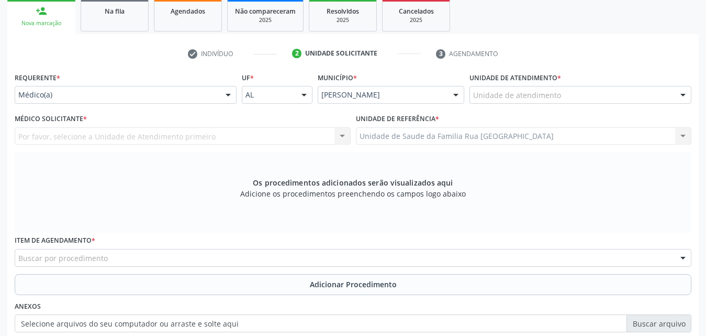
click at [231, 95] on div at bounding box center [228, 95] width 16 height 18
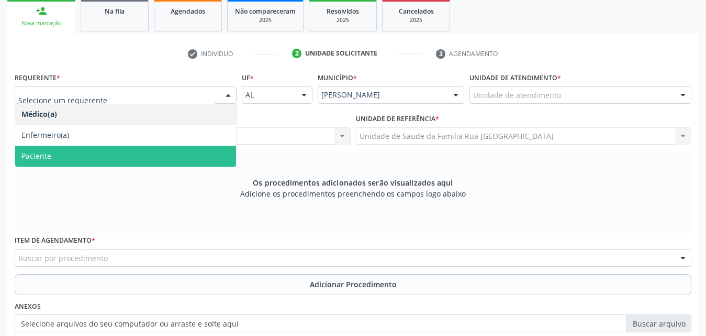
click at [192, 160] on span "Paciente" at bounding box center [125, 156] width 221 height 21
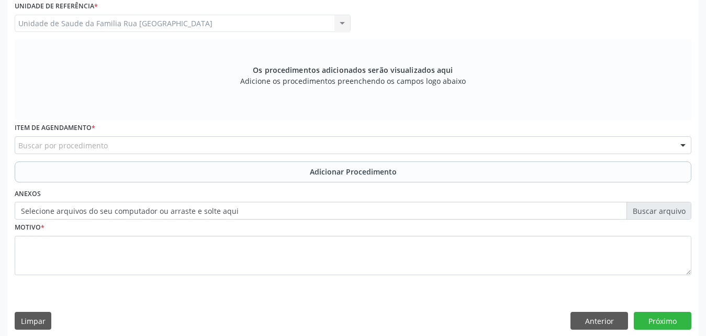
scroll to position [293, 0]
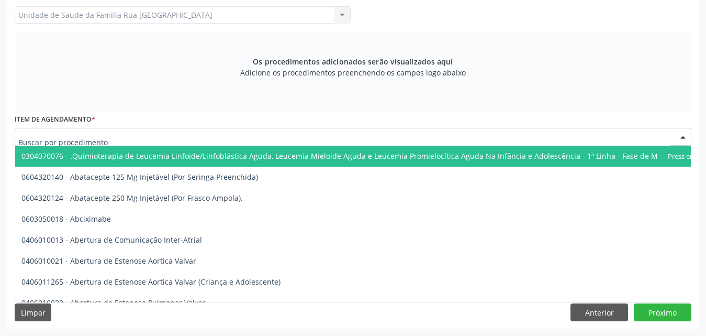
click at [249, 139] on div at bounding box center [353, 137] width 677 height 18
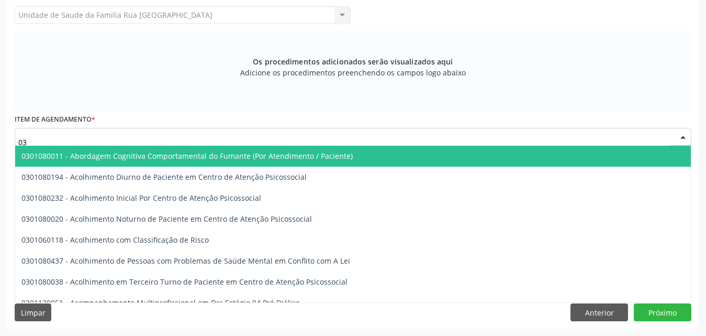
type input "0"
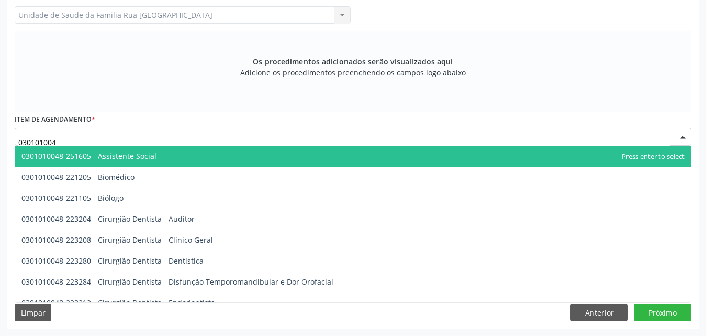
type input "0301010048"
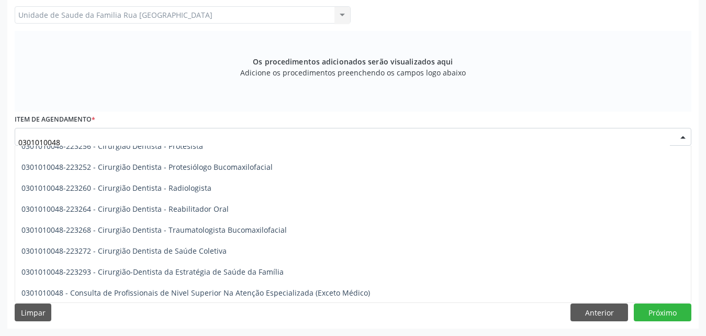
scroll to position [471, 0]
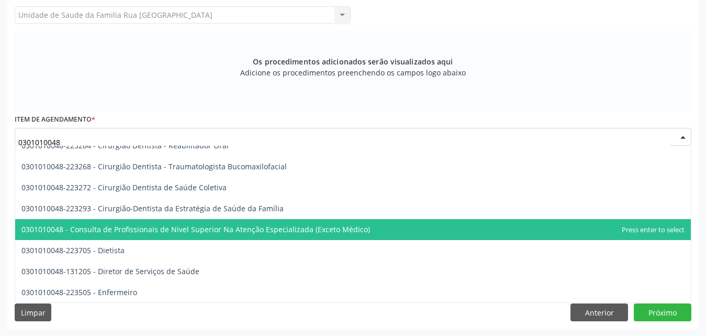
click at [275, 231] on span "0301010048 - Consulta de Profissionais de Nivel Superior Na Atenção Especializa…" at bounding box center [195, 229] width 349 height 10
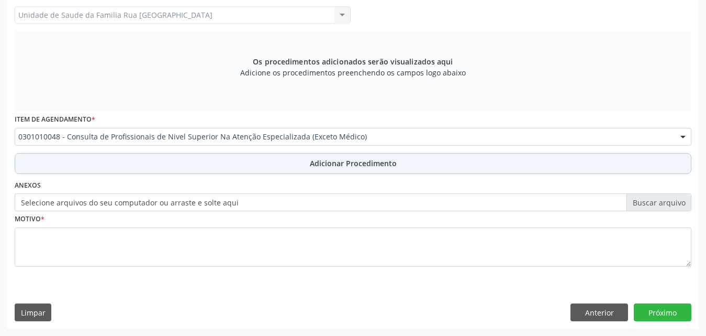
click at [351, 168] on span "Adicionar Procedimento" at bounding box center [353, 163] width 87 height 11
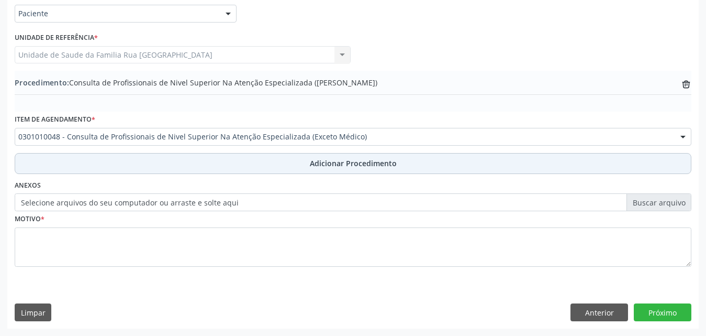
click at [351, 166] on span "Adicionar Procedimento" at bounding box center [353, 163] width 87 height 11
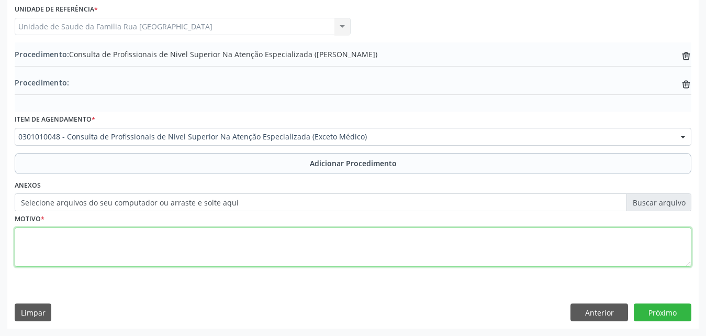
click at [208, 250] on textarea at bounding box center [353, 247] width 677 height 40
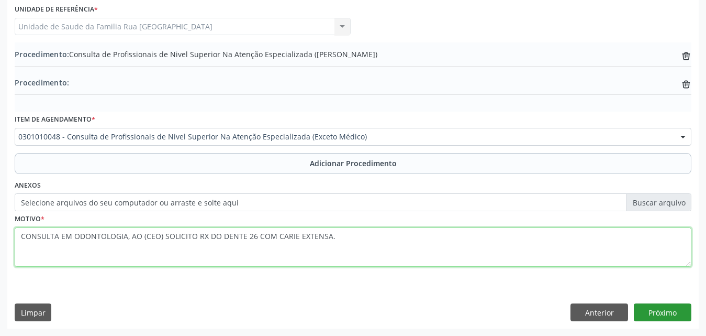
type textarea "CONSULTA EM ODONTOLOGIA, AO (CEO) SOLICITO RX DO DENTE 26 COM CARIE EXTENSA."
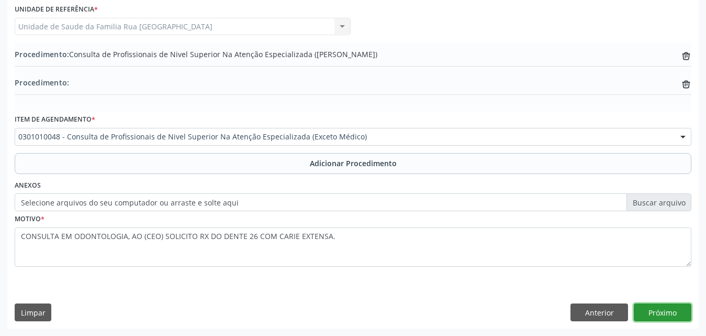
click at [656, 309] on button "Próximo" at bounding box center [663, 312] width 58 height 18
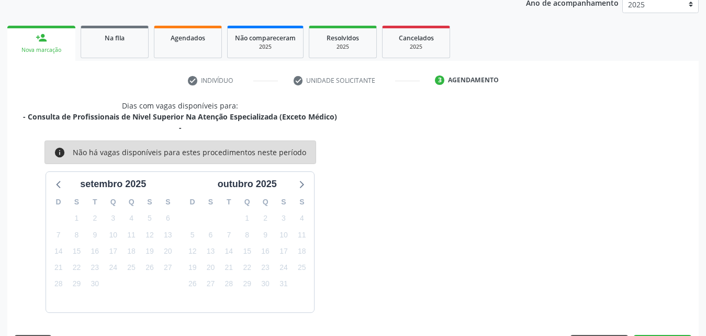
scroll to position [176, 0]
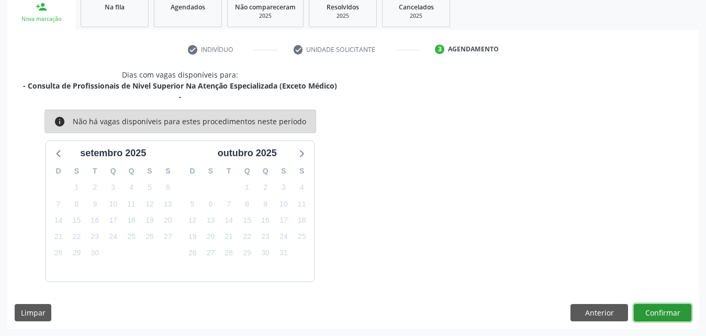
click at [655, 317] on button "Confirmar" at bounding box center [663, 313] width 58 height 18
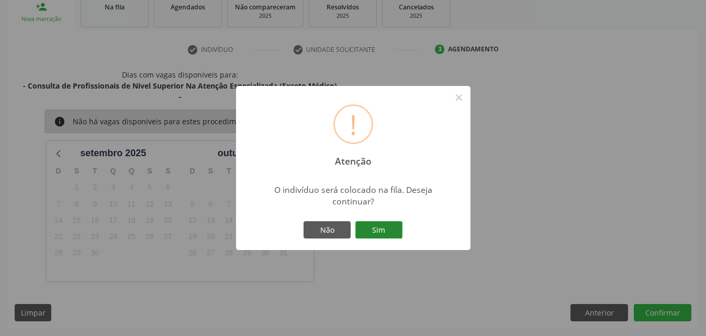
click at [388, 231] on button "Sim" at bounding box center [378, 230] width 47 height 18
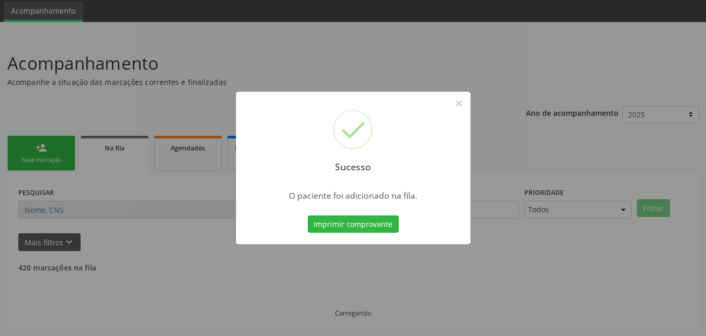
scroll to position [25, 0]
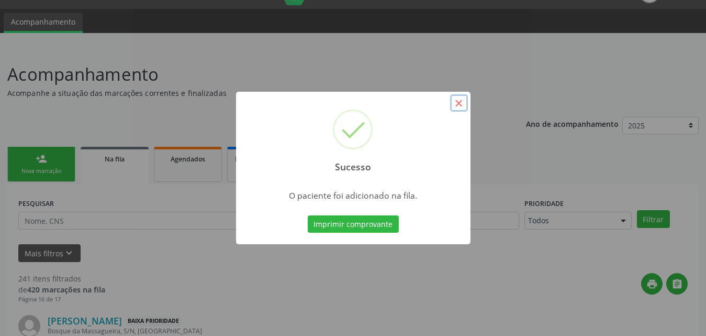
click at [460, 103] on button "×" at bounding box center [459, 103] width 18 height 18
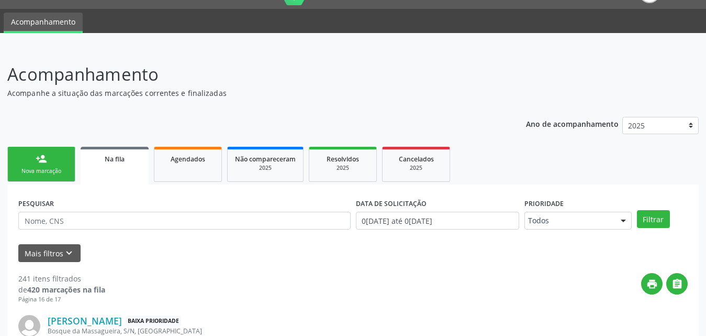
click at [130, 160] on div "Na fila" at bounding box center [114, 158] width 53 height 11
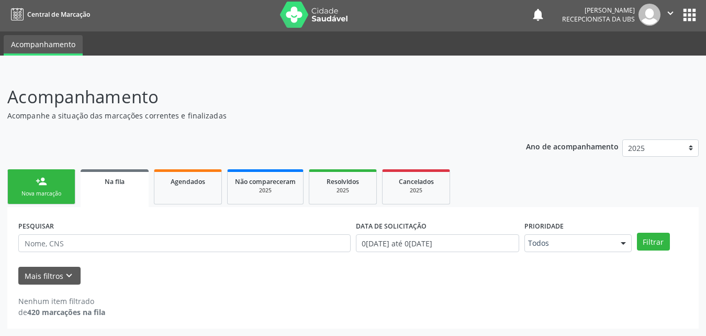
click at [116, 186] on link "Na fila" at bounding box center [115, 188] width 68 height 38
click at [131, 186] on link "Na fila" at bounding box center [115, 188] width 68 height 38
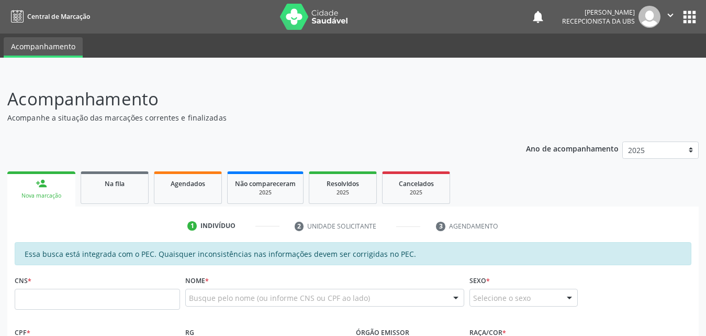
scroll to position [2, 0]
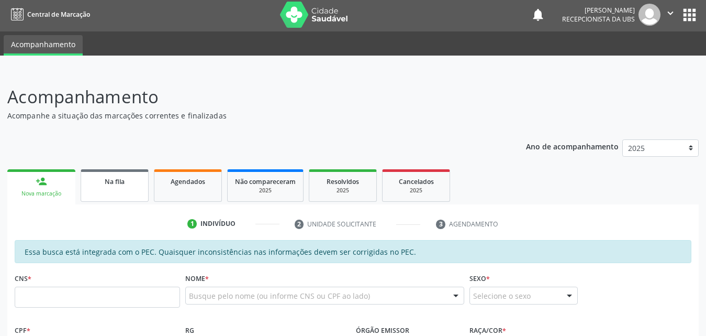
click at [121, 187] on link "Na fila" at bounding box center [115, 185] width 68 height 32
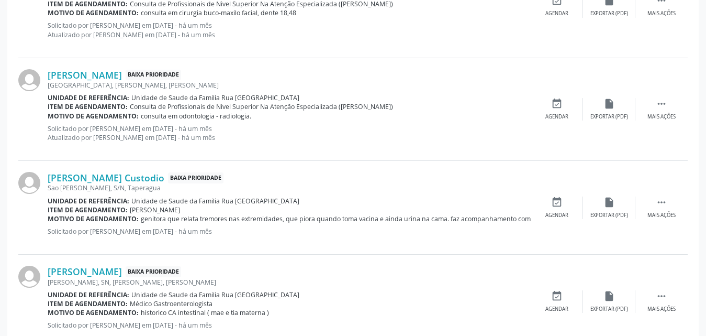
scroll to position [1465, 0]
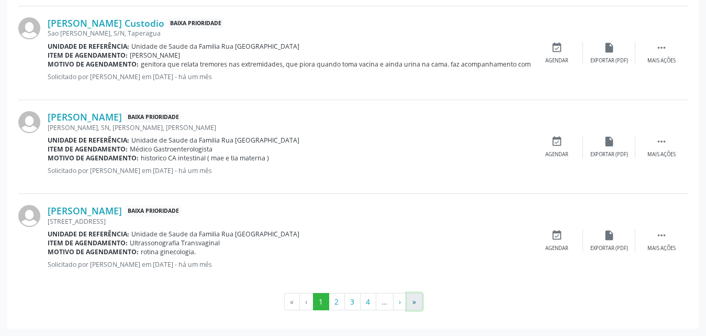
click at [418, 299] on button "»" at bounding box center [415, 302] width 16 height 18
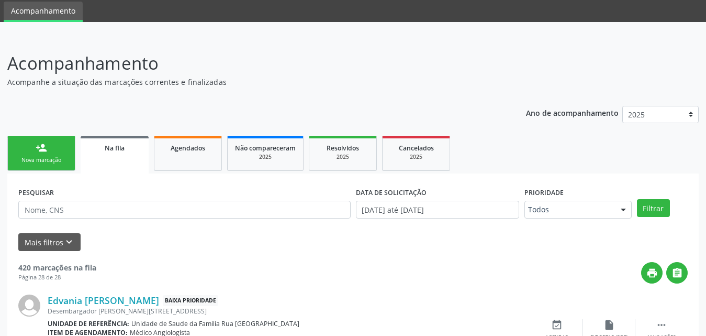
scroll to position [1439, 0]
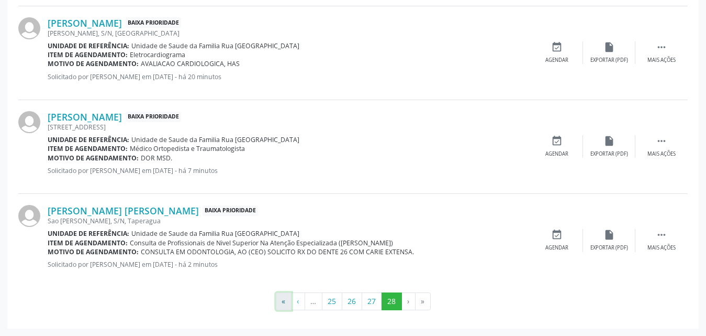
click at [280, 300] on button "«" at bounding box center [284, 301] width 16 height 18
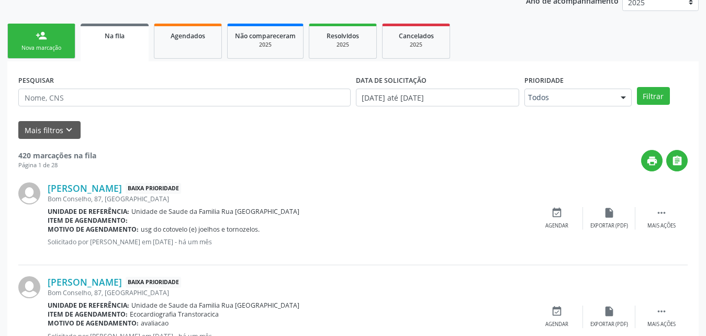
scroll to position [25, 0]
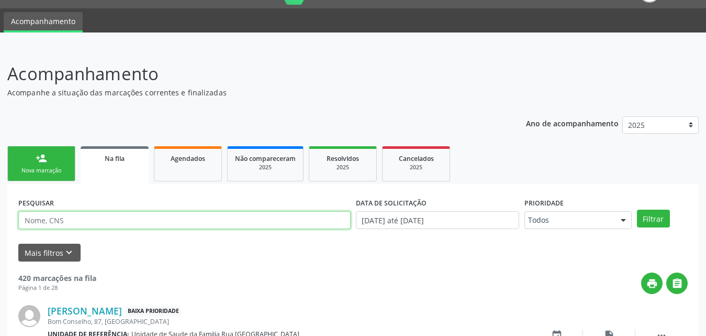
click at [152, 222] on input "text" at bounding box center [184, 220] width 332 height 18
click at [637, 209] on button "Filtrar" at bounding box center [653, 218] width 33 height 18
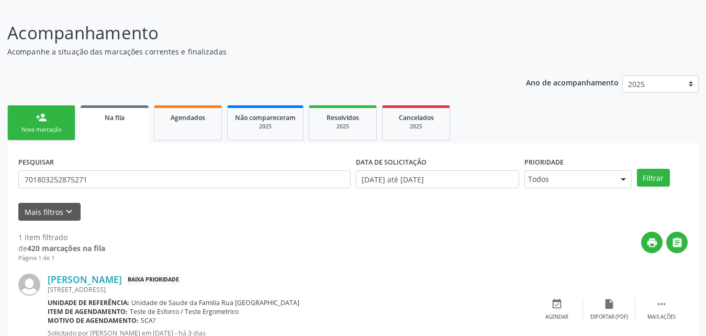
scroll to position [104, 0]
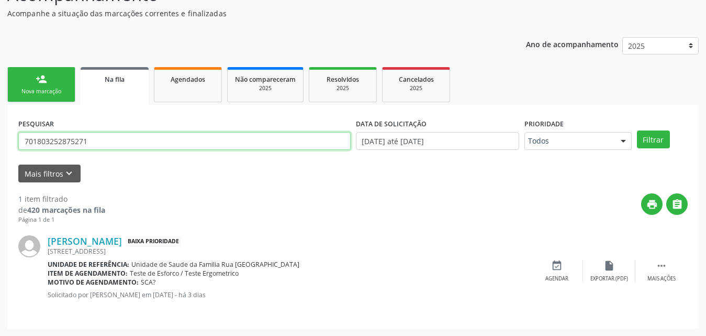
click at [181, 142] on input "701803252875271" at bounding box center [184, 141] width 332 height 18
type input "7"
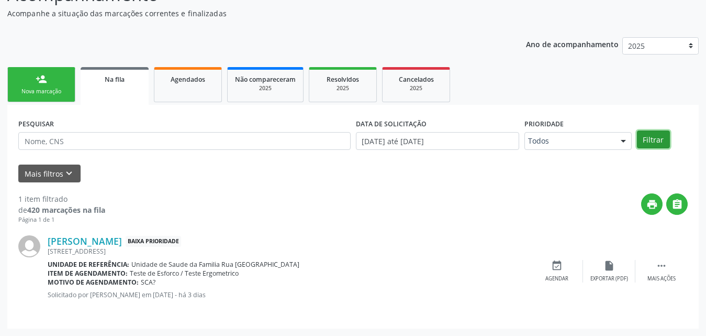
click at [649, 143] on button "Filtrar" at bounding box center [653, 139] width 33 height 18
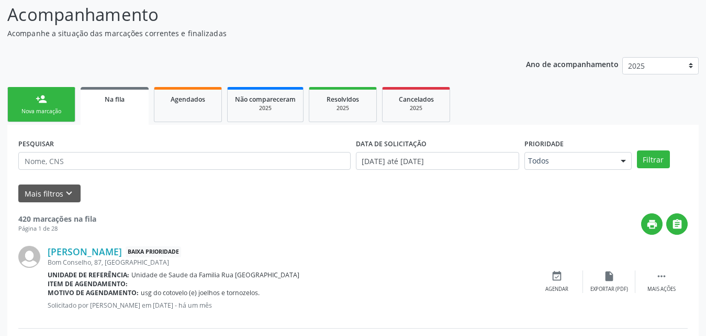
scroll to position [0, 0]
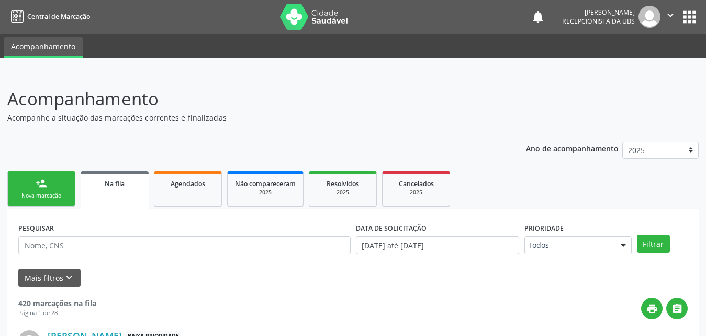
click at [55, 185] on link "person_add Nova marcação" at bounding box center [41, 188] width 68 height 35
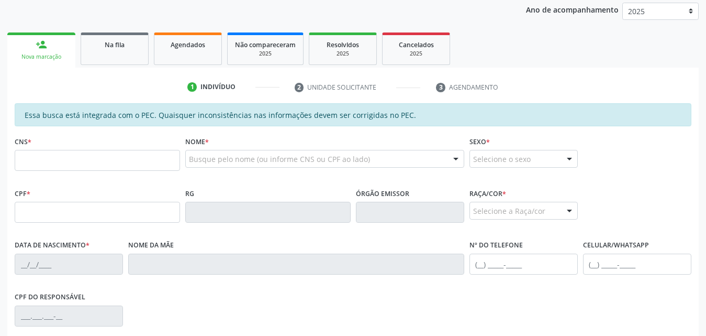
scroll to position [157, 0]
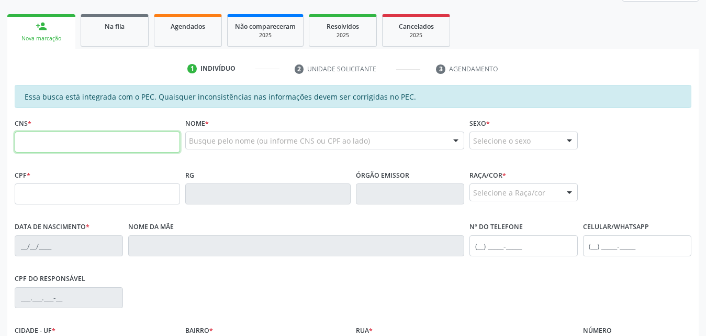
click at [140, 142] on input "text" at bounding box center [97, 141] width 165 height 21
type input "705 2094 6964 0172"
type input "174.433.644-07"
type input "03/12/2020"
type input "Daniely Alves da Silva"
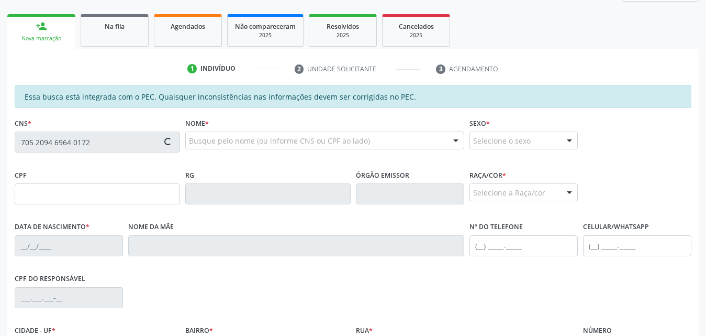
type input "(82) 99405-7209"
type input "107"
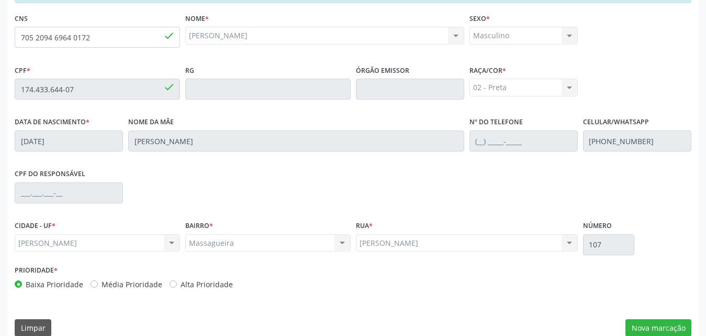
scroll to position [277, 0]
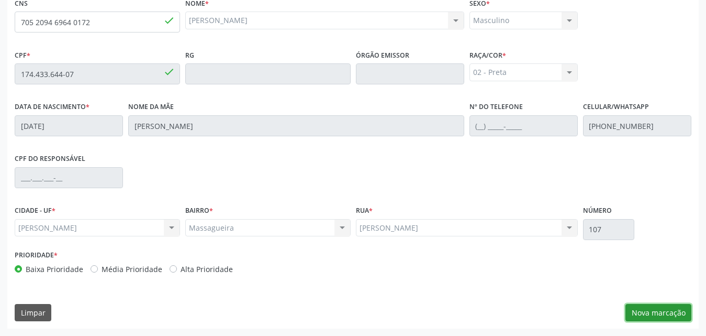
click at [662, 307] on button "Nova marcação" at bounding box center [659, 313] width 66 height 18
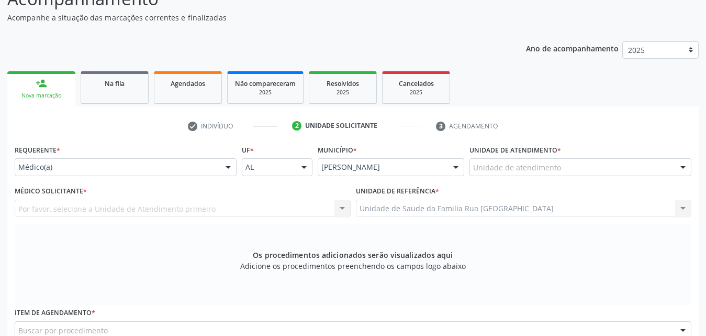
scroll to position [68, 0]
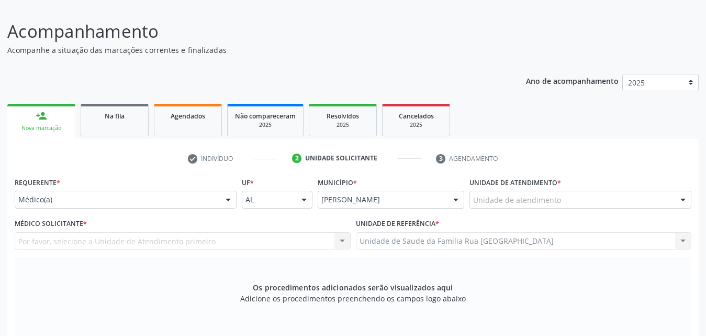
click at [610, 197] on div "Unidade de atendimento" at bounding box center [581, 200] width 222 height 18
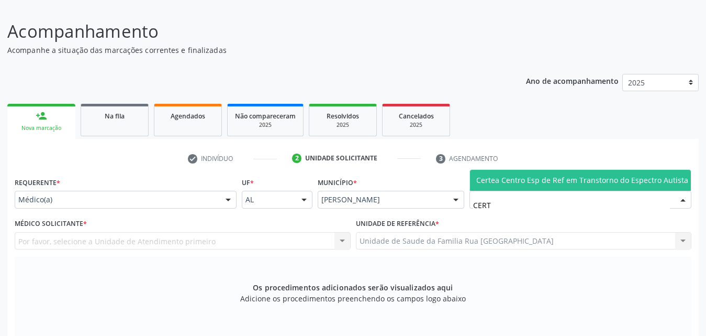
type input "CERTE"
click at [601, 174] on span "Certea Centro Esp de Ref em Transtorno do Espectro Autista" at bounding box center [582, 180] width 225 height 21
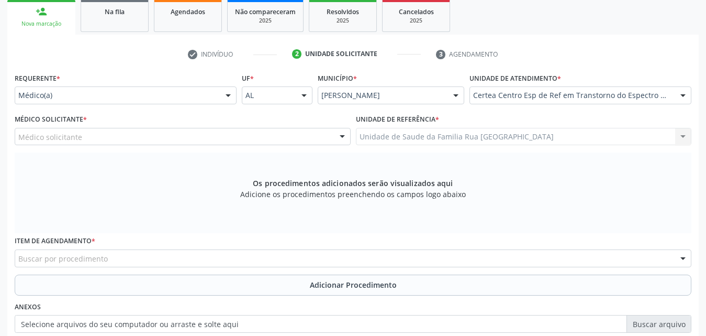
scroll to position [172, 0]
click at [338, 137] on div at bounding box center [343, 137] width 16 height 18
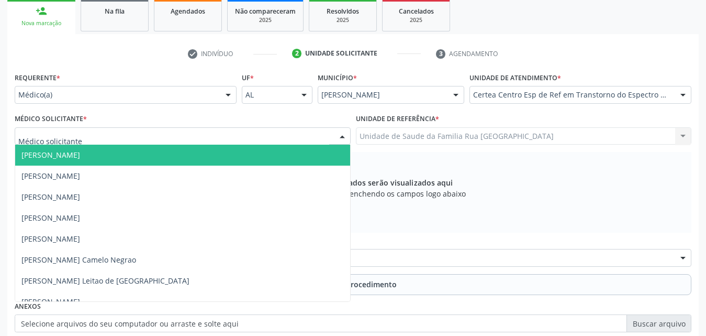
click at [218, 159] on span "[PERSON_NAME]" at bounding box center [182, 154] width 335 height 21
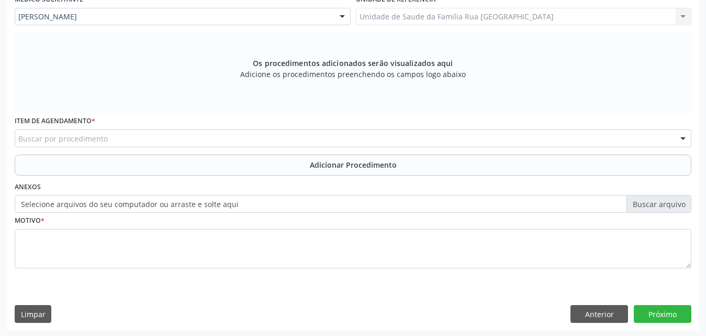
scroll to position [293, 0]
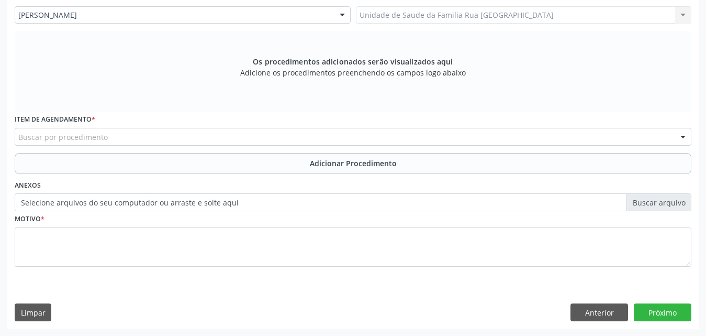
click at [222, 137] on div "Buscar por procedimento" at bounding box center [353, 137] width 677 height 18
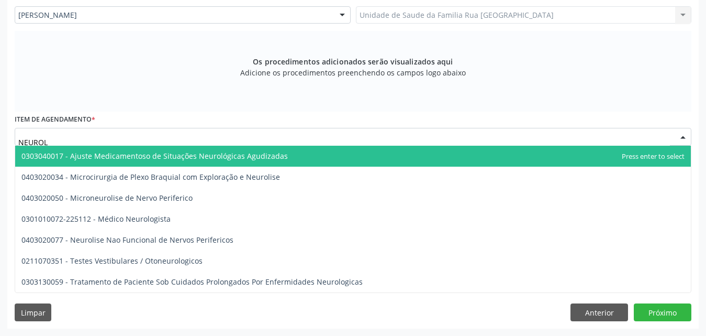
type input "NEUROLO"
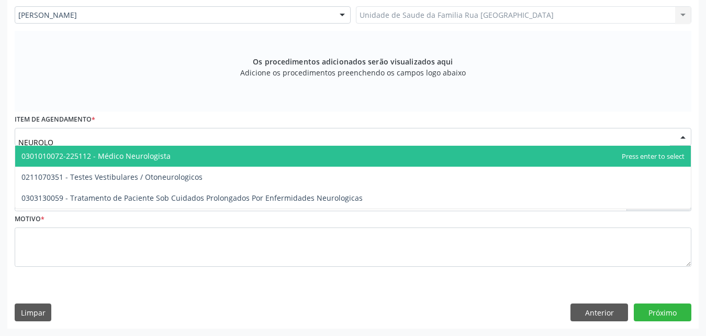
click at [145, 153] on span "0301010072-225112 - Médico Neurologista" at bounding box center [95, 156] width 149 height 10
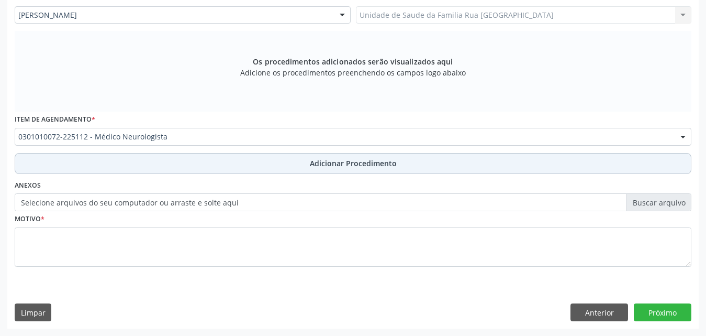
click at [386, 160] on span "Adicionar Procedimento" at bounding box center [353, 163] width 87 height 11
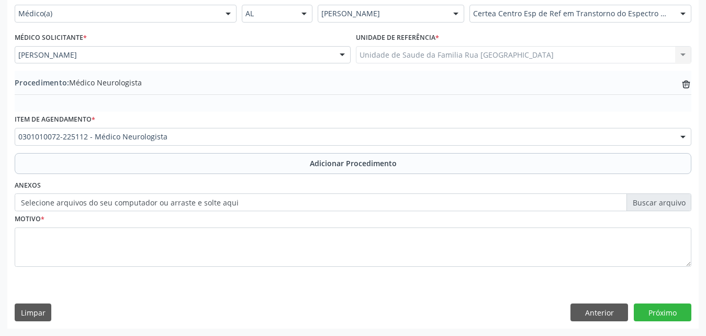
scroll to position [253, 0]
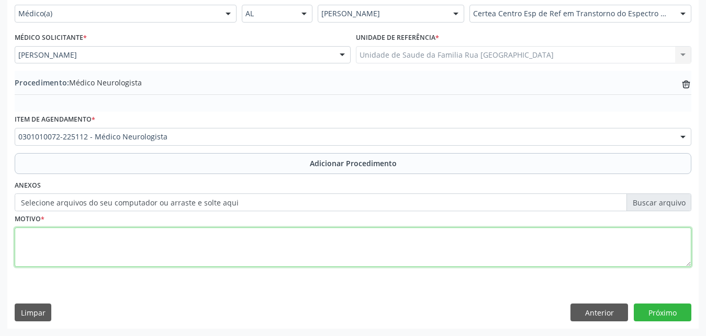
click at [128, 252] on textarea at bounding box center [353, 247] width 677 height 40
type textarea "RETORNO AO CERTEA PARA NEUROPEDIATRA."
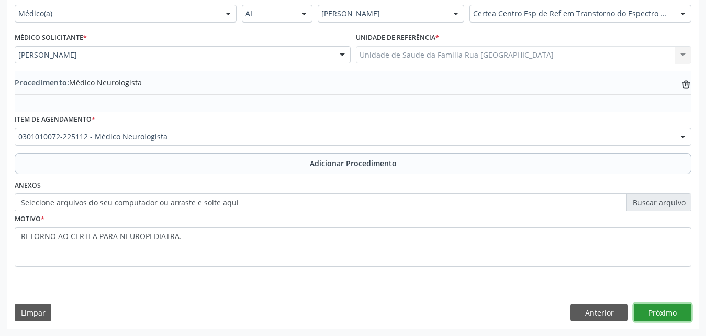
click at [654, 310] on button "Próximo" at bounding box center [663, 312] width 58 height 18
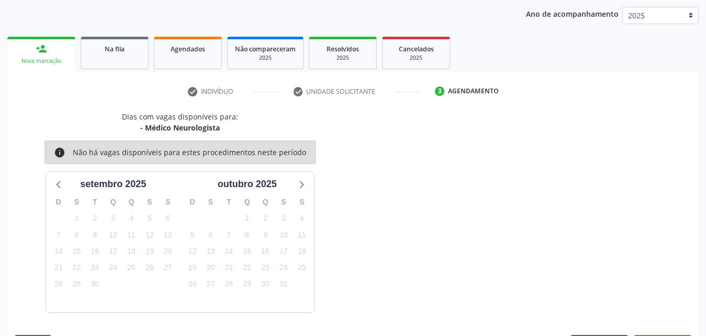
scroll to position [165, 0]
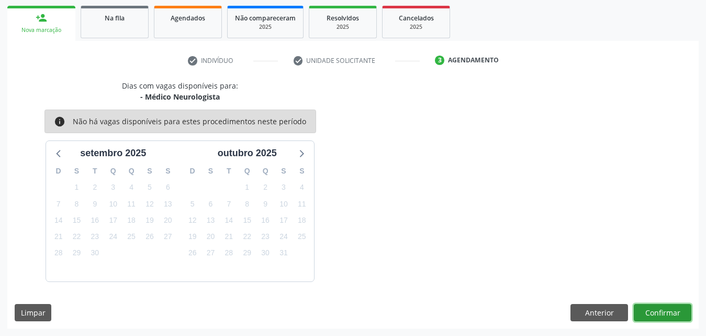
click at [654, 310] on button "Confirmar" at bounding box center [663, 313] width 58 height 18
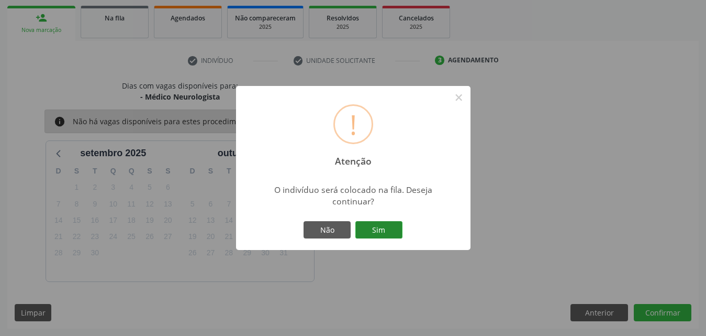
click at [391, 228] on button "Sim" at bounding box center [378, 230] width 47 height 18
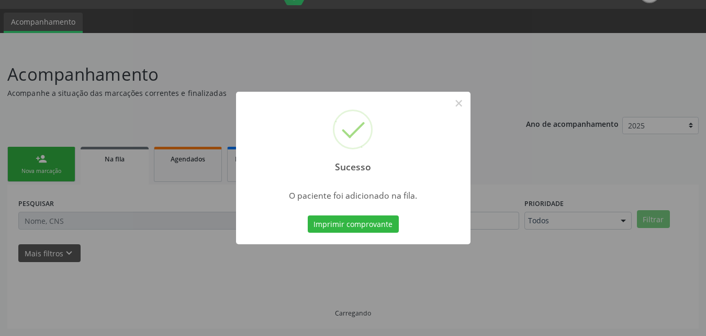
scroll to position [25, 0]
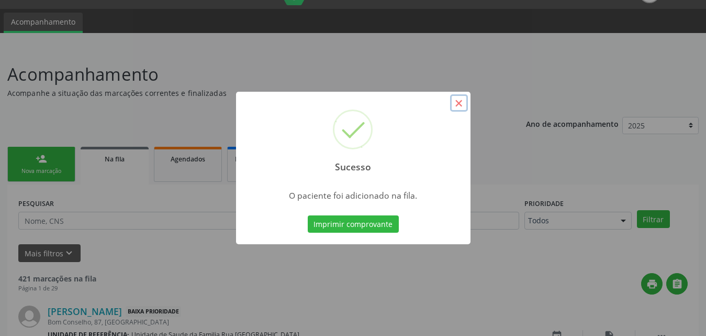
click at [459, 103] on button "×" at bounding box center [459, 103] width 18 height 18
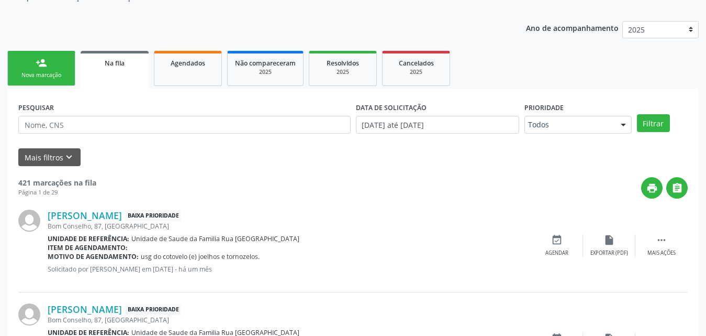
scroll to position [129, 0]
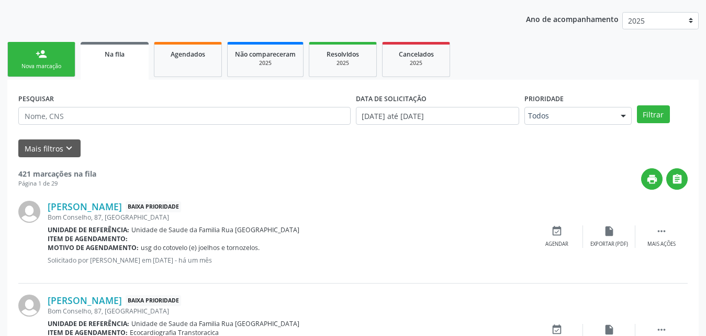
click at [58, 72] on link "person_add Nova marcação" at bounding box center [41, 59] width 68 height 35
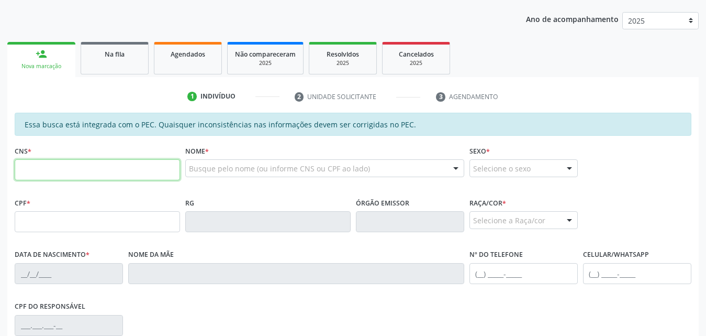
click at [107, 168] on input "text" at bounding box center [97, 169] width 165 height 21
